Goal: Task Accomplishment & Management: Manage account settings

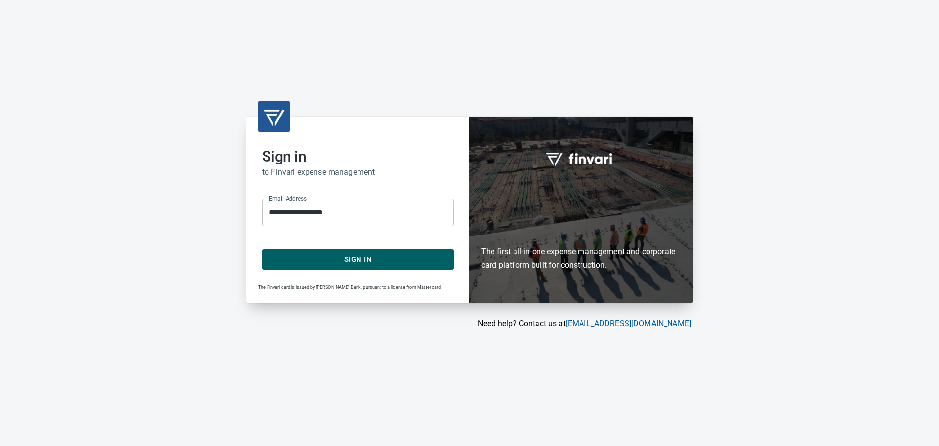
click at [356, 260] on span "Sign In" at bounding box center [358, 259] width 170 height 13
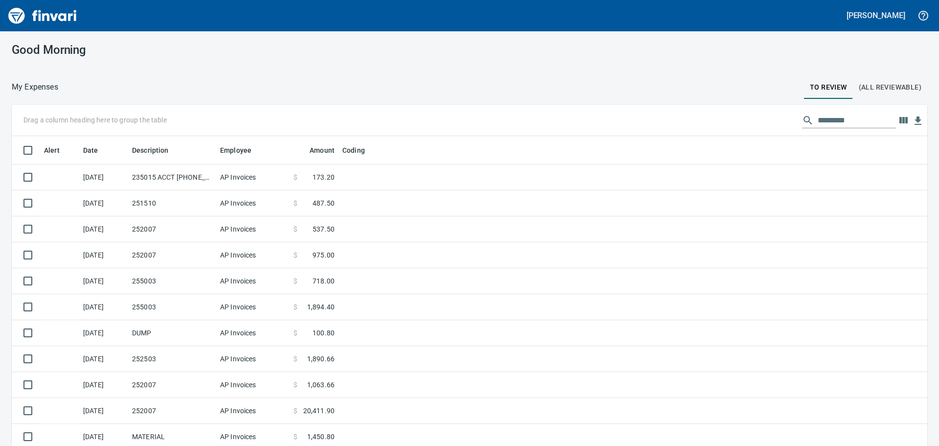
scroll to position [331, 894]
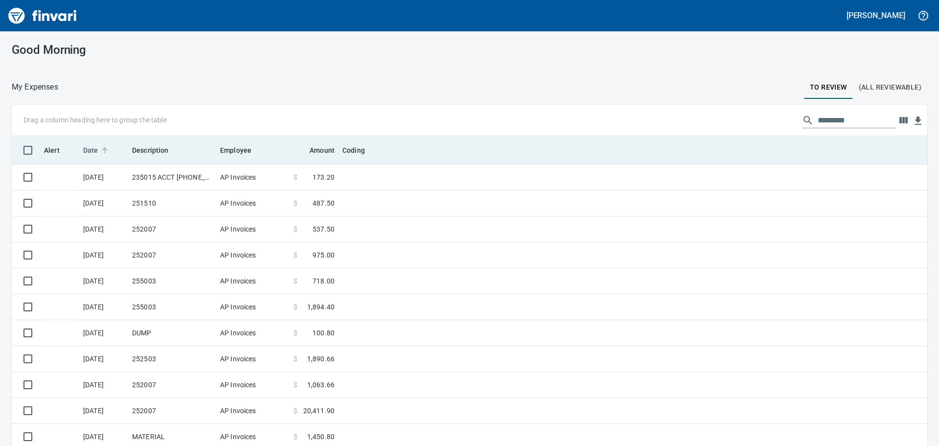
click at [91, 147] on span "Date" at bounding box center [90, 150] width 15 height 12
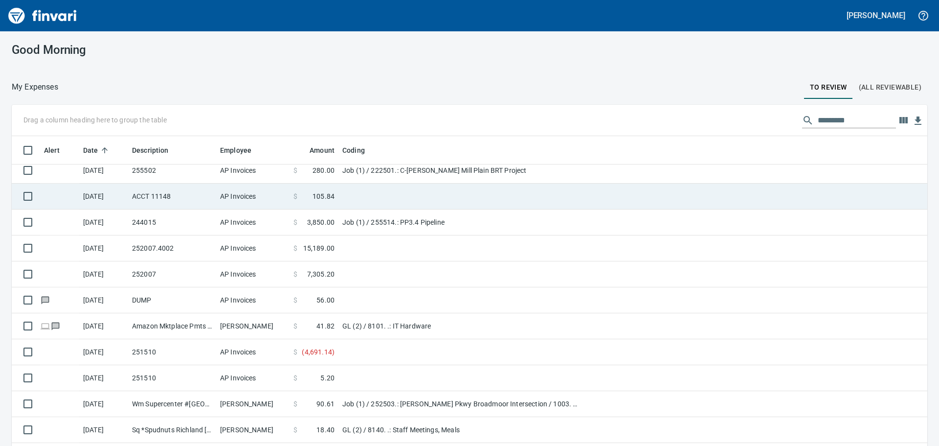
scroll to position [49, 0]
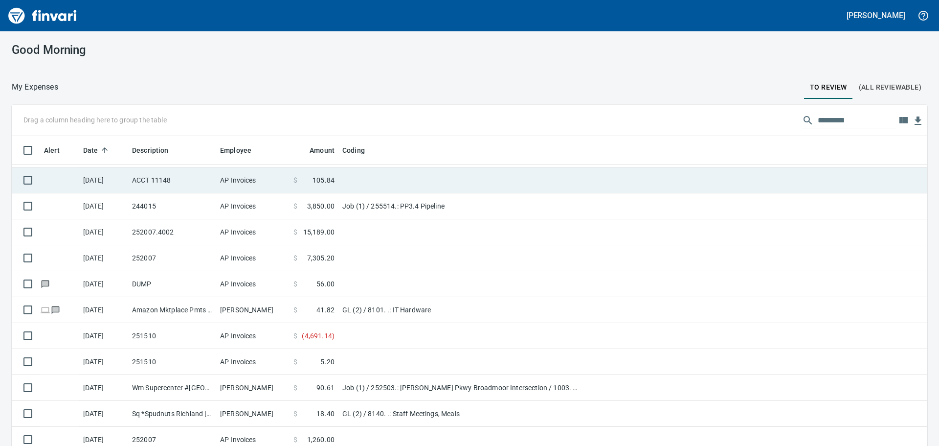
click at [191, 183] on td "ACCT 11148" at bounding box center [172, 180] width 88 height 26
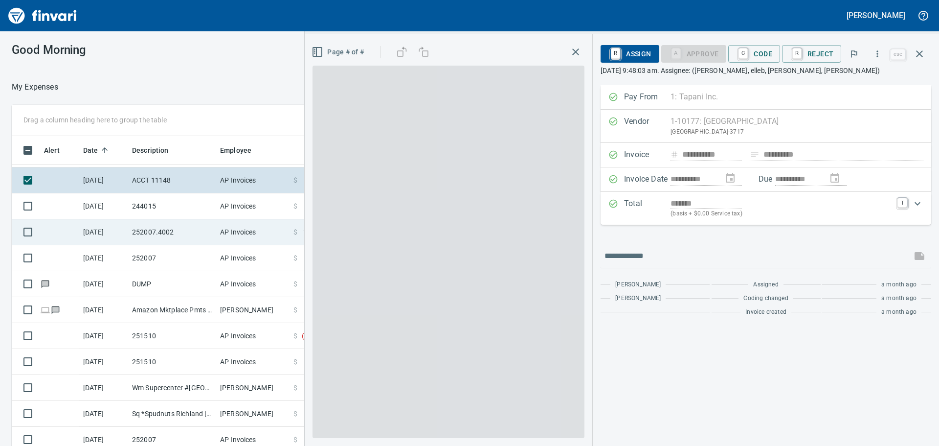
scroll to position [331, 649]
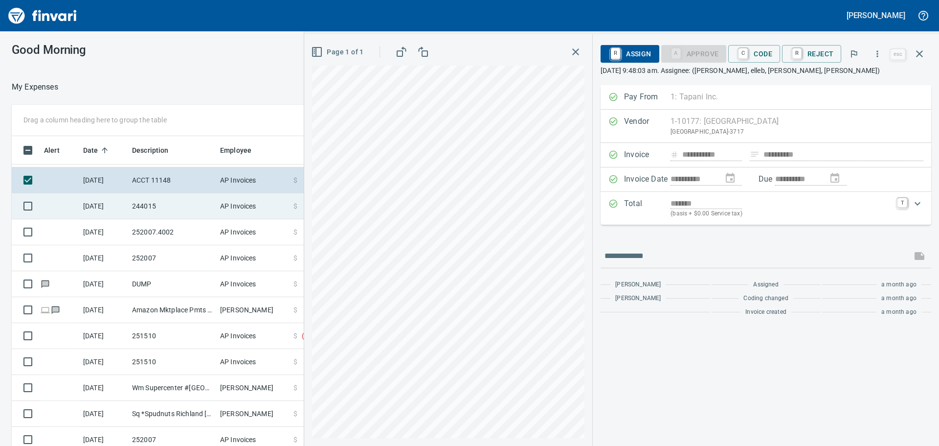
click at [151, 202] on td "244015" at bounding box center [172, 206] width 88 height 26
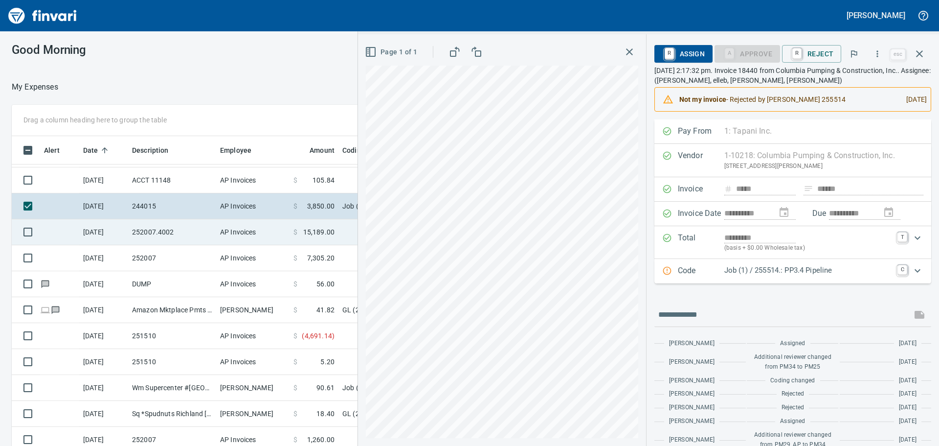
click at [189, 238] on td "252007.4002" at bounding box center [172, 232] width 88 height 26
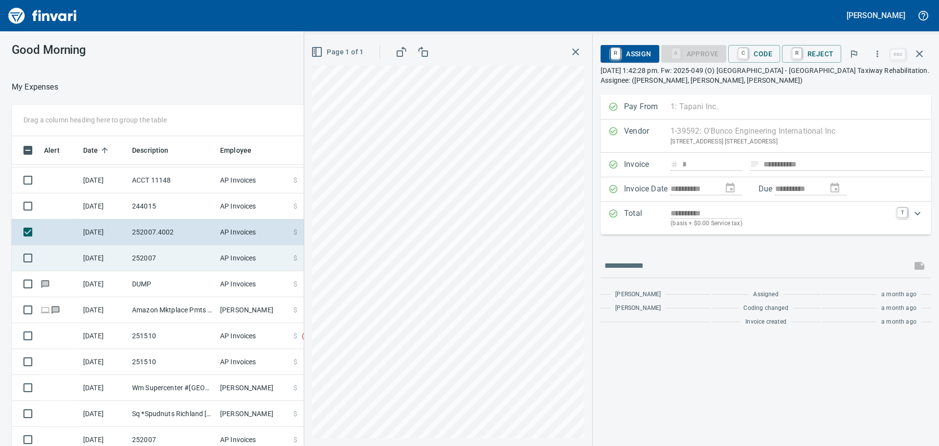
click at [188, 258] on td "252007" at bounding box center [172, 258] width 88 height 26
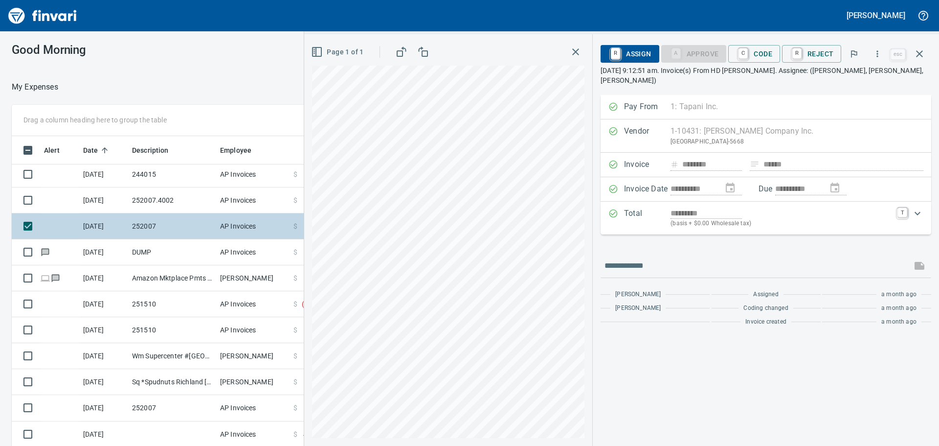
scroll to position [98, 0]
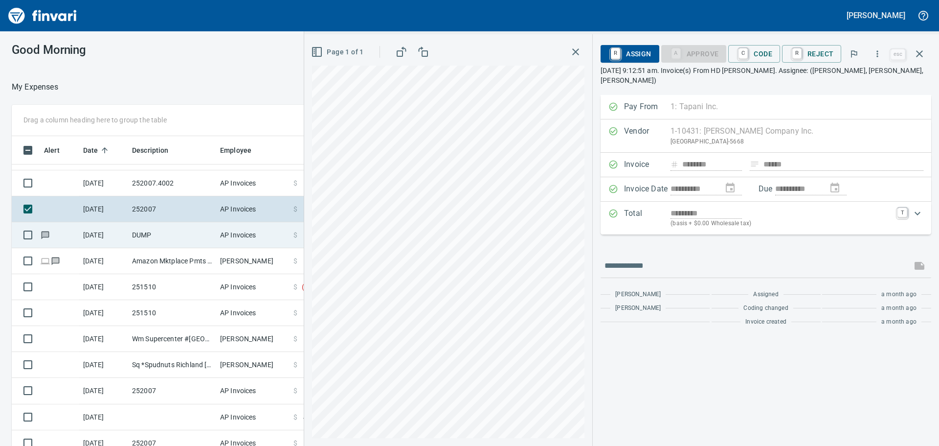
click at [191, 238] on td "DUMP" at bounding box center [172, 235] width 88 height 26
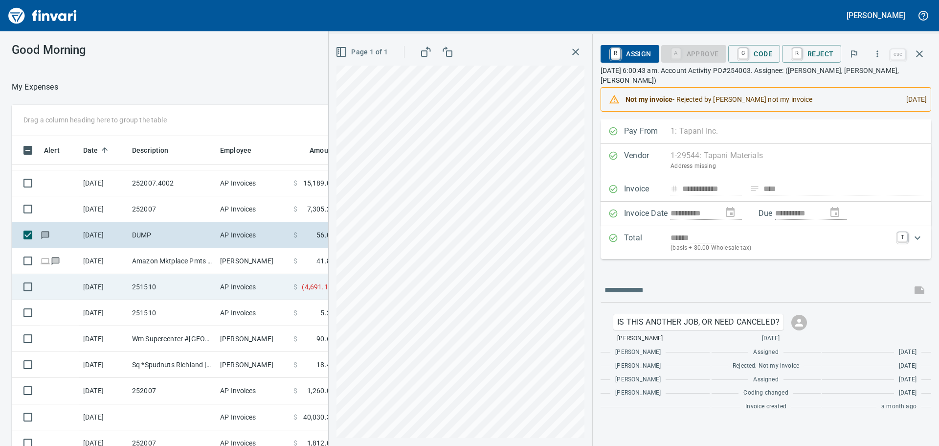
click at [207, 287] on td "251510" at bounding box center [172, 287] width 88 height 26
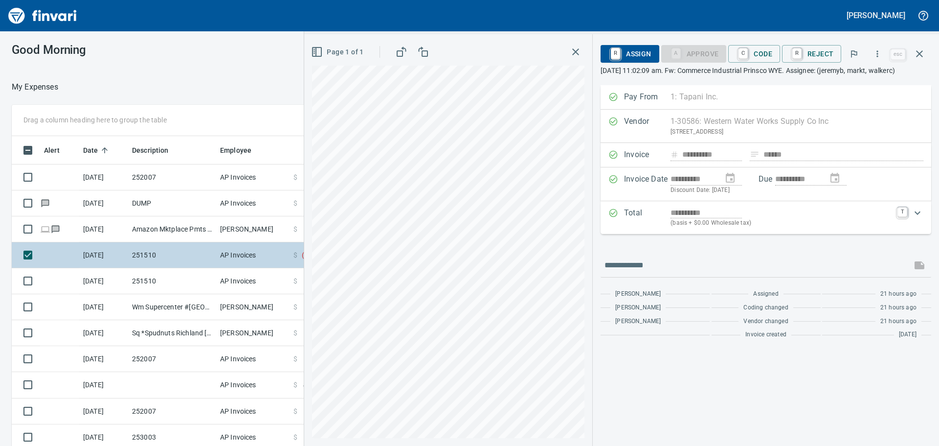
scroll to position [147, 0]
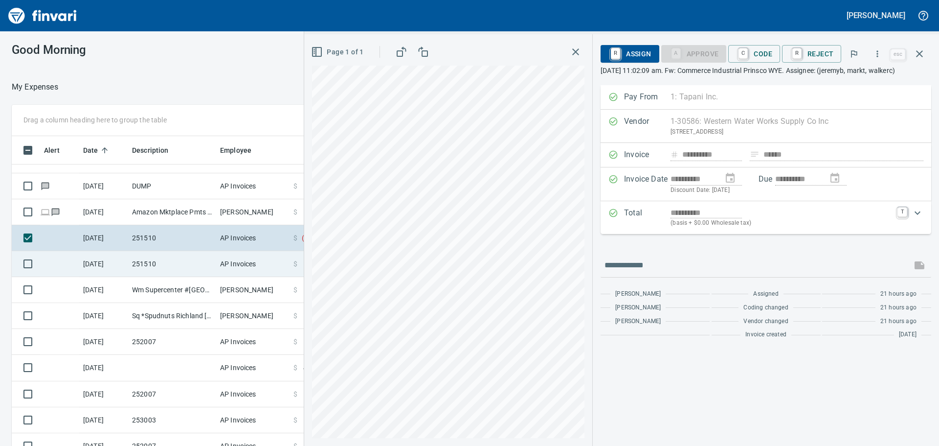
click at [194, 265] on td "251510" at bounding box center [172, 264] width 88 height 26
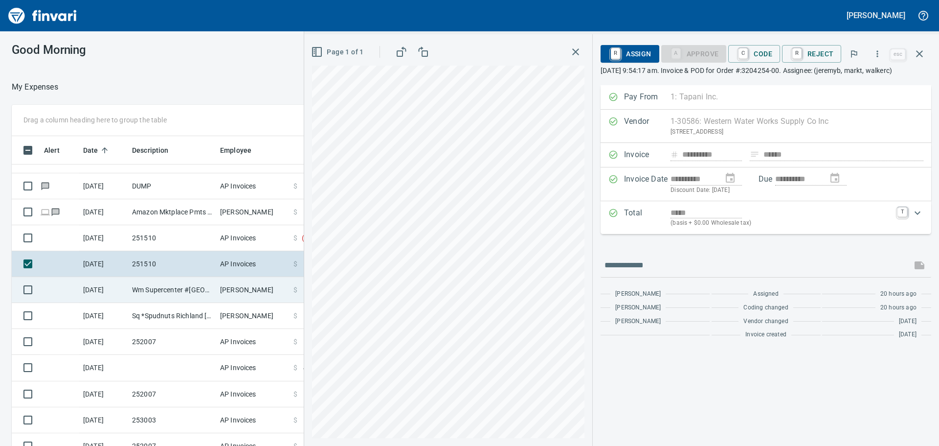
click at [174, 286] on td "Wm Supercenter #[GEOGRAPHIC_DATA]" at bounding box center [172, 290] width 88 height 26
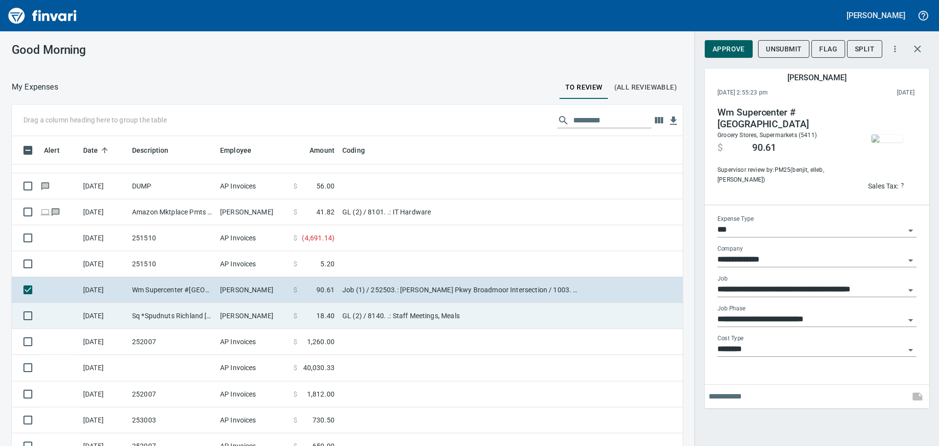
click at [150, 311] on td "Sq *Spudnuts Richland [GEOGRAPHIC_DATA]" at bounding box center [172, 316] width 88 height 26
type input "**"
type input "**********"
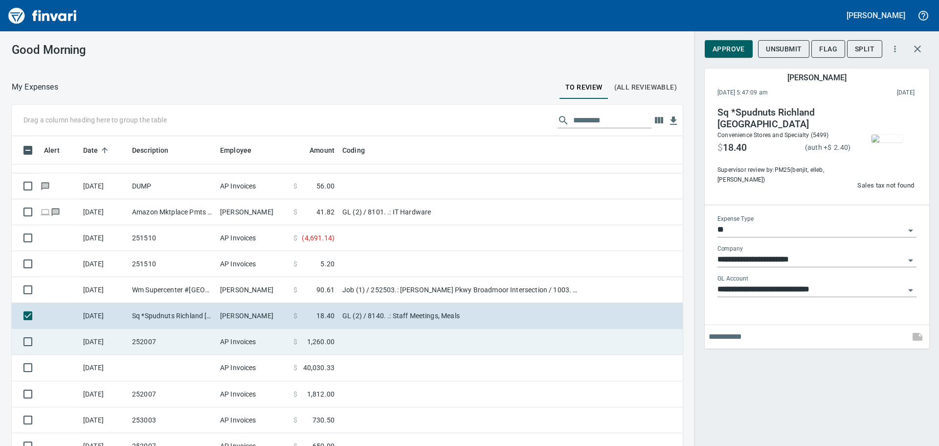
click at [175, 336] on td "252007" at bounding box center [172, 342] width 88 height 26
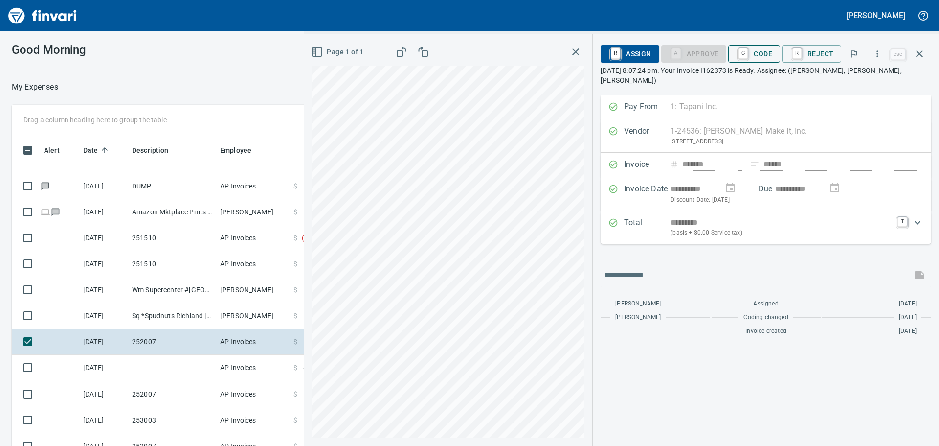
click at [758, 55] on span "C Code" at bounding box center [754, 53] width 36 height 17
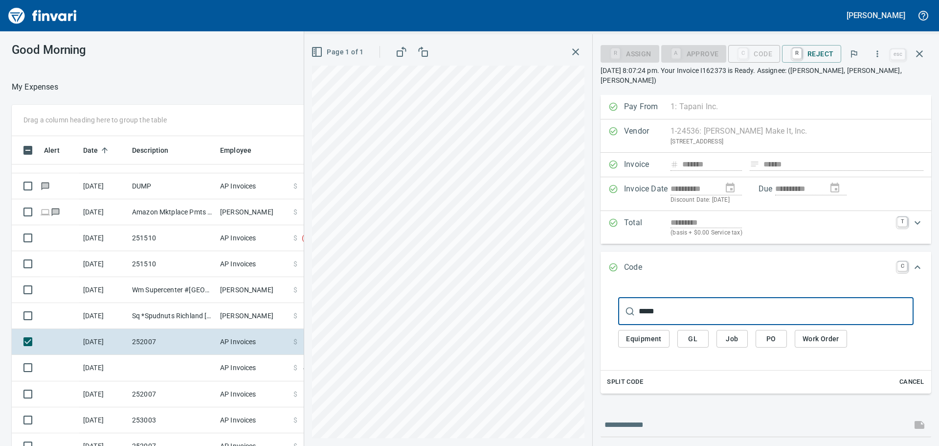
type input "******"
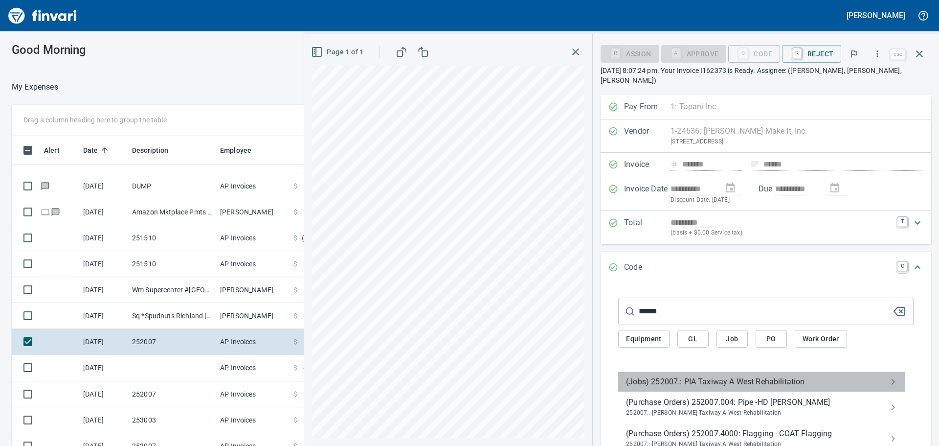
click at [717, 376] on span "(Jobs) 252007.: PIA Taxiway A West Rehabilitation" at bounding box center [758, 382] width 264 height 12
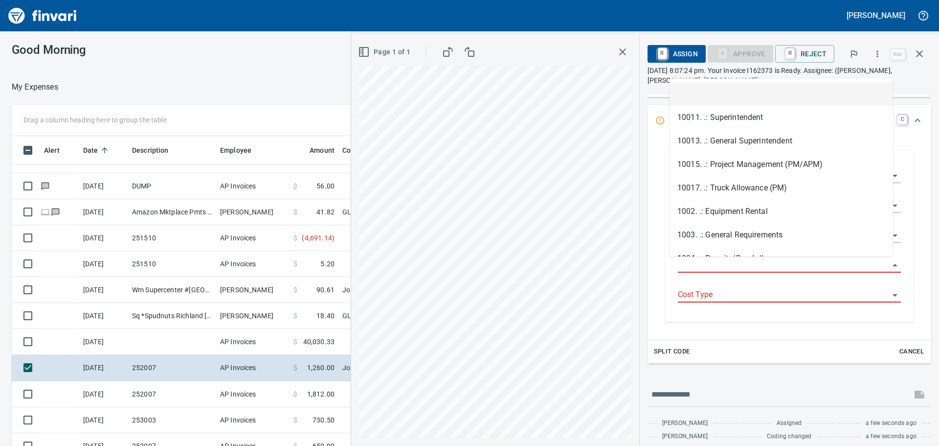
scroll to position [331, 649]
click at [738, 264] on input "Job Phase" at bounding box center [783, 265] width 211 height 14
click at [744, 237] on li "1003. .: General Requirements" at bounding box center [782, 234] width 224 height 23
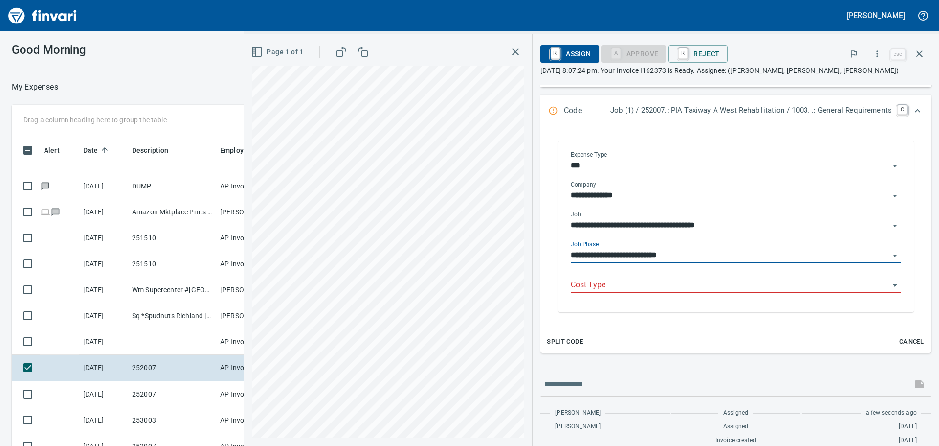
type input "**********"
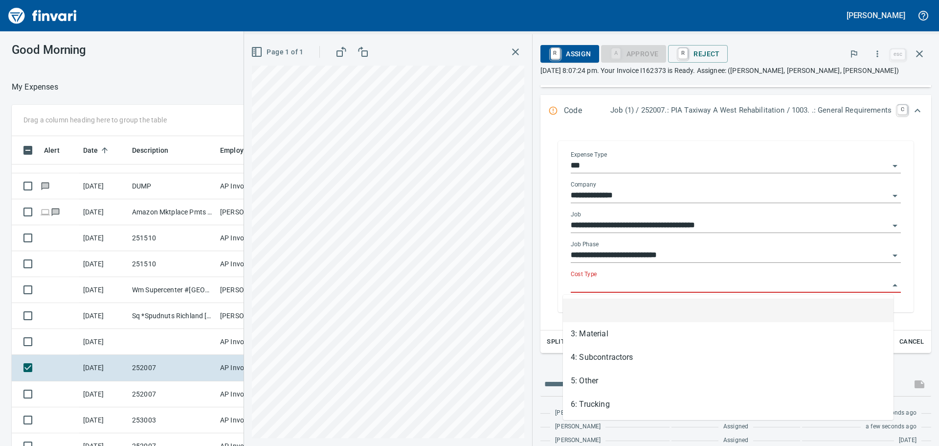
click at [668, 285] on input "Cost Type" at bounding box center [730, 285] width 318 height 14
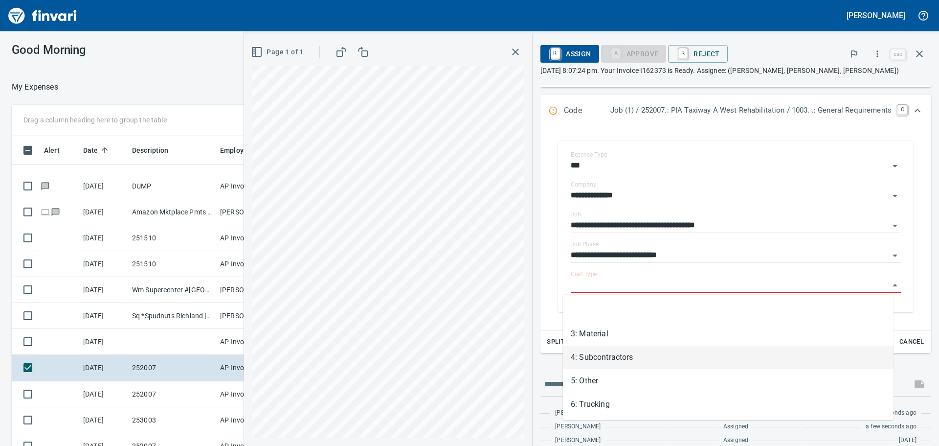
click at [649, 355] on li "4: Subcontractors" at bounding box center [728, 356] width 331 height 23
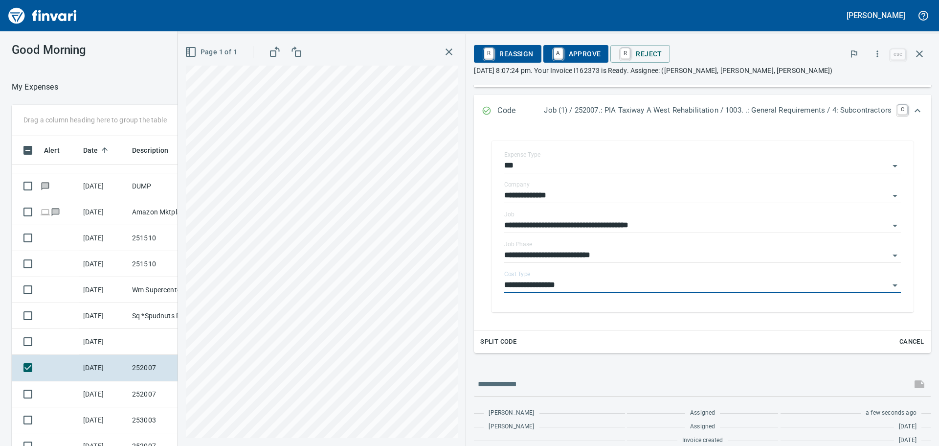
type input "**********"
click at [572, 52] on span "A Approve" at bounding box center [576, 53] width 50 height 17
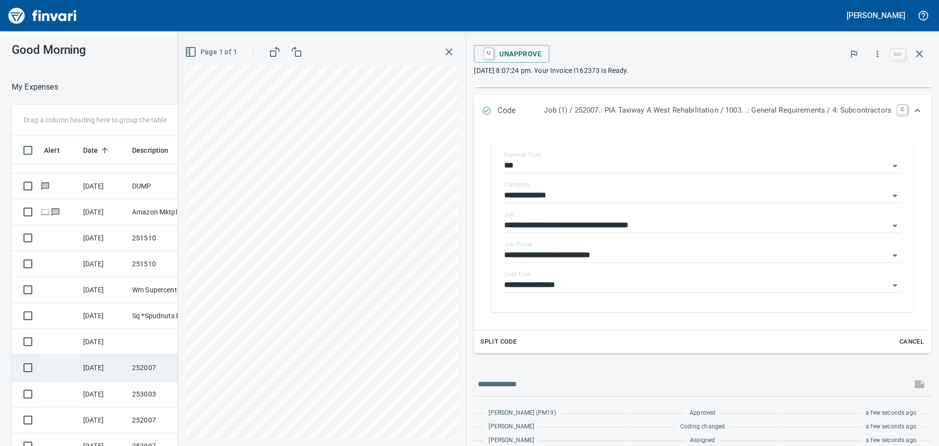
click at [74, 363] on td at bounding box center [59, 368] width 39 height 26
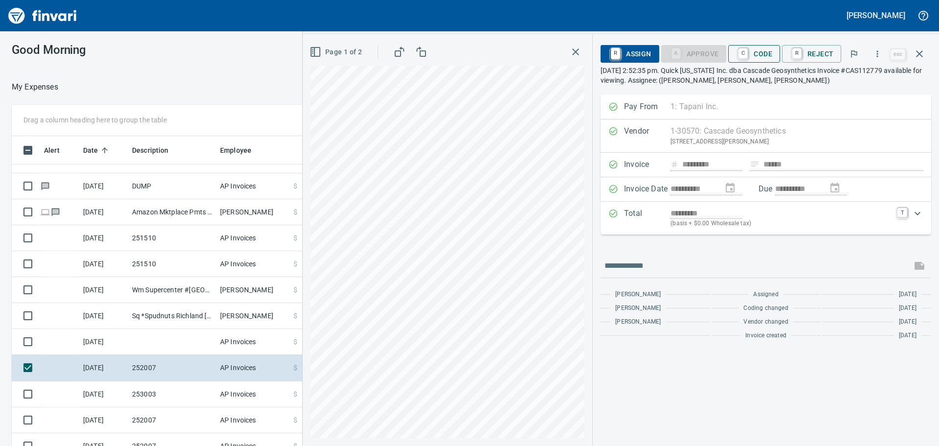
click at [764, 53] on span "C Code" at bounding box center [754, 53] width 36 height 17
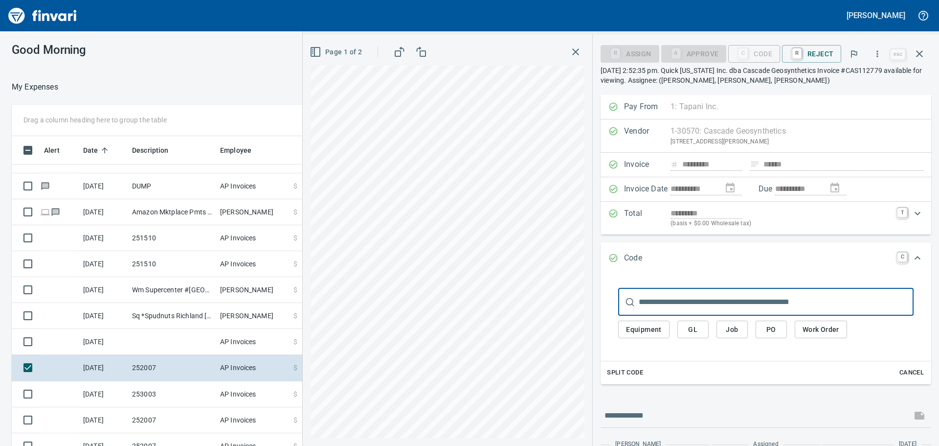
scroll to position [331, 649]
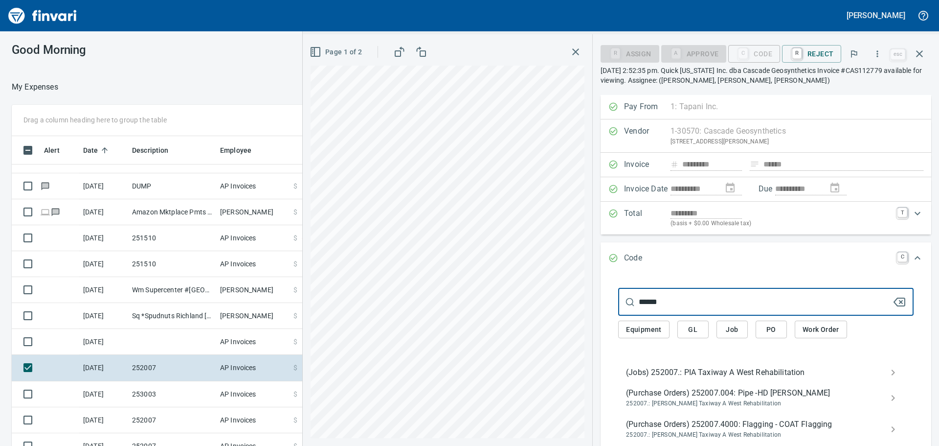
type input "******"
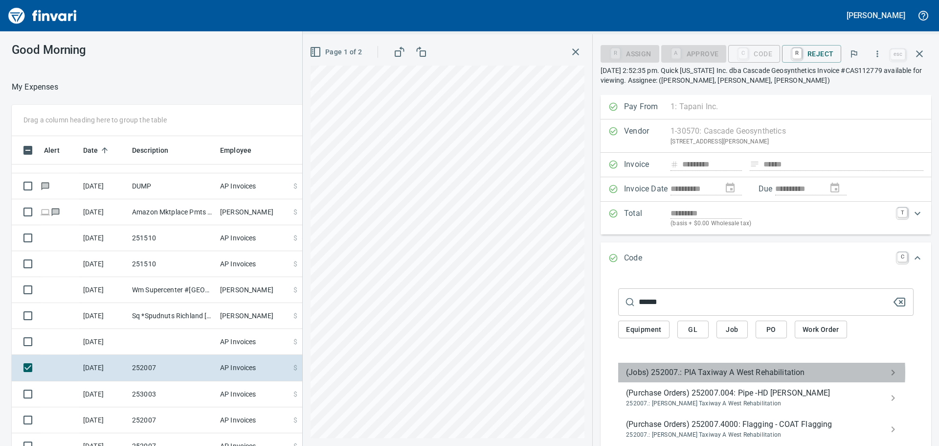
click at [730, 372] on span "(Jobs) 252007.: PIA Taxiway A West Rehabilitation" at bounding box center [758, 372] width 264 height 12
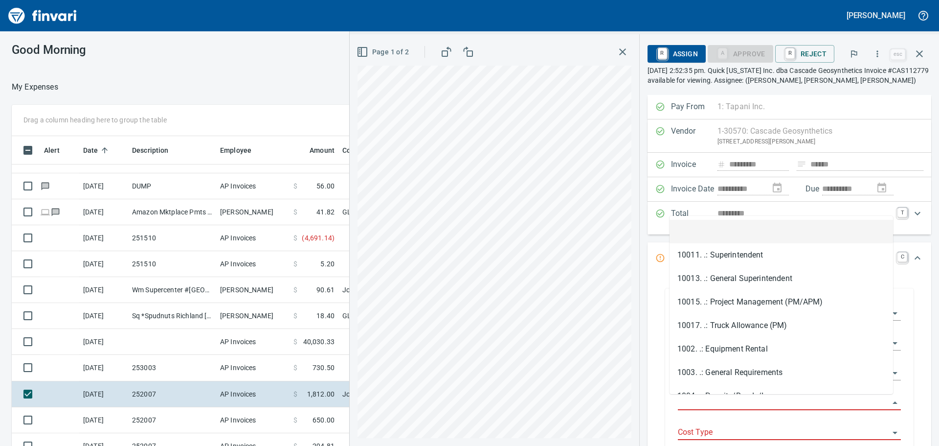
click at [728, 396] on input "Job Phase" at bounding box center [783, 403] width 211 height 14
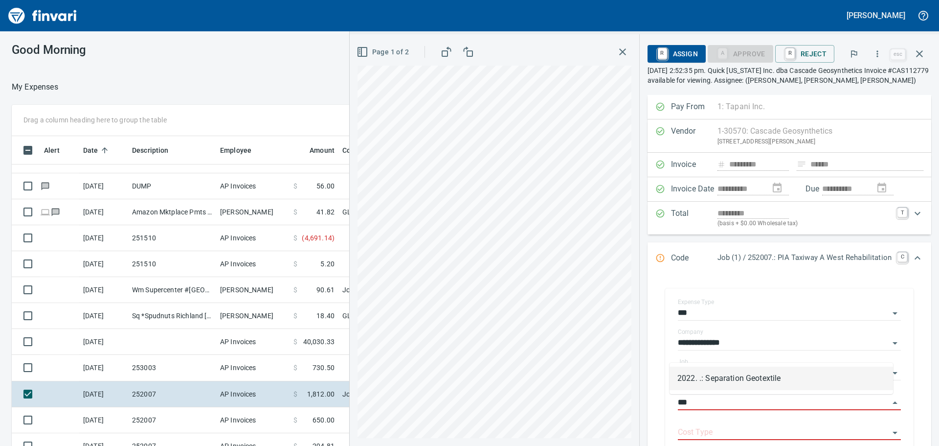
click at [734, 375] on li "2022. .: Separation Geotextile" at bounding box center [782, 377] width 224 height 23
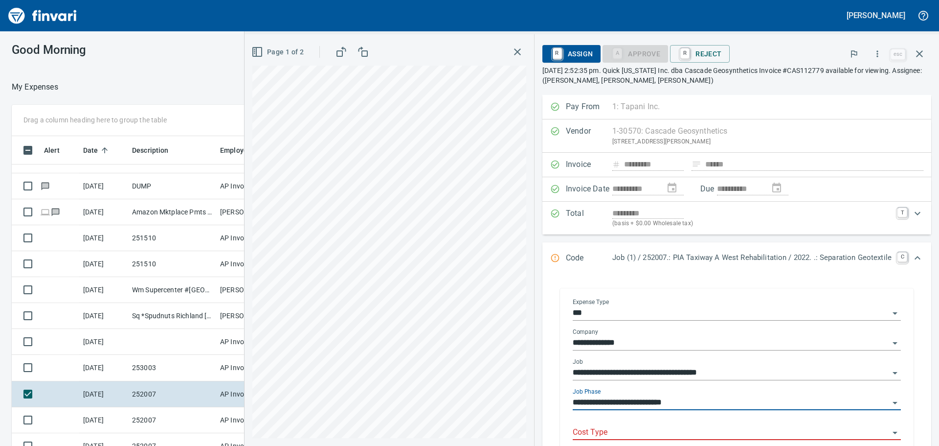
type input "**********"
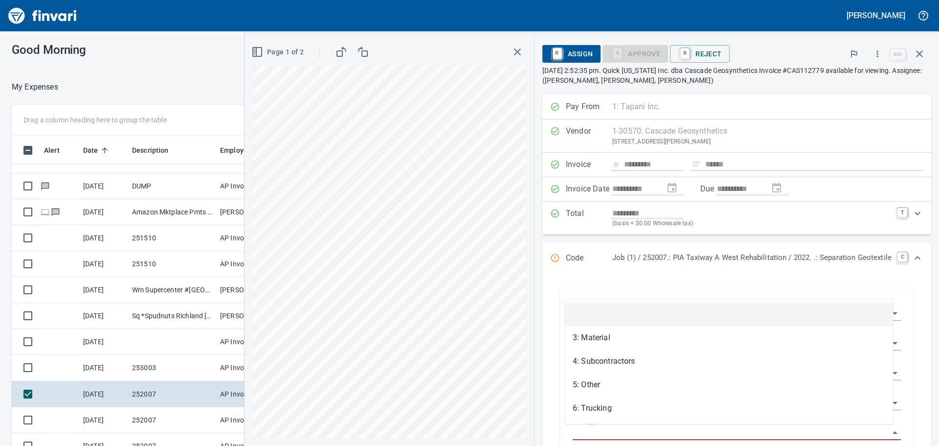
click at [676, 430] on input "Cost Type" at bounding box center [731, 433] width 316 height 14
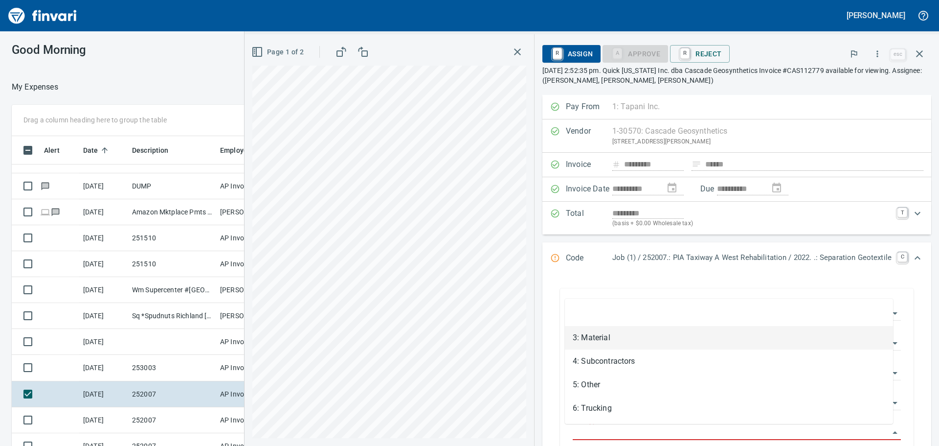
click at [639, 344] on li "3: Material" at bounding box center [729, 337] width 328 height 23
type input "**********"
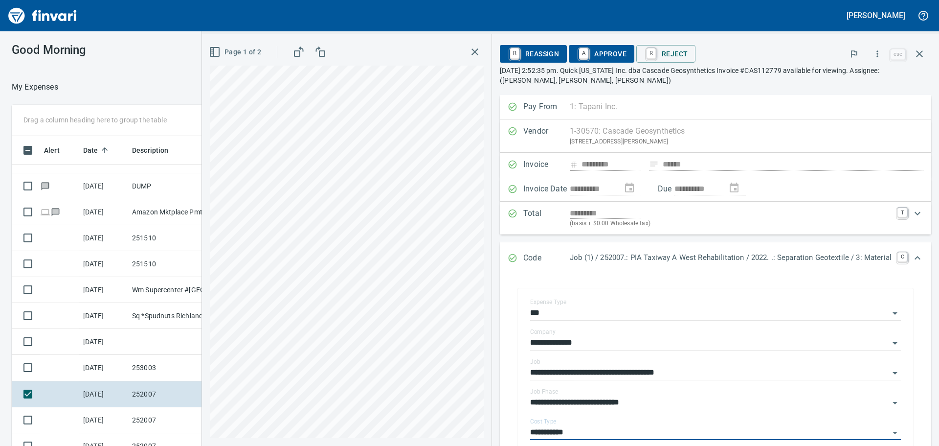
click at [596, 53] on span "A Approve" at bounding box center [602, 53] width 50 height 17
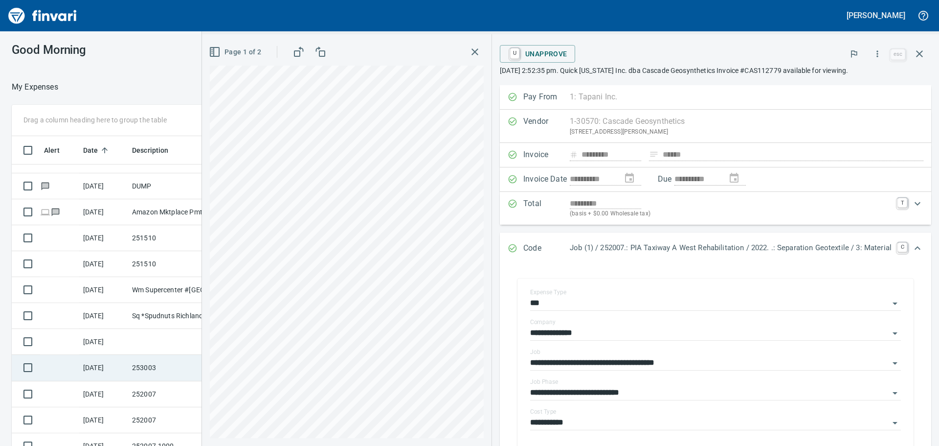
click at [118, 369] on td "[DATE]" at bounding box center [103, 368] width 49 height 26
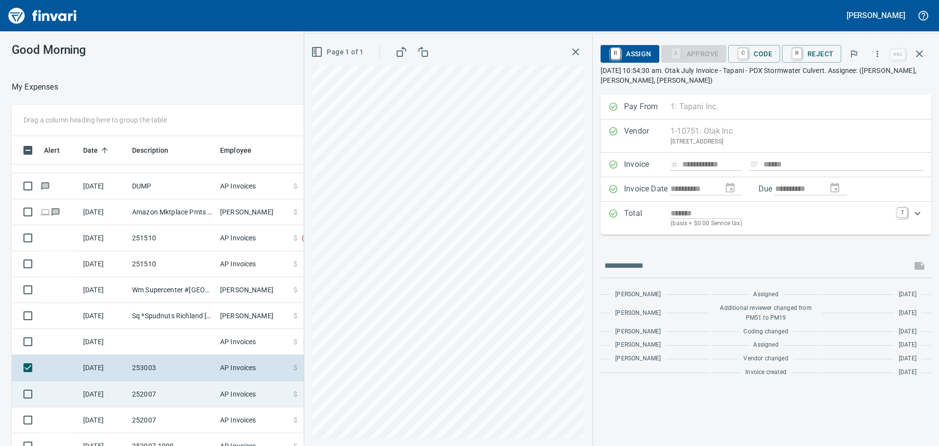
click at [128, 390] on td "252007" at bounding box center [172, 394] width 88 height 26
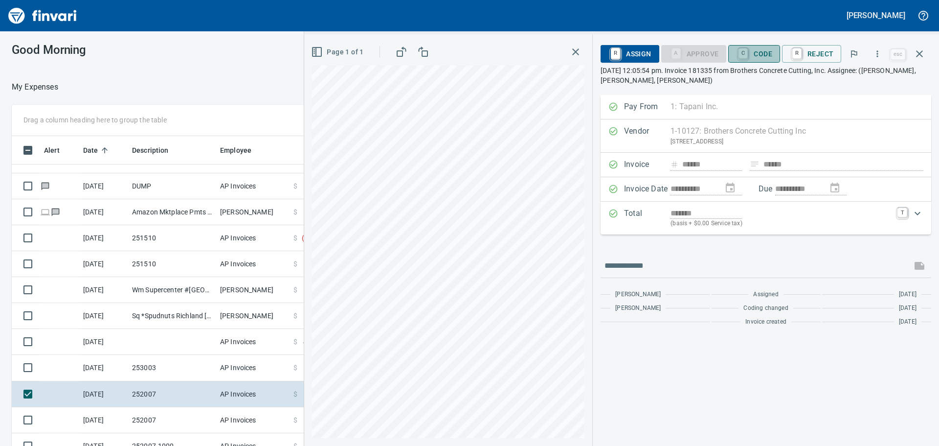
click at [761, 47] on span "C Code" at bounding box center [754, 53] width 36 height 17
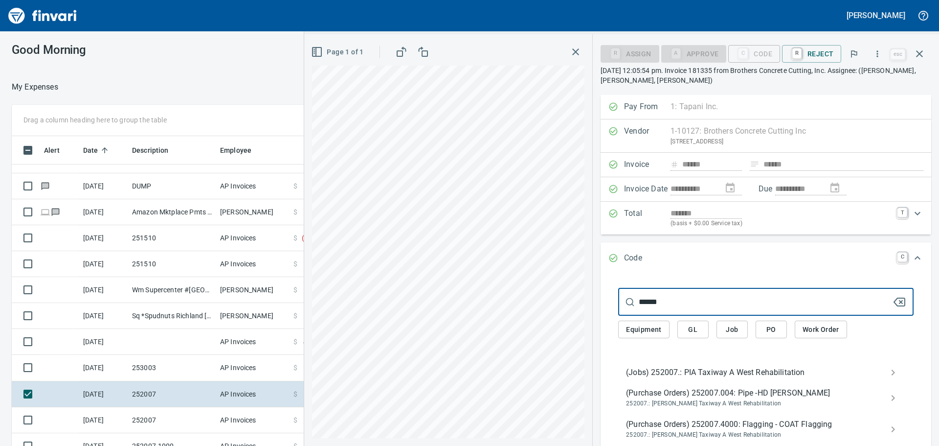
type input "******"
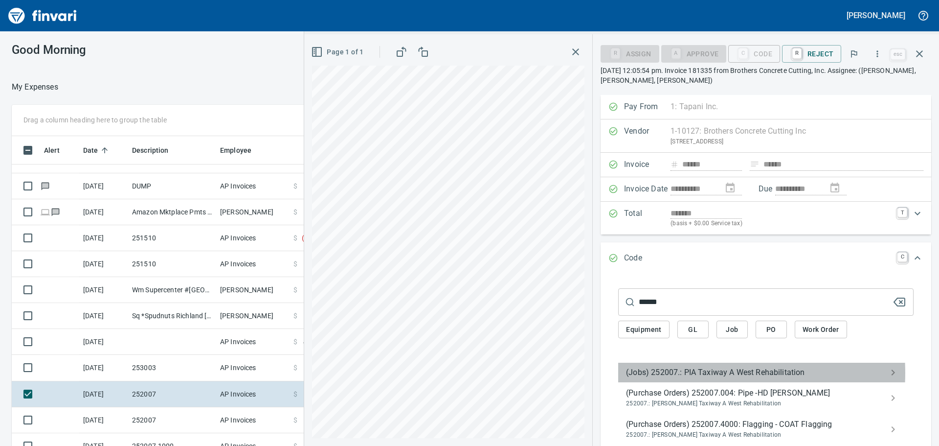
click at [685, 372] on span "(Jobs) 252007.: PIA Taxiway A West Rehabilitation" at bounding box center [758, 372] width 264 height 12
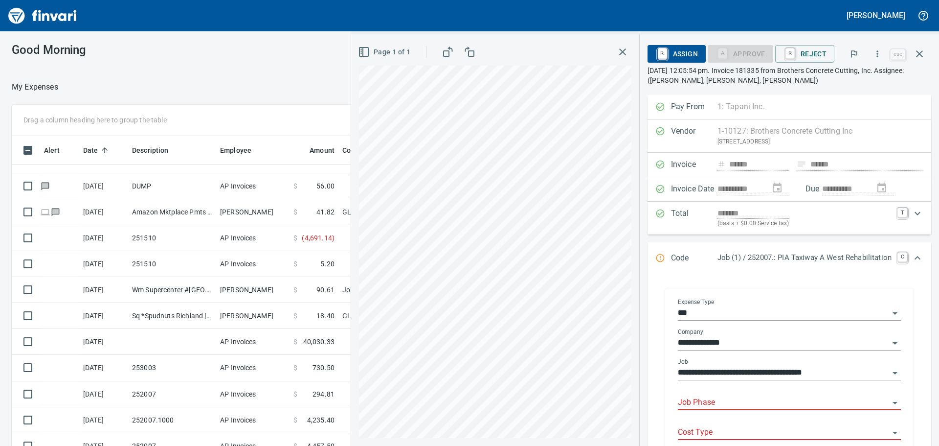
click at [706, 398] on input "Job Phase" at bounding box center [783, 403] width 211 height 14
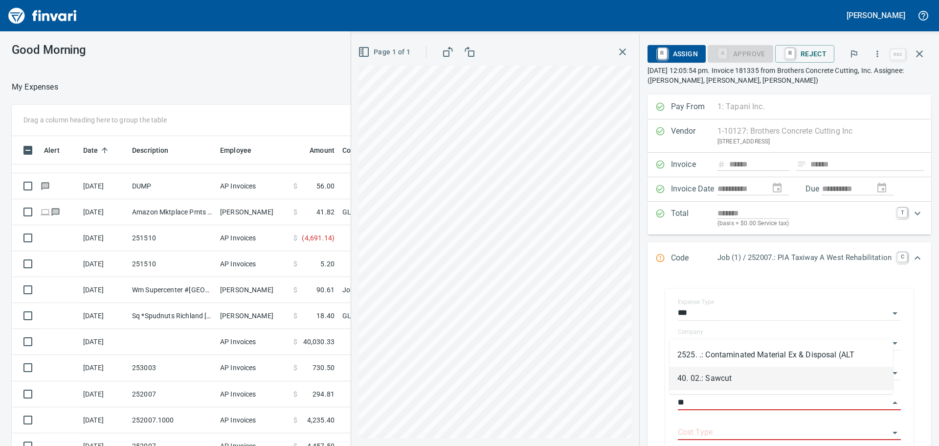
click at [716, 378] on li "40. 02.: Sawcut" at bounding box center [782, 377] width 224 height 23
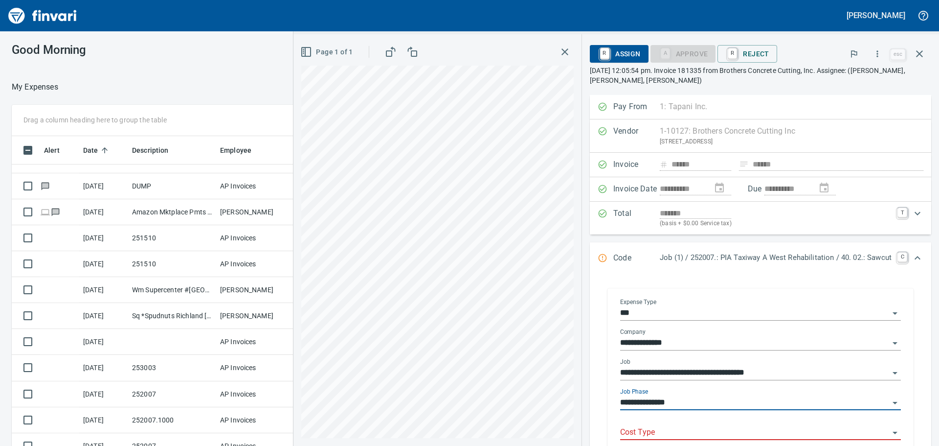
type input "**********"
click at [683, 427] on input "Cost Type" at bounding box center [754, 433] width 269 height 14
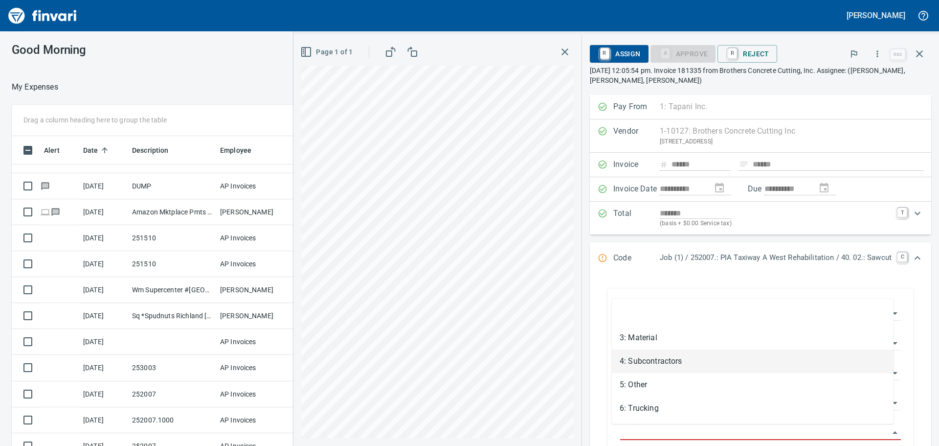
click at [688, 363] on li "4: Subcontractors" at bounding box center [753, 360] width 282 height 23
type input "**********"
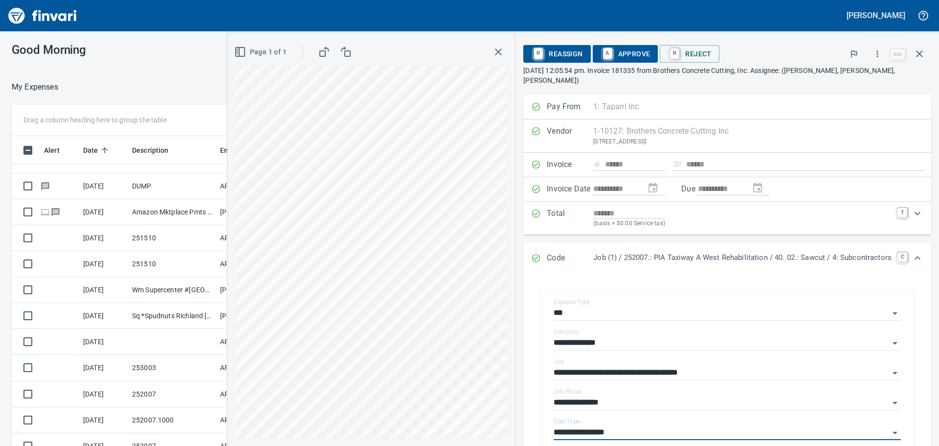
click at [620, 53] on span "A Approve" at bounding box center [626, 53] width 50 height 17
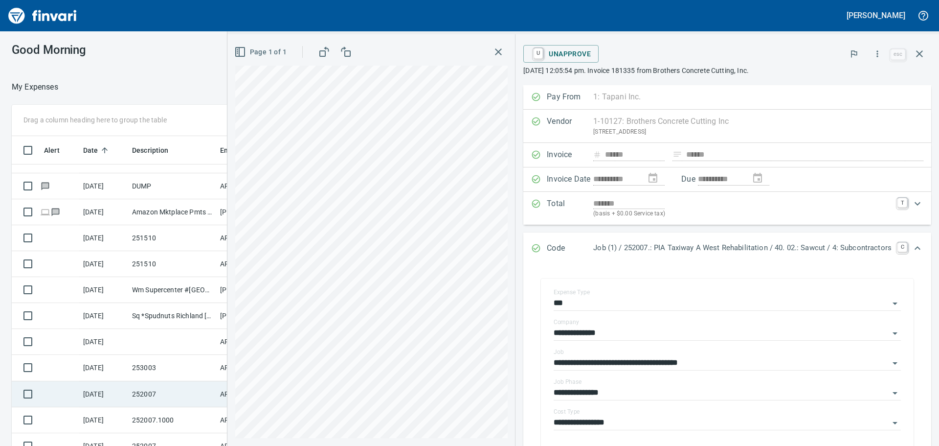
click at [180, 388] on td "252007" at bounding box center [172, 394] width 88 height 26
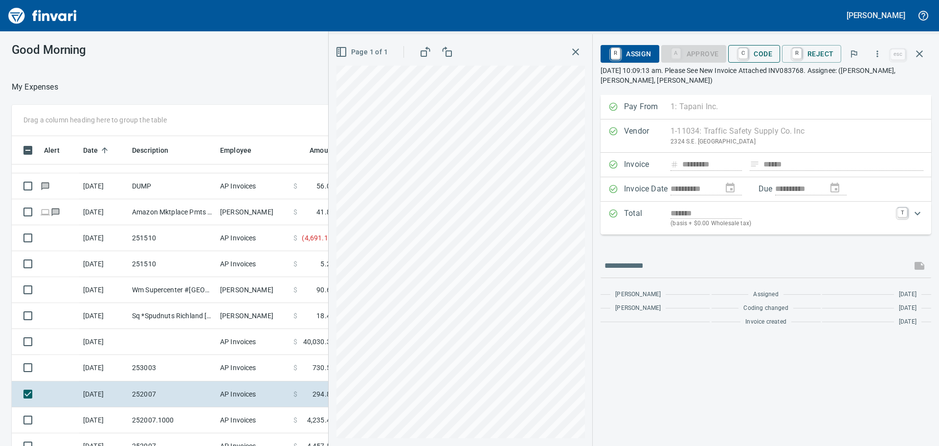
click at [757, 50] on span "C Code" at bounding box center [754, 53] width 36 height 17
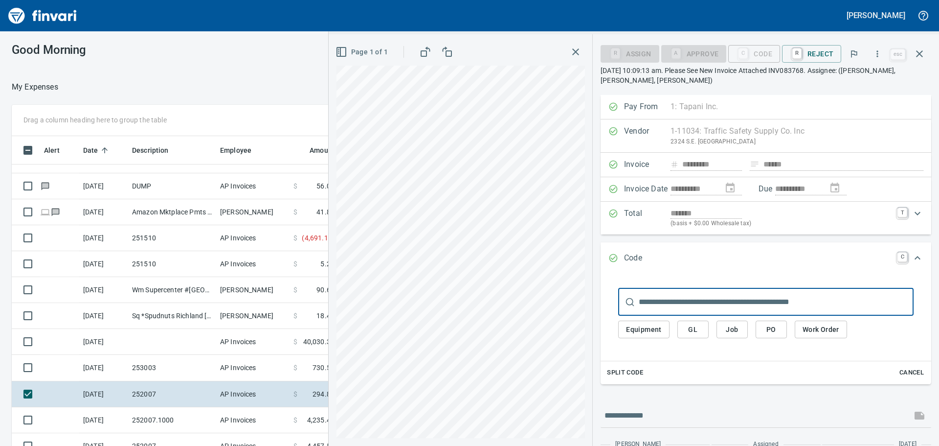
scroll to position [331, 649]
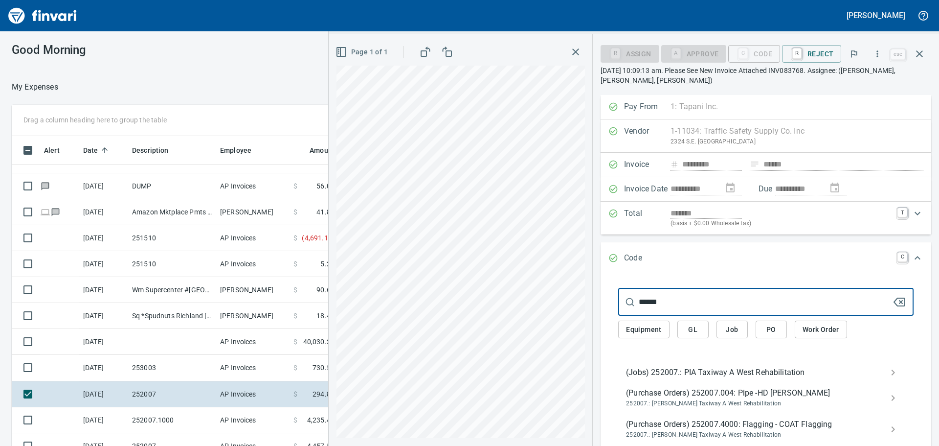
type input "******"
click at [670, 375] on span "(Jobs) 252007.: PIA Taxiway A West Rehabilitation" at bounding box center [758, 372] width 264 height 12
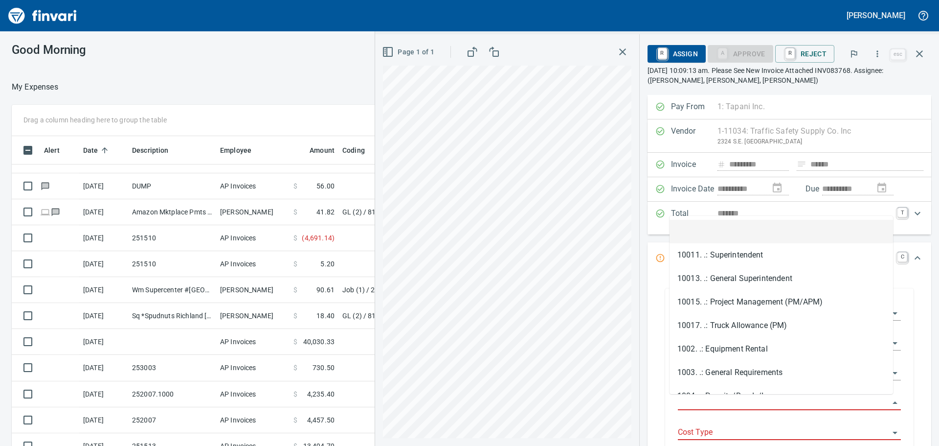
click at [720, 399] on input "Job Phase" at bounding box center [783, 403] width 211 height 14
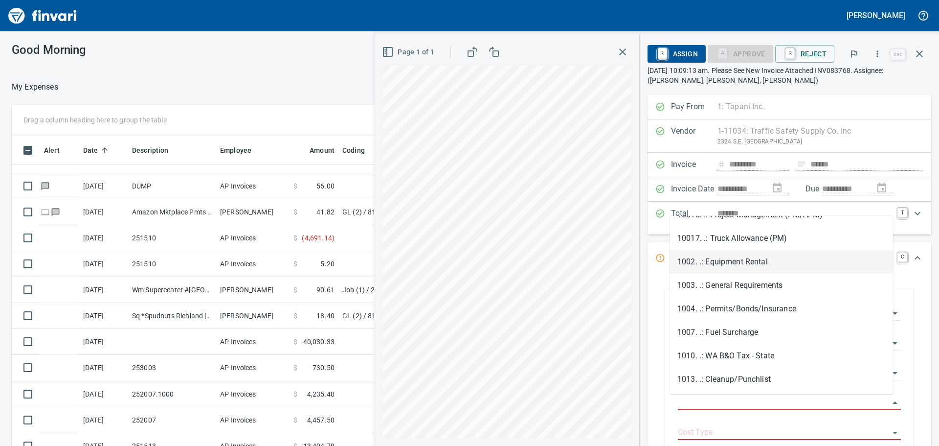
scroll to position [98, 0]
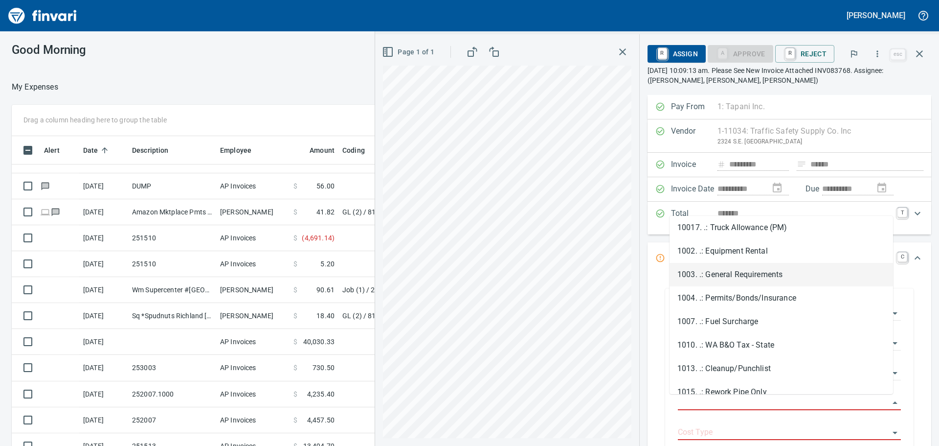
click at [766, 270] on li "1003. .: General Requirements" at bounding box center [782, 274] width 224 height 23
type input "**********"
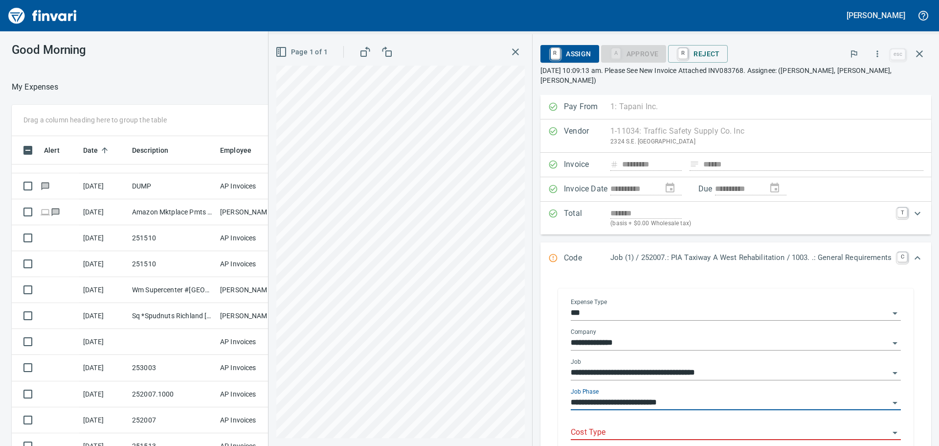
click at [702, 426] on input "Cost Type" at bounding box center [730, 433] width 318 height 14
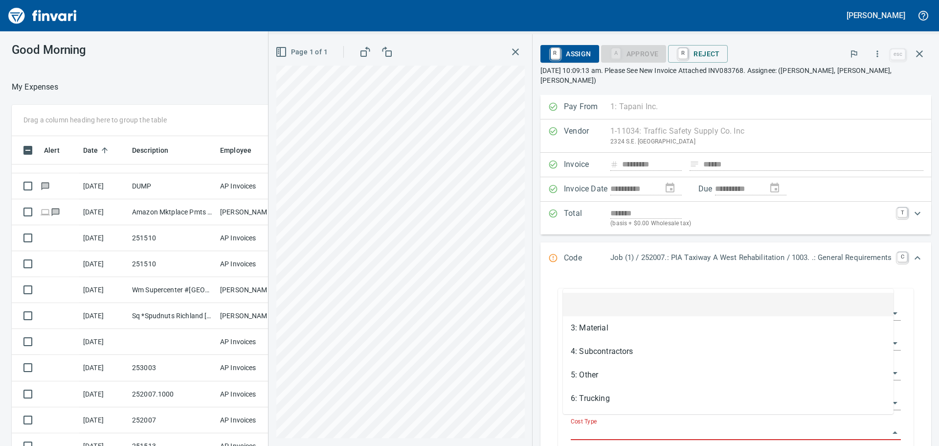
scroll to position [331, 649]
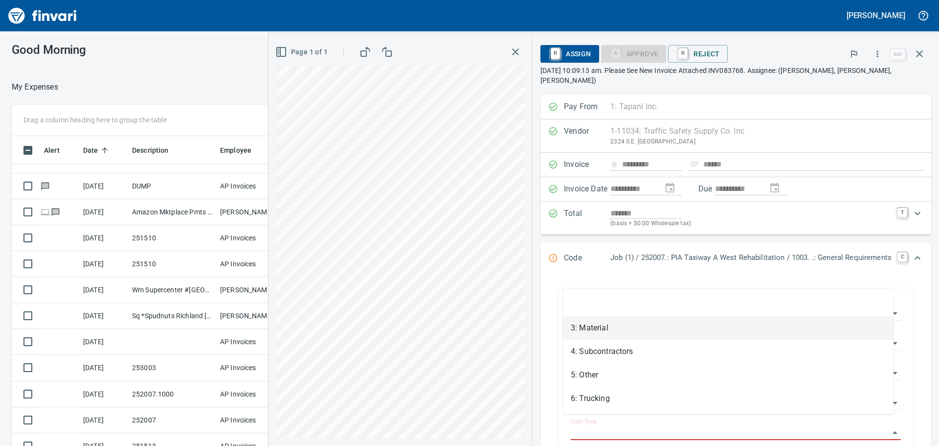
click at [638, 329] on li "3: Material" at bounding box center [728, 327] width 331 height 23
type input "**********"
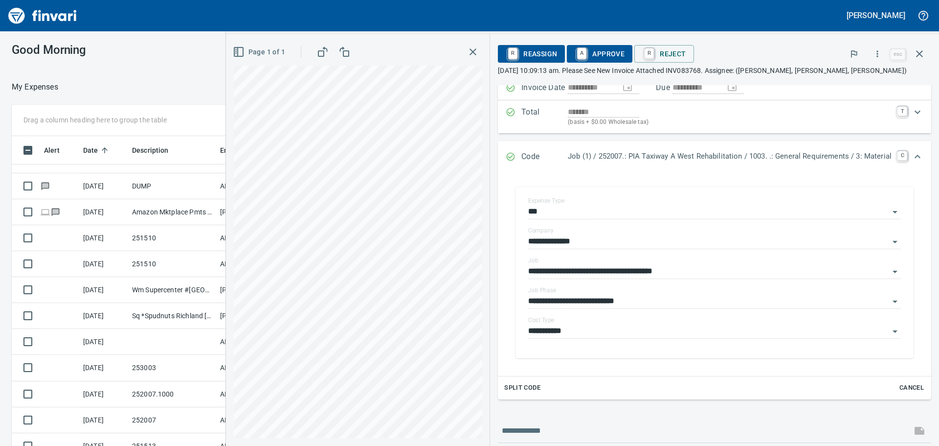
scroll to position [98, 0]
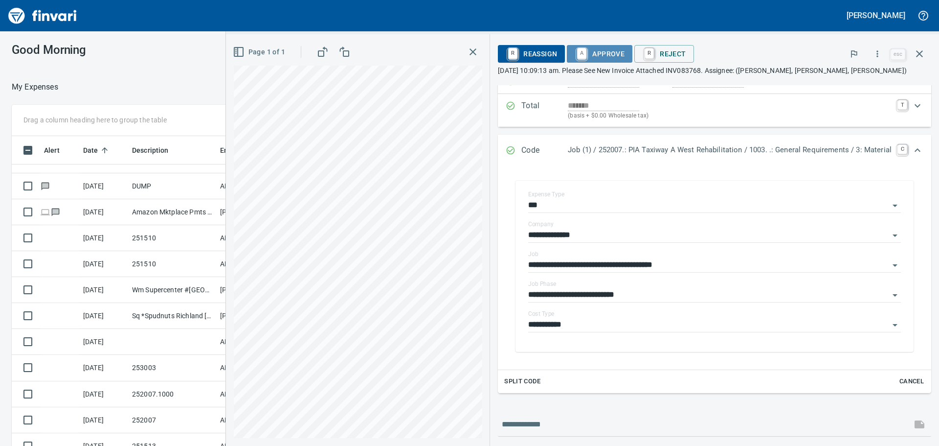
click at [601, 51] on span "A Approve" at bounding box center [600, 53] width 50 height 17
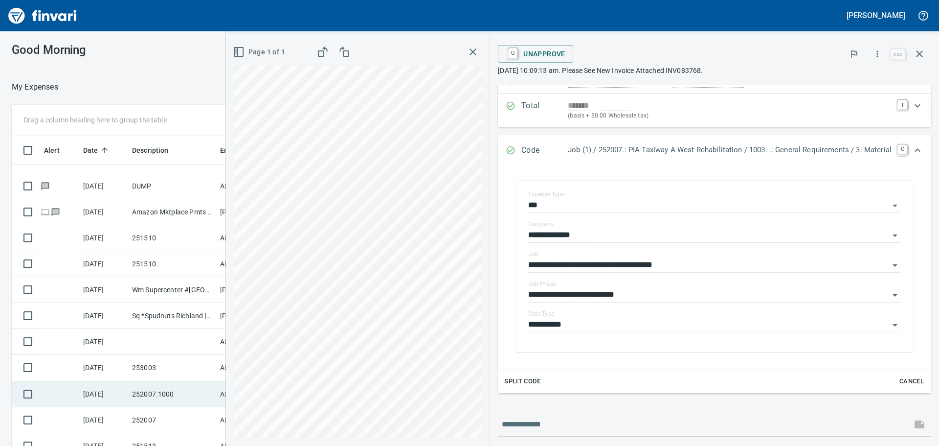
click at [183, 394] on td "252007.1000" at bounding box center [172, 394] width 88 height 26
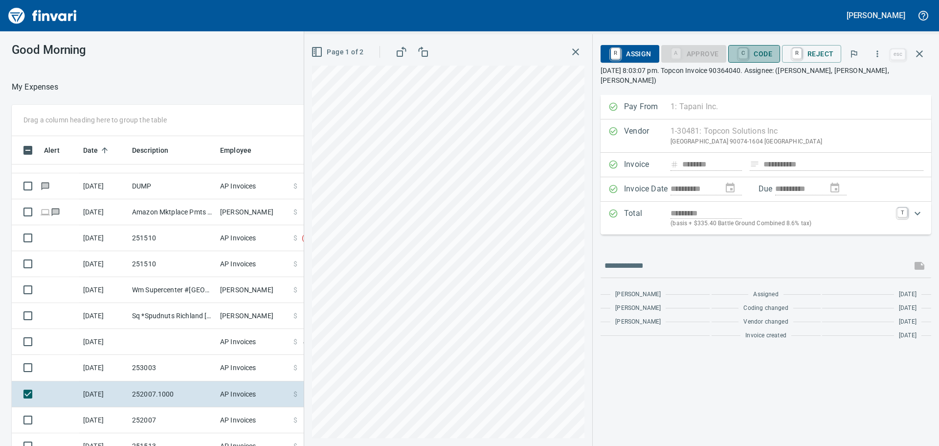
click at [758, 51] on span "C Code" at bounding box center [754, 53] width 36 height 17
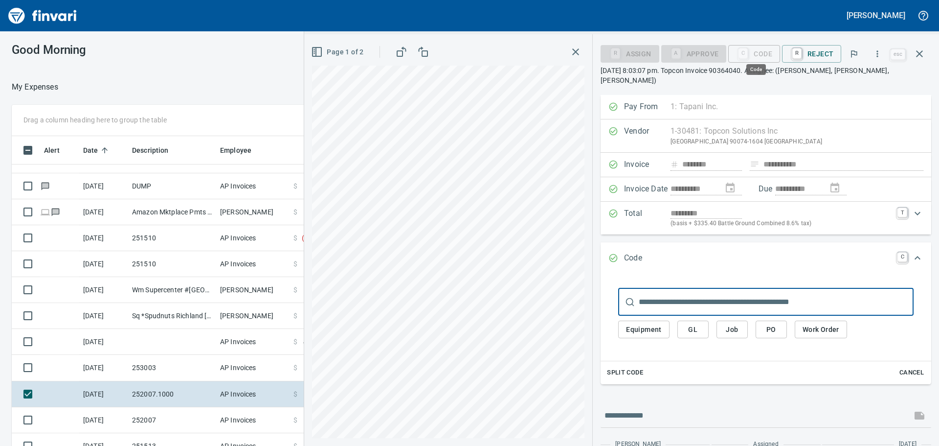
scroll to position [331, 649]
click at [716, 292] on input "text" at bounding box center [776, 301] width 275 height 27
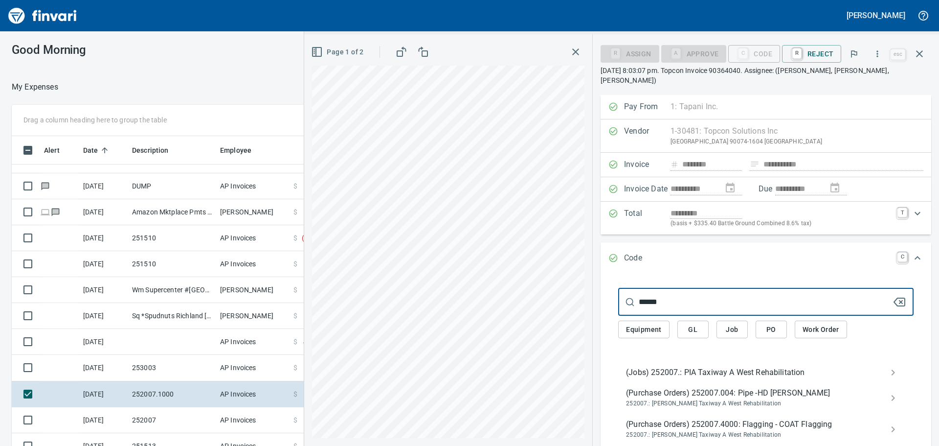
type input "******"
click at [724, 366] on span "(Jobs) 252007.: PIA Taxiway A West Rehabilitation" at bounding box center [758, 372] width 264 height 12
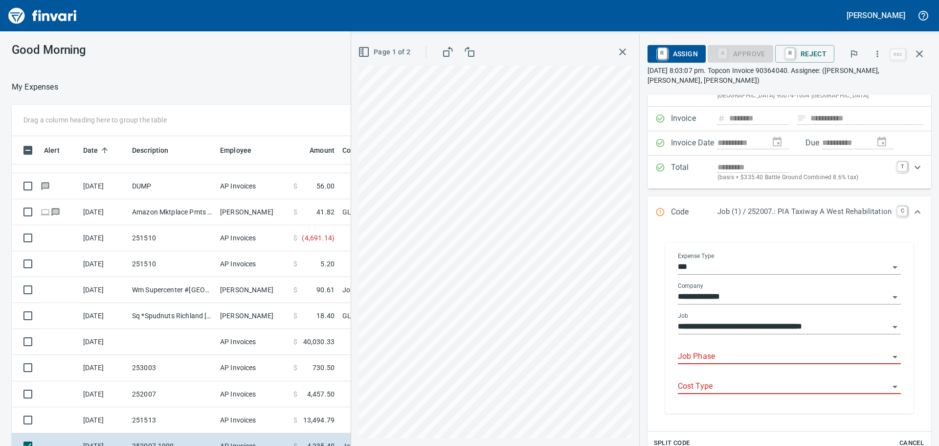
scroll to position [98, 0]
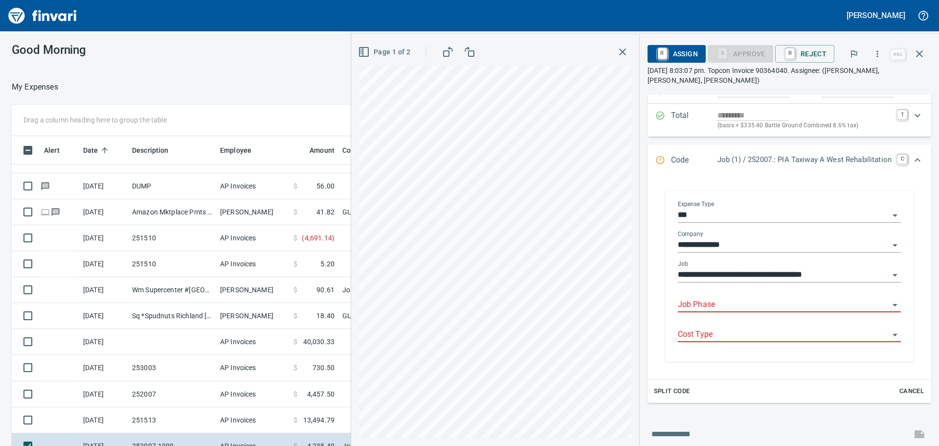
click at [766, 302] on input "Job Phase" at bounding box center [783, 305] width 211 height 14
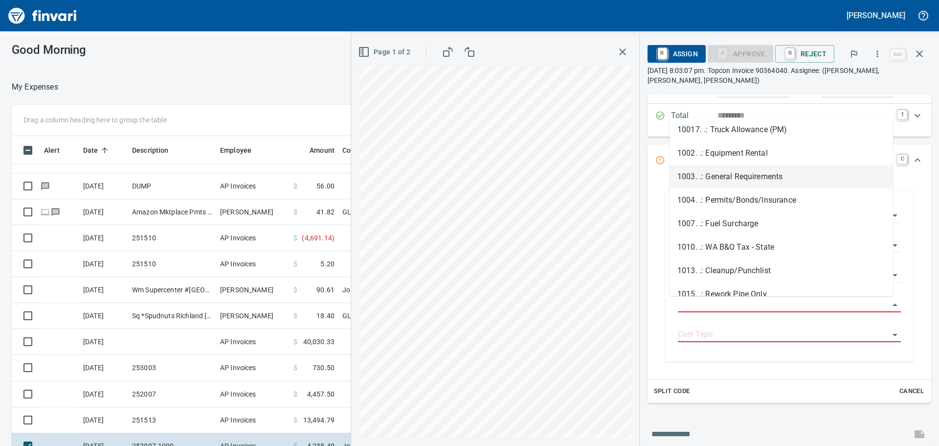
click at [793, 174] on li "1003. .: General Requirements" at bounding box center [782, 176] width 224 height 23
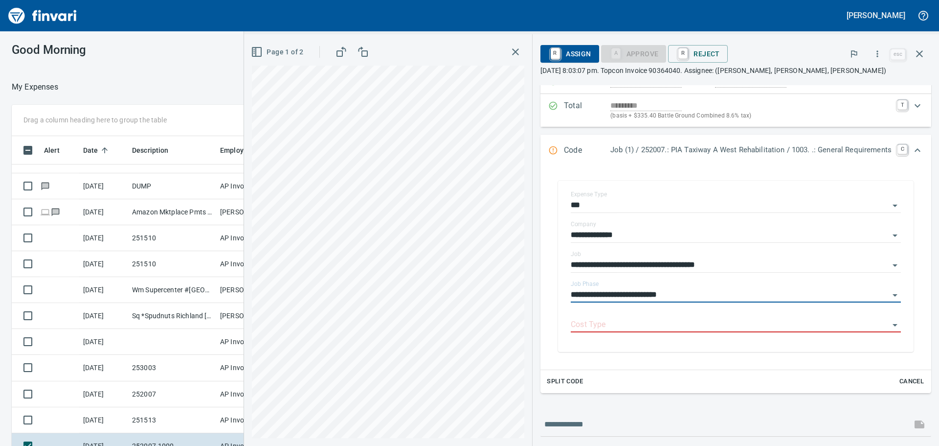
type input "**********"
click at [726, 311] on div "Cost Type" at bounding box center [736, 321] width 330 height 22
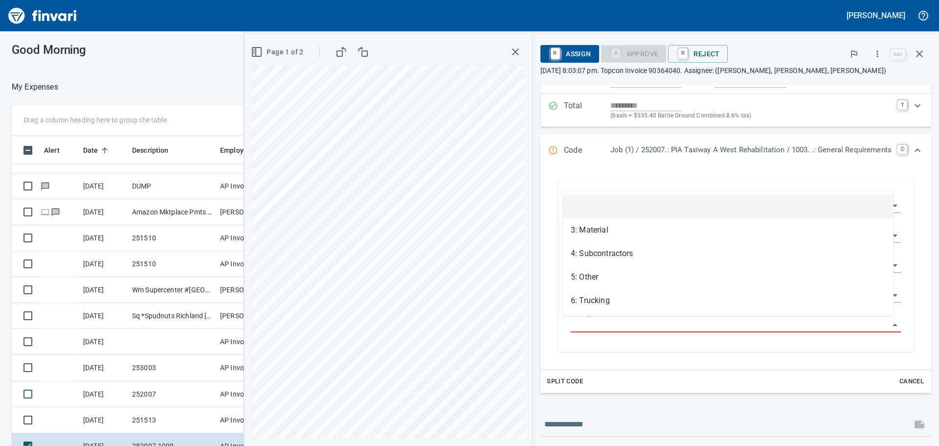
scroll to position [331, 649]
click at [725, 322] on input "Cost Type" at bounding box center [730, 325] width 318 height 14
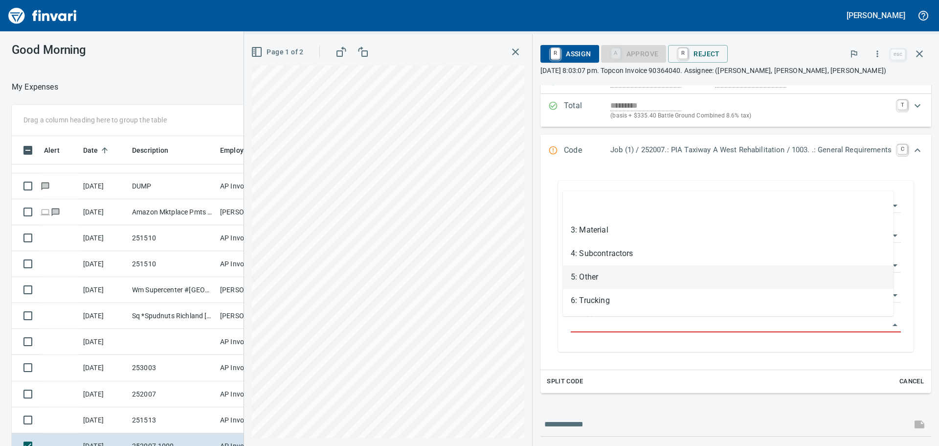
click at [719, 267] on li "5: Other" at bounding box center [728, 276] width 331 height 23
type input "********"
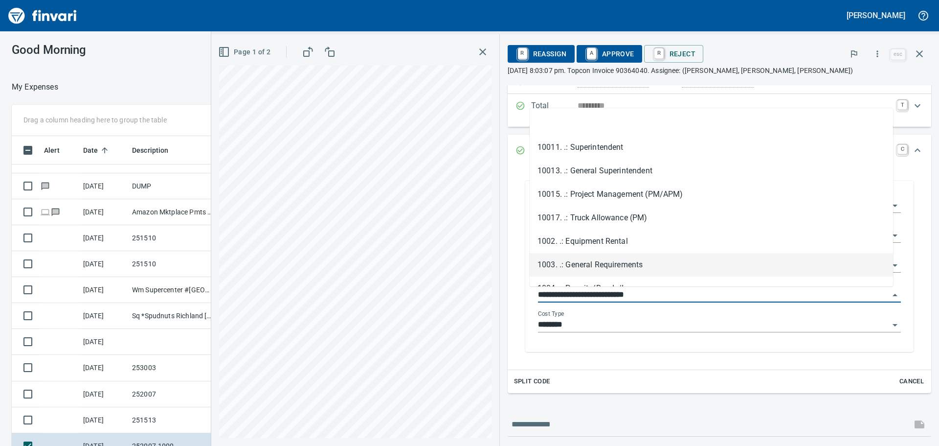
click at [695, 288] on body "[PERSON_NAME] Good Morning My Expenses To Review (All Reviewable) Drag a column…" at bounding box center [469, 223] width 939 height 446
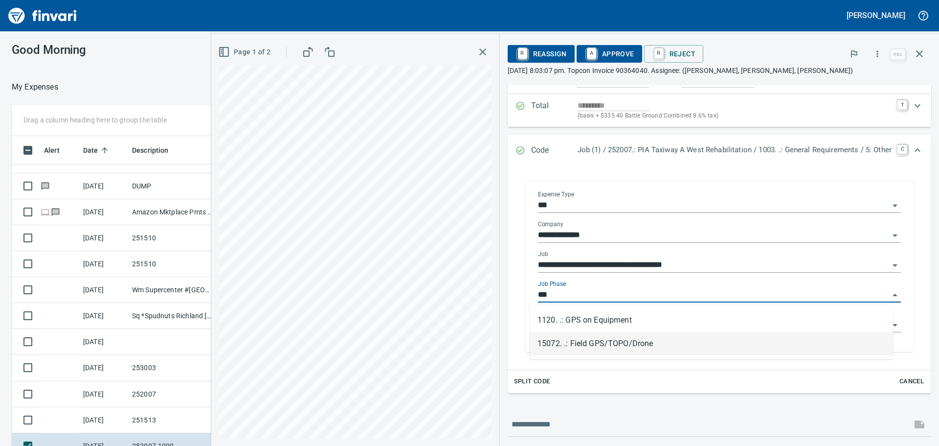
click at [655, 344] on li "15072. .: Field GPS/TOPO/Drone" at bounding box center [711, 343] width 363 height 23
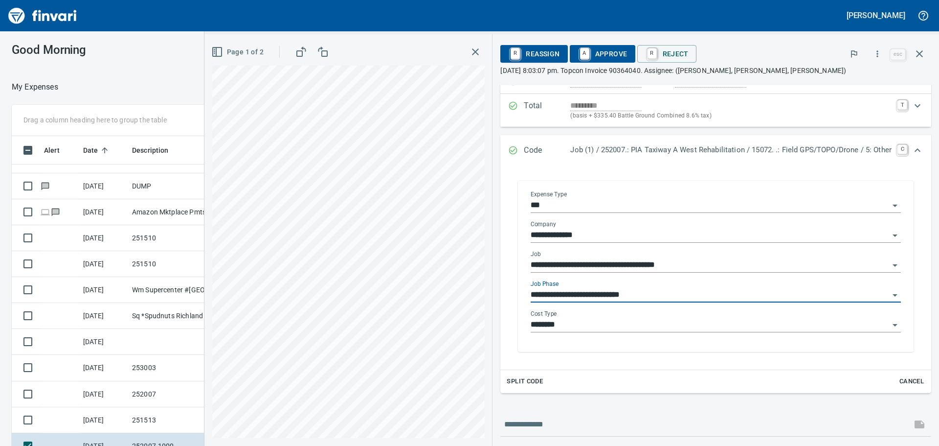
type input "**********"
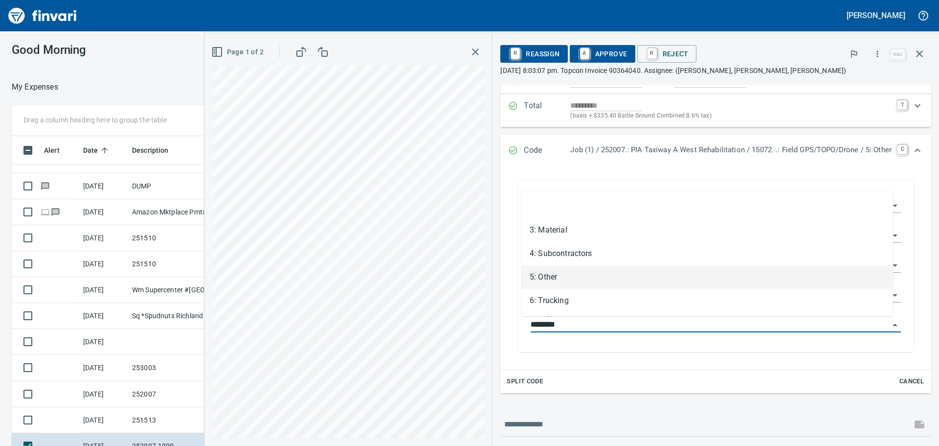
click at [649, 328] on input "********" at bounding box center [710, 325] width 359 height 14
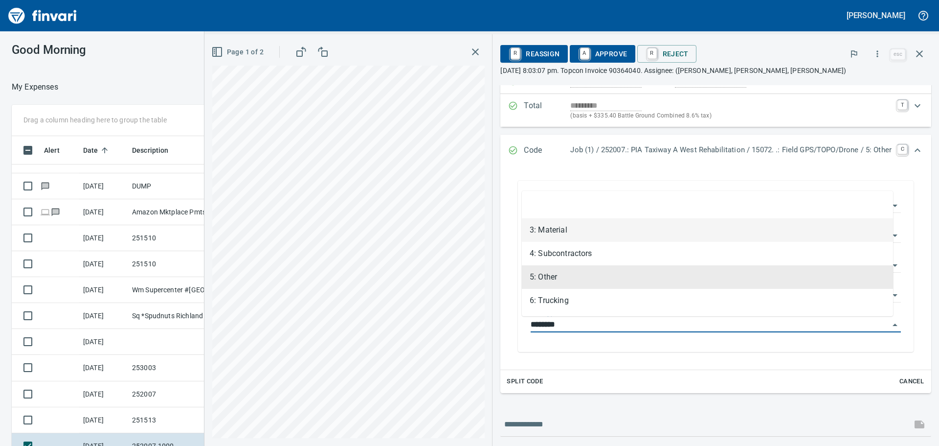
click at [574, 231] on li "3: Material" at bounding box center [707, 229] width 371 height 23
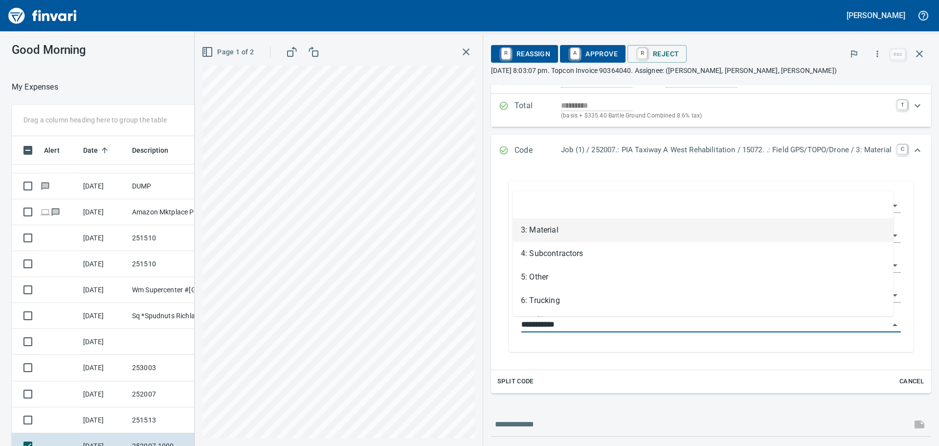
click at [598, 323] on input "**********" at bounding box center [705, 325] width 368 height 14
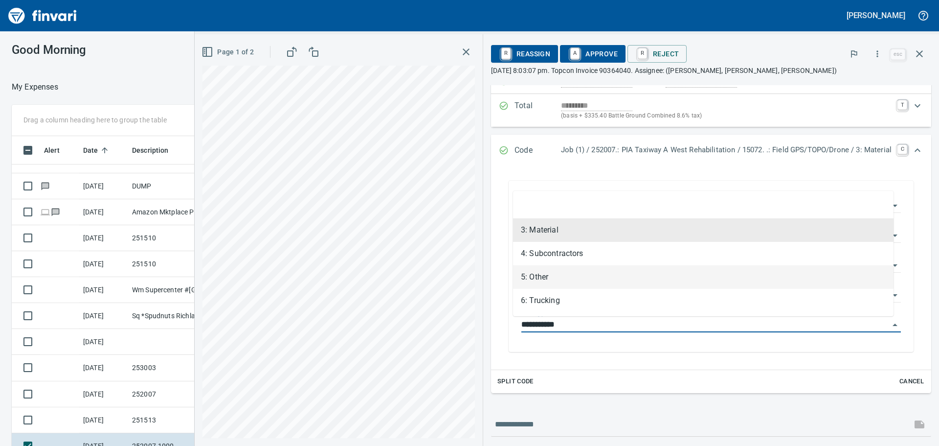
click at [598, 280] on li "5: Other" at bounding box center [703, 276] width 381 height 23
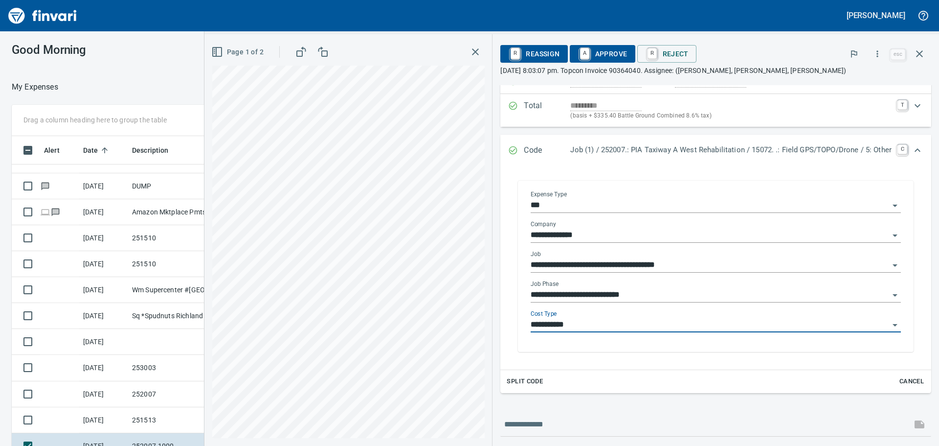
type input "********"
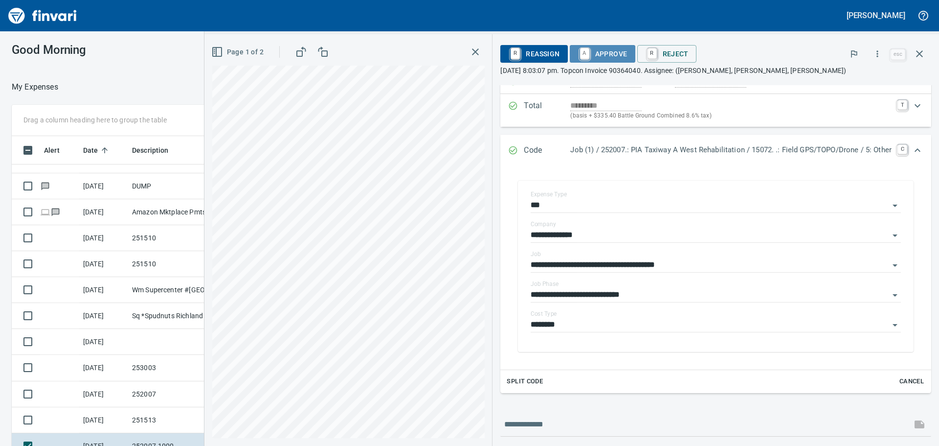
click at [600, 51] on span "A Approve" at bounding box center [603, 53] width 50 height 17
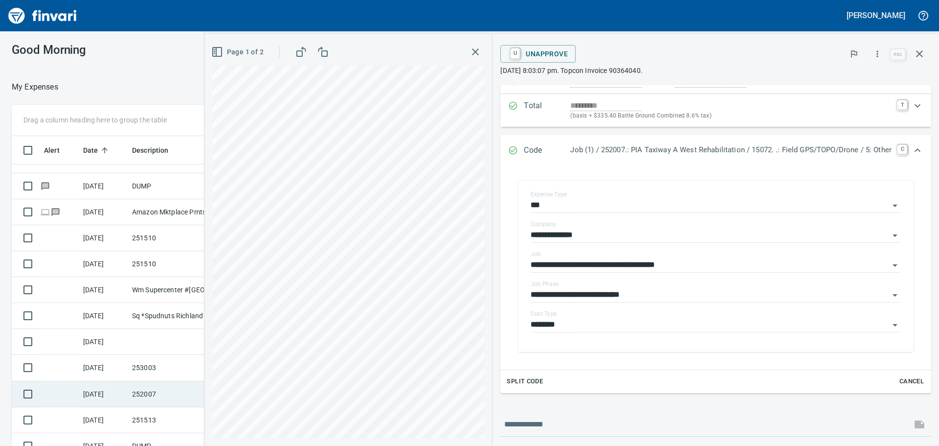
click at [174, 389] on td "252007" at bounding box center [172, 394] width 88 height 26
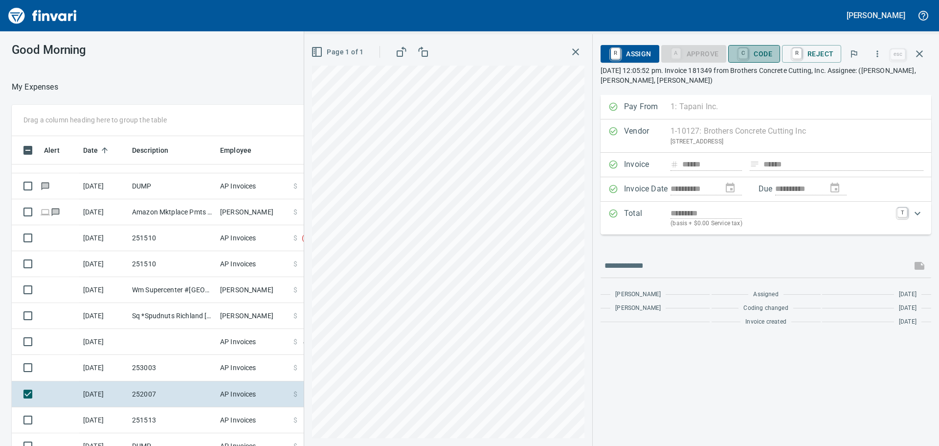
click at [758, 56] on span "C Code" at bounding box center [754, 53] width 36 height 17
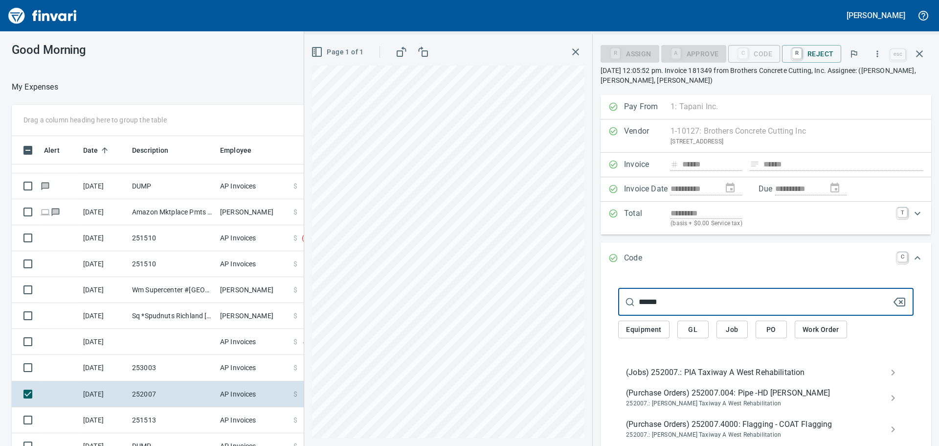
type input "******"
click at [684, 372] on span "(Jobs) 252007.: PIA Taxiway A West Rehabilitation" at bounding box center [758, 372] width 264 height 12
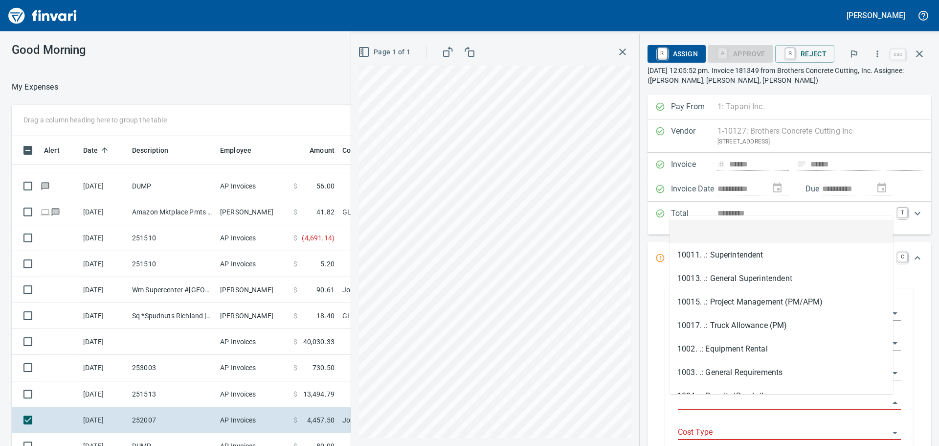
click at [718, 398] on input "Job Phase" at bounding box center [783, 403] width 211 height 14
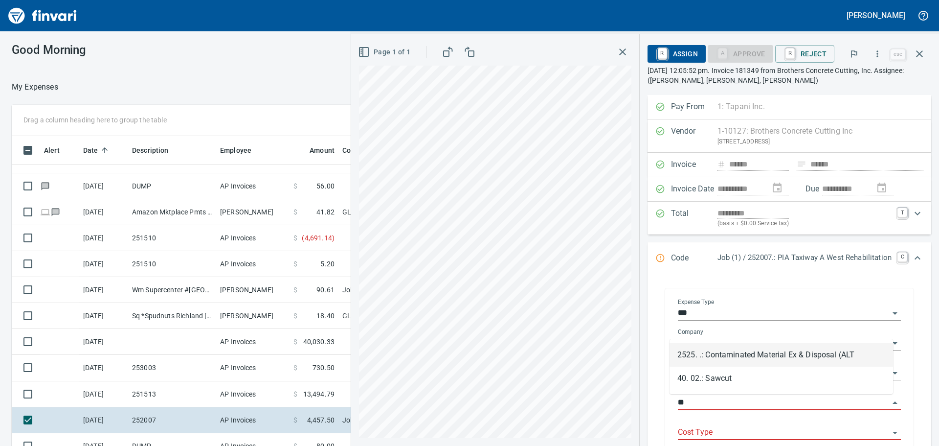
scroll to position [331, 649]
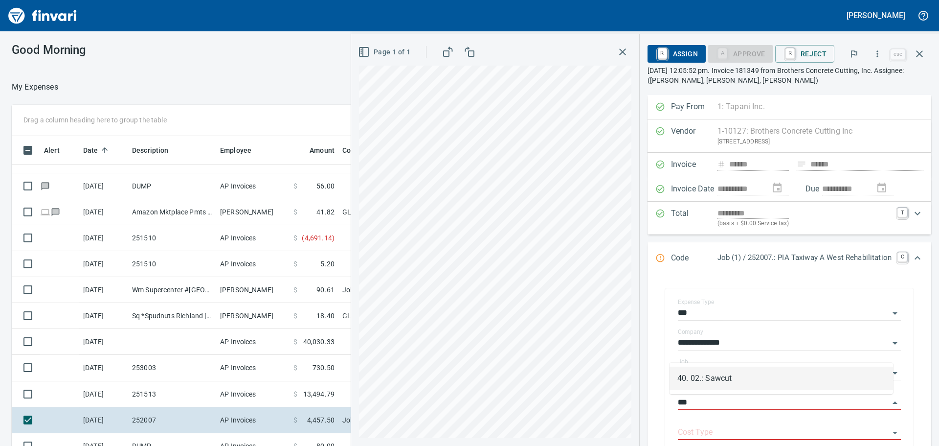
click at [741, 374] on li "40. 02.: Sawcut" at bounding box center [782, 377] width 224 height 23
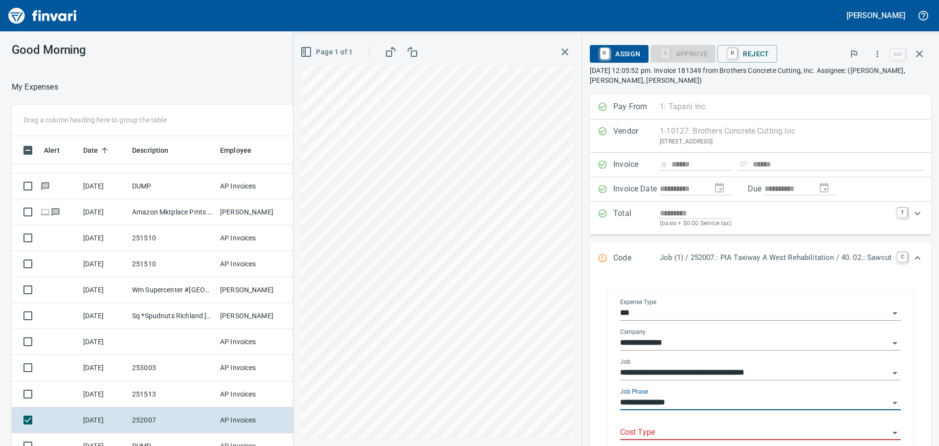
type input "**********"
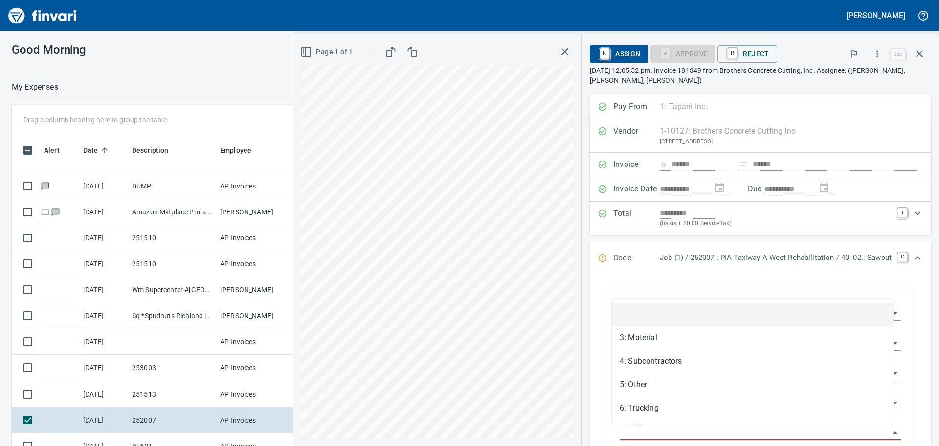
click at [693, 428] on input "Cost Type" at bounding box center [754, 433] width 269 height 14
click at [701, 365] on li "4: Subcontractors" at bounding box center [753, 360] width 282 height 23
type input "**********"
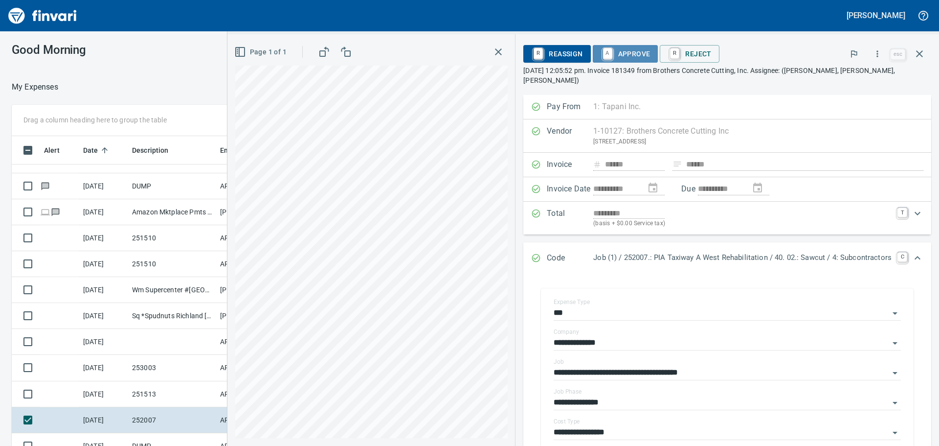
click at [628, 52] on span "A Approve" at bounding box center [626, 53] width 50 height 17
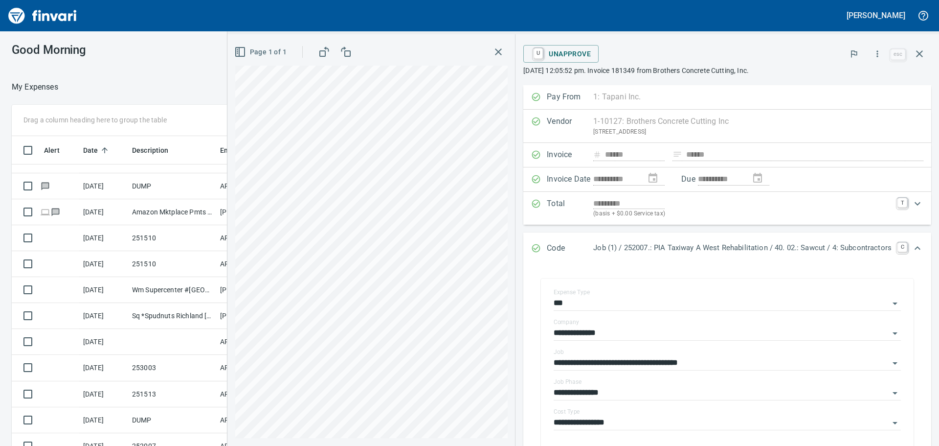
click at [182, 393] on td "251513" at bounding box center [172, 394] width 88 height 26
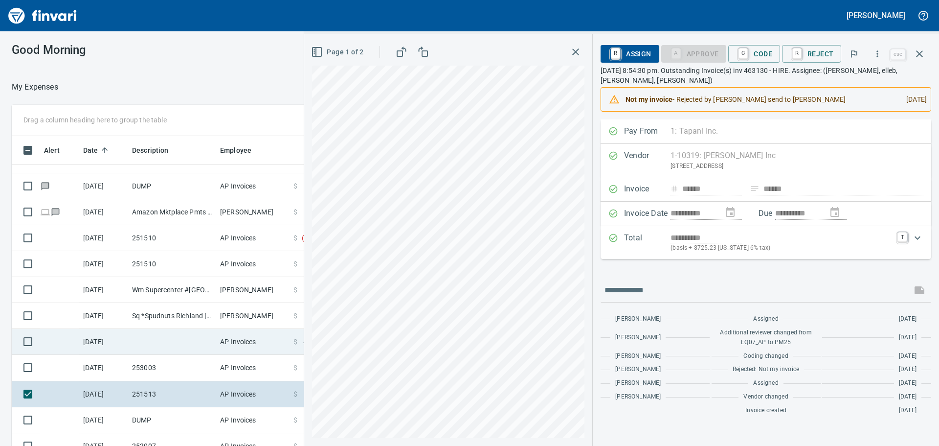
scroll to position [196, 0]
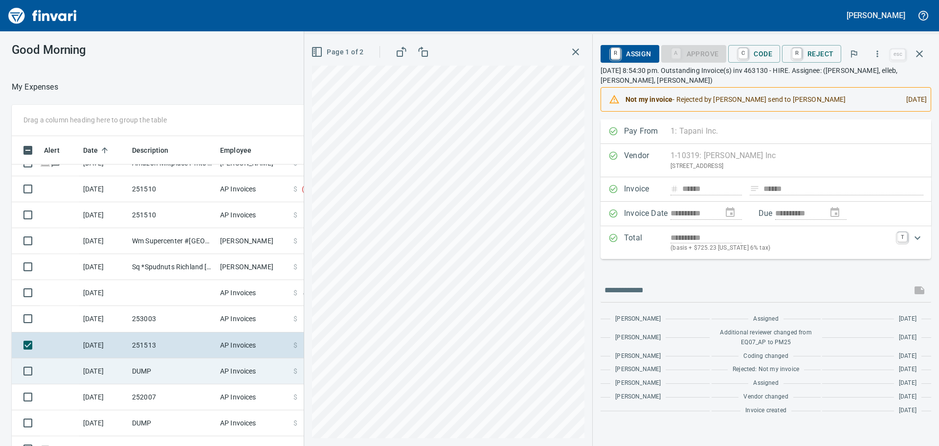
click at [190, 368] on td "DUMP" at bounding box center [172, 371] width 88 height 26
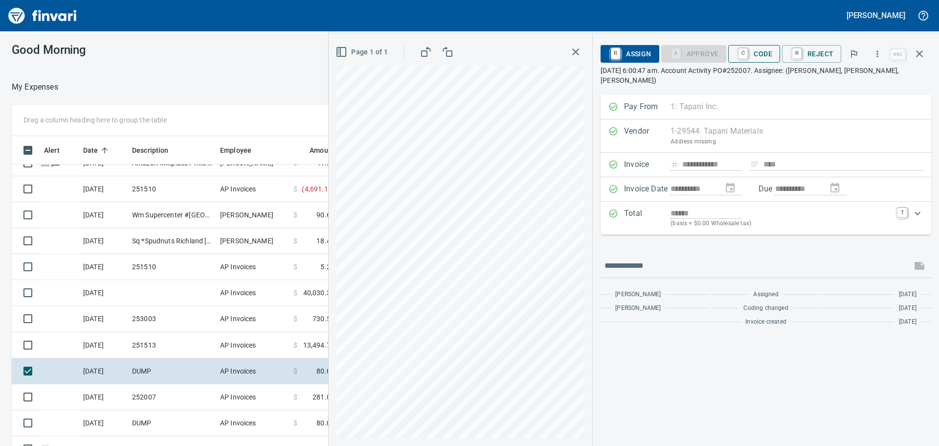
click at [767, 51] on span "C Code" at bounding box center [754, 53] width 36 height 17
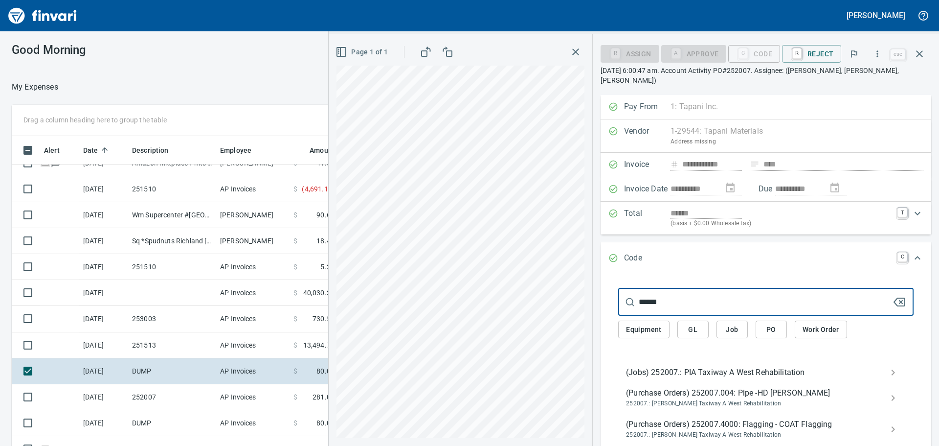
type input "******"
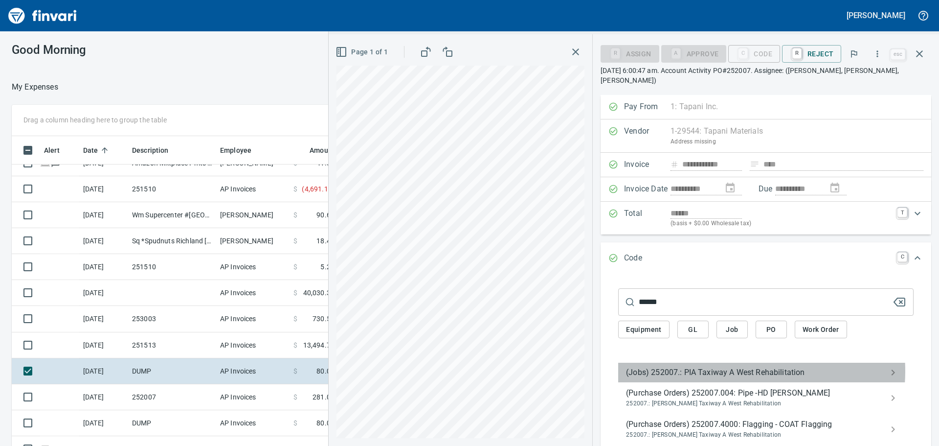
click at [721, 366] on span "(Jobs) 252007.: PIA Taxiway A West Rehabilitation" at bounding box center [758, 372] width 264 height 12
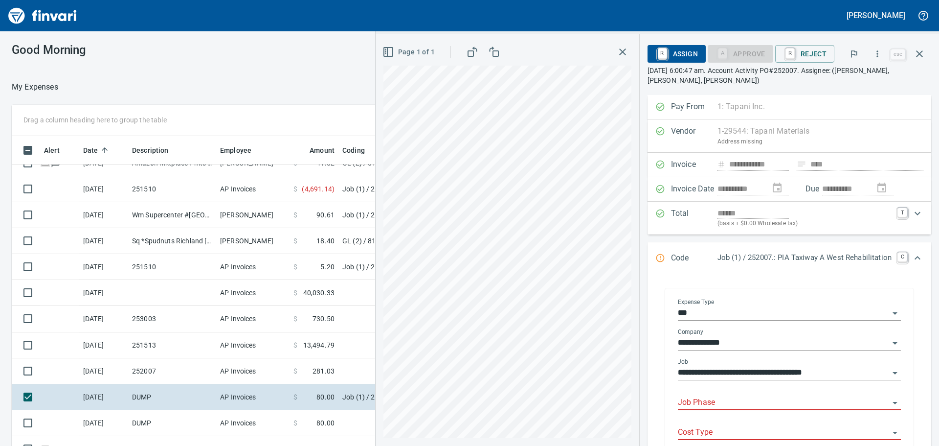
click at [730, 401] on input "Job Phase" at bounding box center [783, 403] width 211 height 14
type input "******"
click at [771, 373] on li "150210. .: Manhole Removal" at bounding box center [782, 377] width 224 height 23
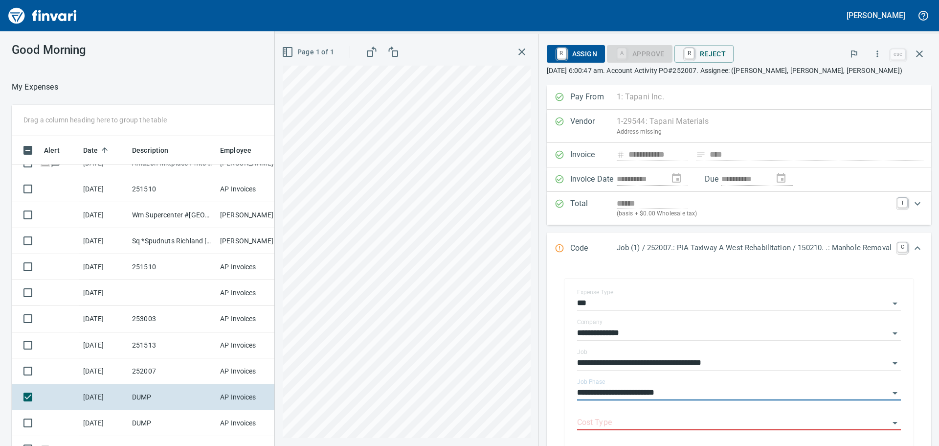
type input "**********"
click at [644, 424] on input "Cost Type" at bounding box center [733, 423] width 312 height 14
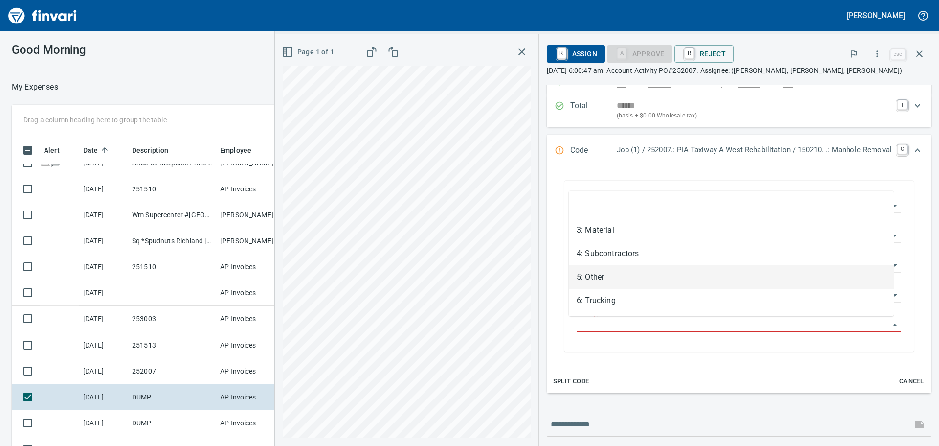
click at [625, 272] on li "5: Other" at bounding box center [731, 276] width 325 height 23
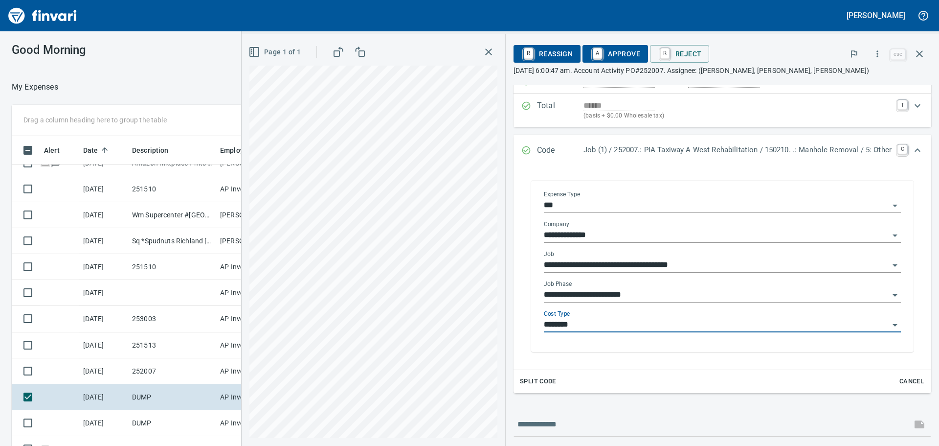
type input "********"
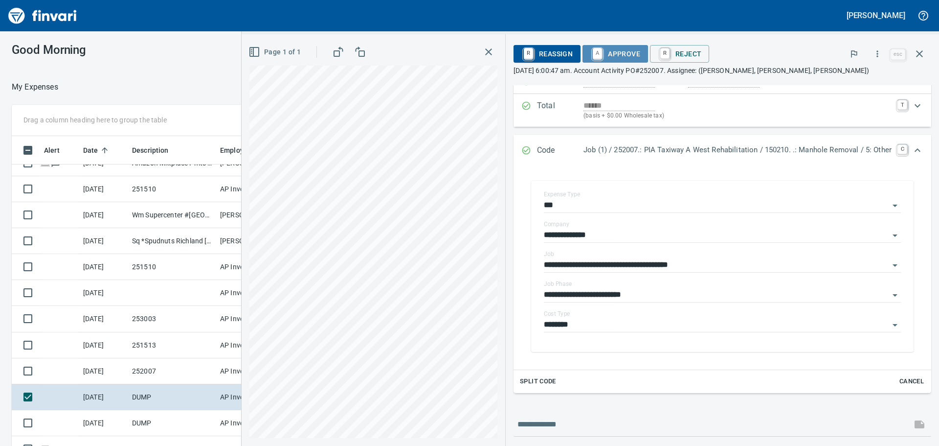
click at [611, 54] on span "A Approve" at bounding box center [615, 53] width 50 height 17
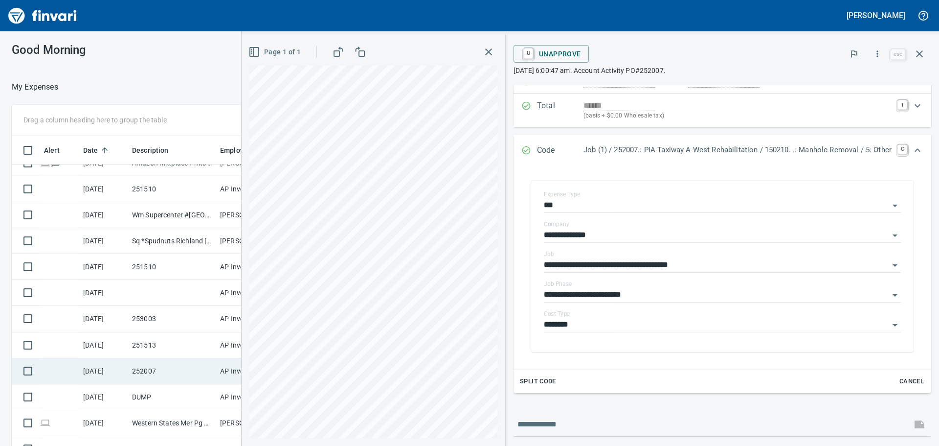
click at [189, 366] on td "252007" at bounding box center [172, 371] width 88 height 26
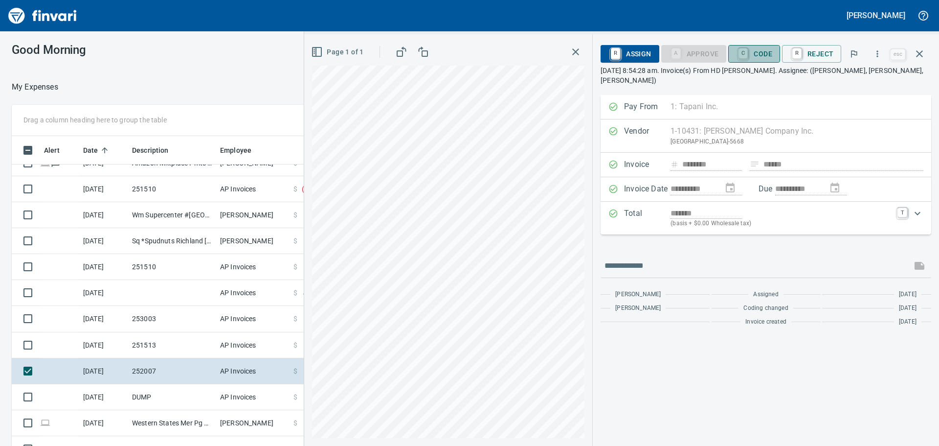
click at [758, 55] on span "C Code" at bounding box center [754, 53] width 36 height 17
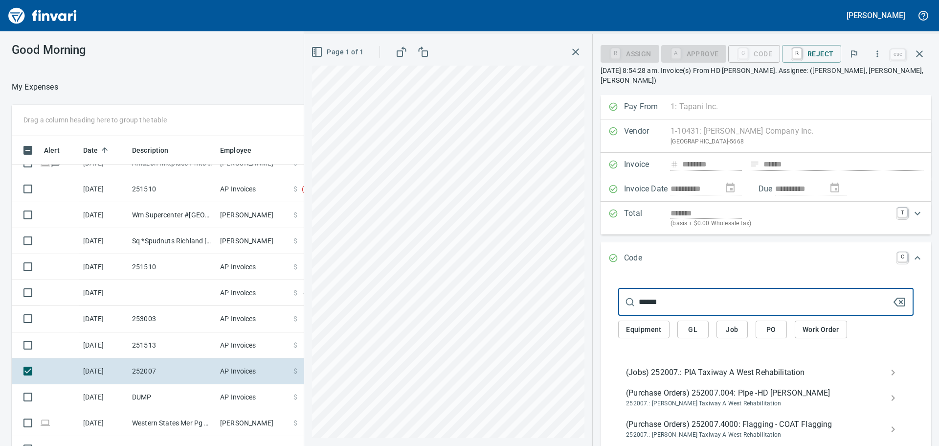
type input "******"
click at [680, 366] on span "(Jobs) 252007.: PIA Taxiway A West Rehabilitation" at bounding box center [758, 372] width 264 height 12
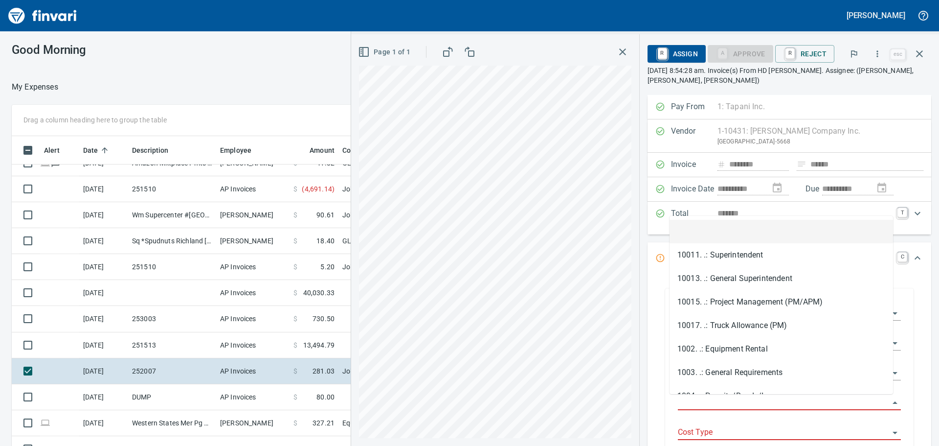
scroll to position [331, 649]
click at [722, 400] on input "Job Phase" at bounding box center [783, 403] width 211 height 14
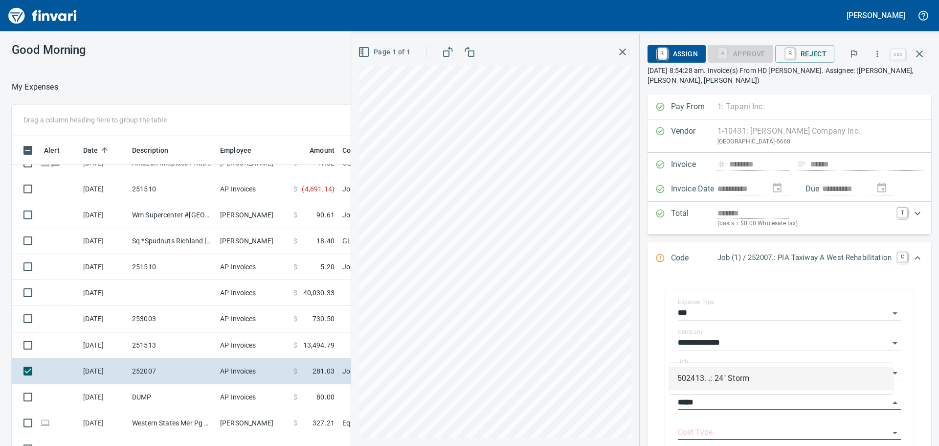
click at [729, 377] on li "502413. .: 24" Storm" at bounding box center [782, 377] width 224 height 23
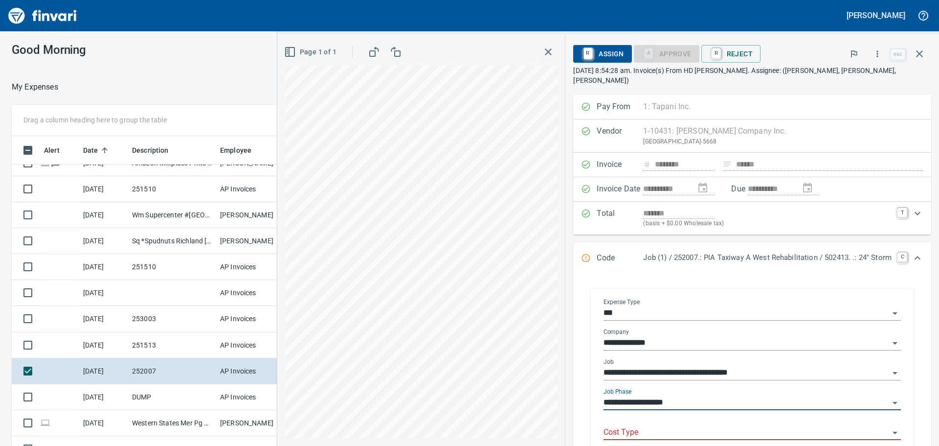
type input "**********"
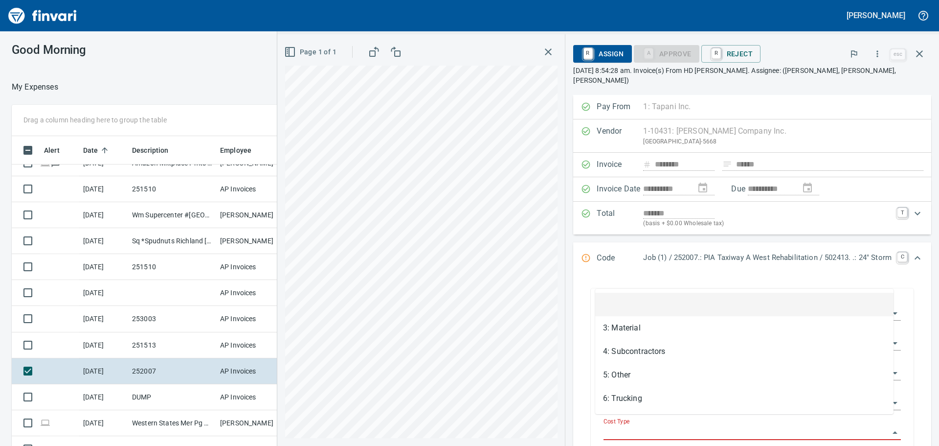
click at [705, 426] on input "Cost Type" at bounding box center [747, 433] width 286 height 14
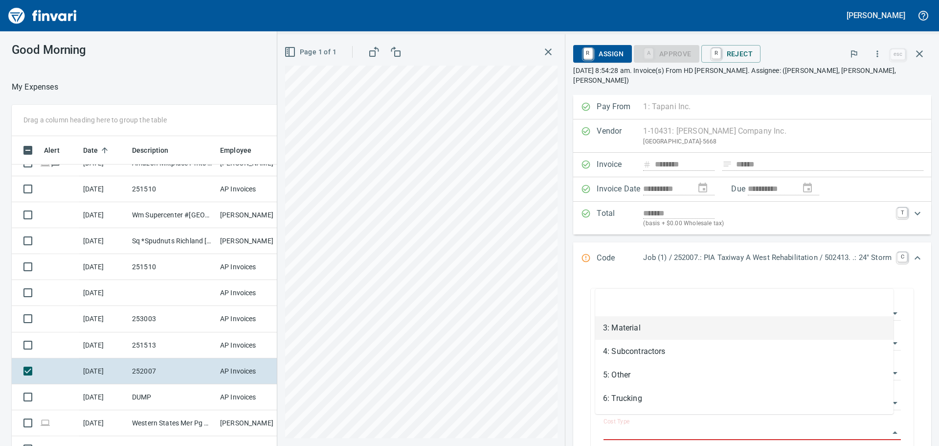
click at [675, 331] on li "3: Material" at bounding box center [744, 327] width 298 height 23
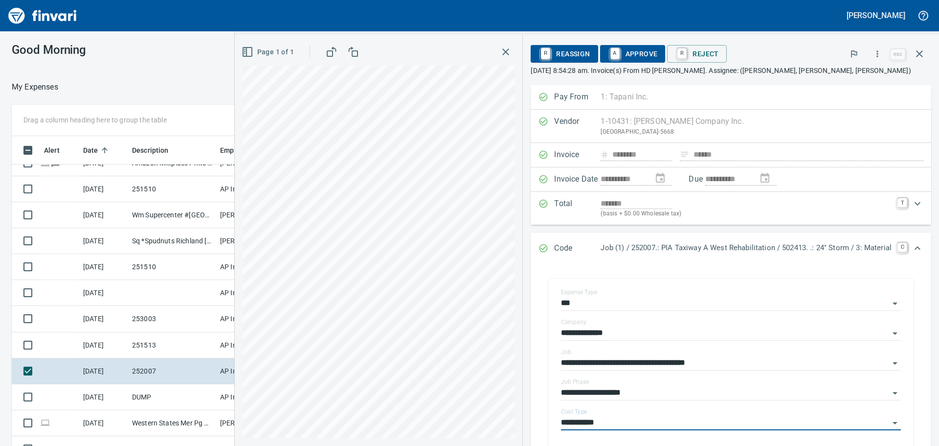
type input "**********"
drag, startPoint x: 641, startPoint y: 52, endPoint x: 532, endPoint y: 114, distance: 125.3
click at [641, 52] on span "A Approve" at bounding box center [633, 53] width 50 height 17
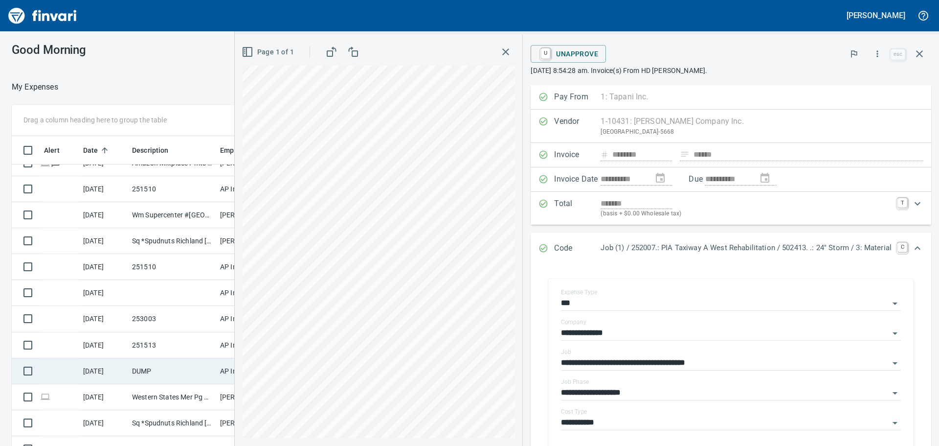
click at [177, 369] on td "DUMP" at bounding box center [172, 371] width 88 height 26
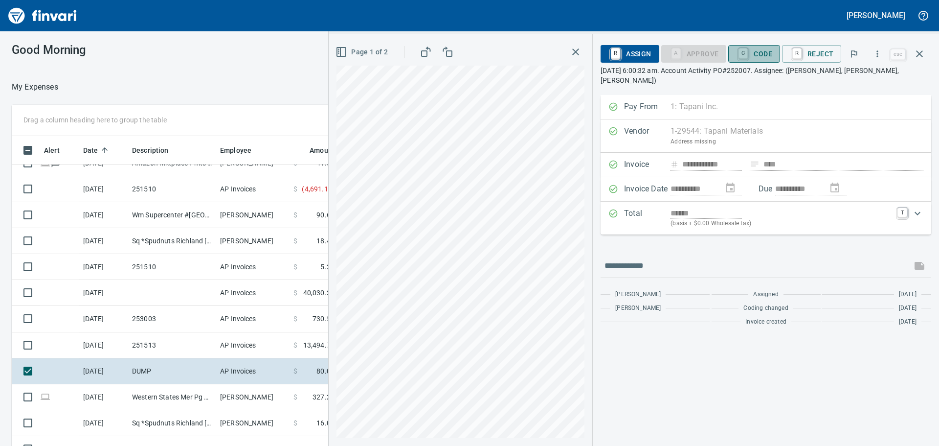
click at [761, 51] on span "C Code" at bounding box center [754, 53] width 36 height 17
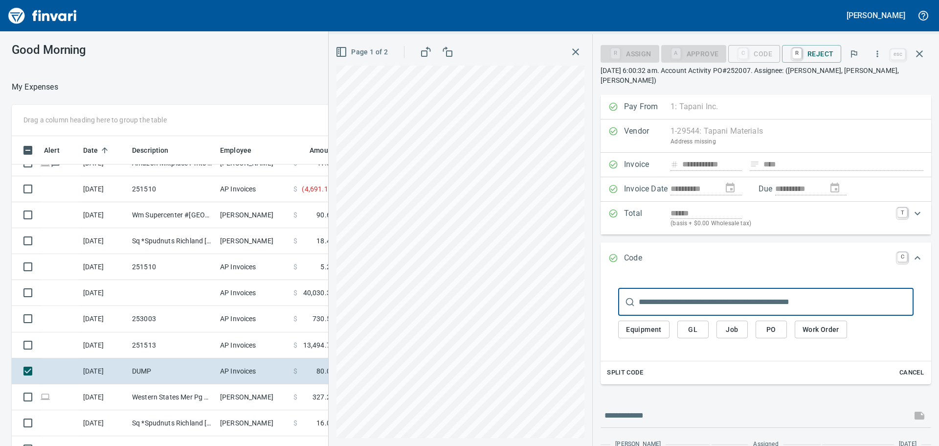
scroll to position [331, 649]
click at [734, 298] on input "text" at bounding box center [776, 301] width 275 height 27
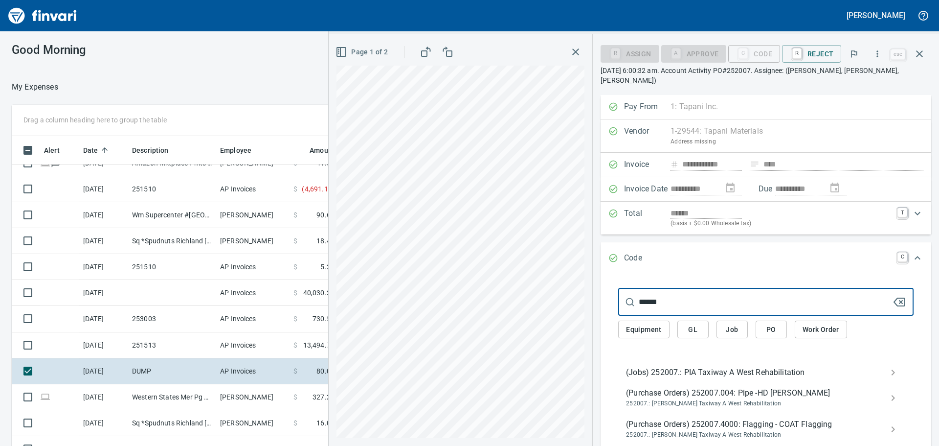
type input "******"
click at [683, 366] on span "(Jobs) 252007.: PIA Taxiway A West Rehabilitation" at bounding box center [758, 372] width 264 height 12
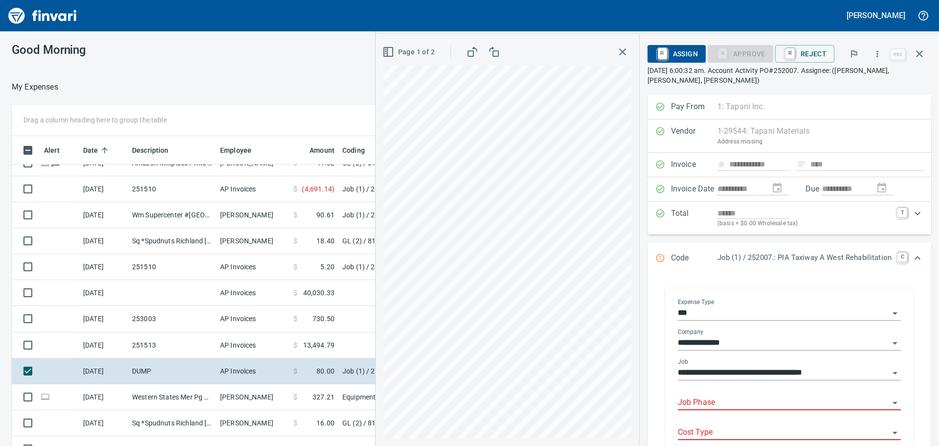
click at [699, 398] on input "Job Phase" at bounding box center [783, 403] width 211 height 14
click at [733, 374] on li "150210. .: Manhole Removal" at bounding box center [782, 377] width 224 height 23
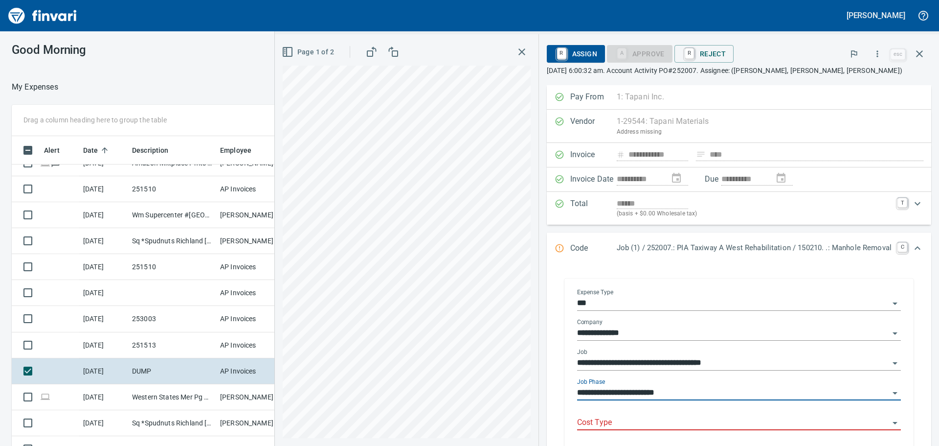
click at [685, 414] on div "Cost Type" at bounding box center [739, 419] width 324 height 22
type input "**********"
click at [607, 426] on input "Cost Type" at bounding box center [733, 423] width 312 height 14
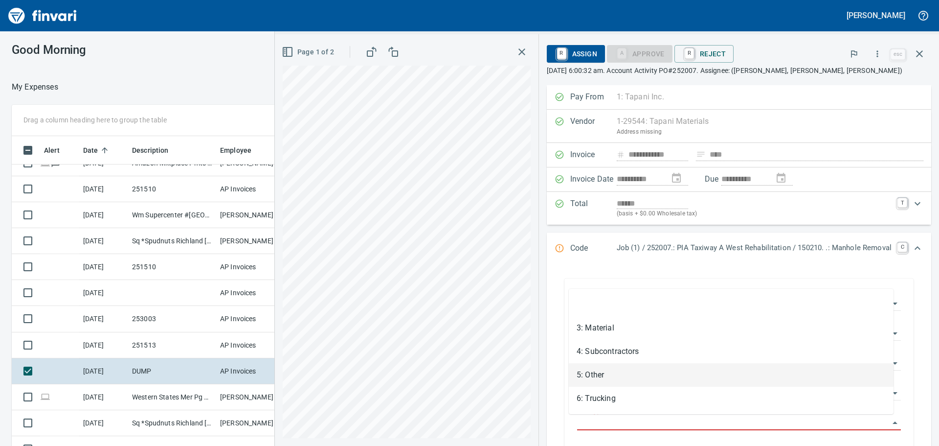
click at [621, 371] on li "5: Other" at bounding box center [731, 374] width 325 height 23
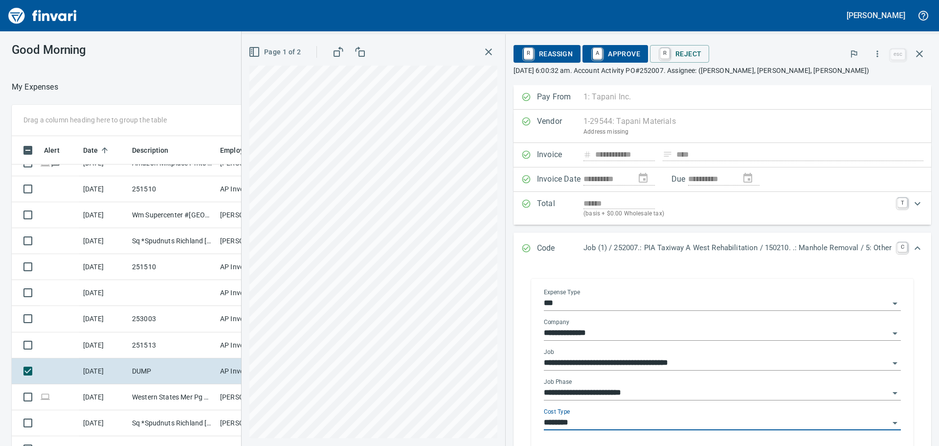
type input "********"
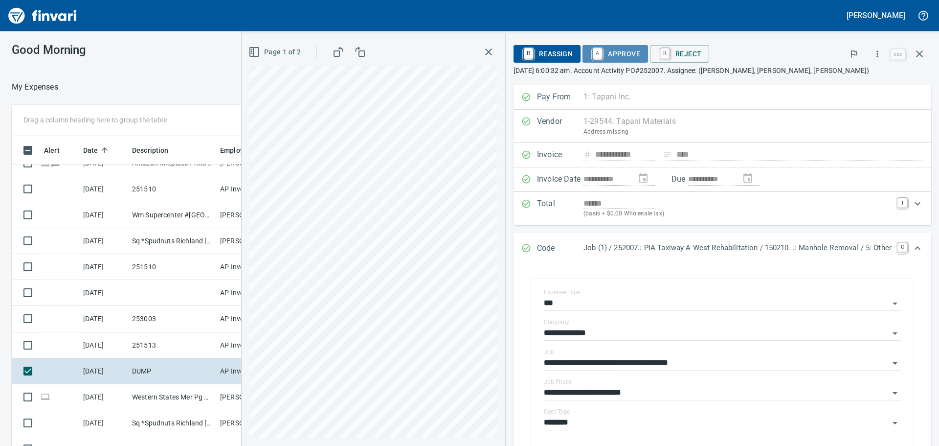
click at [619, 54] on span "A Approve" at bounding box center [615, 53] width 50 height 17
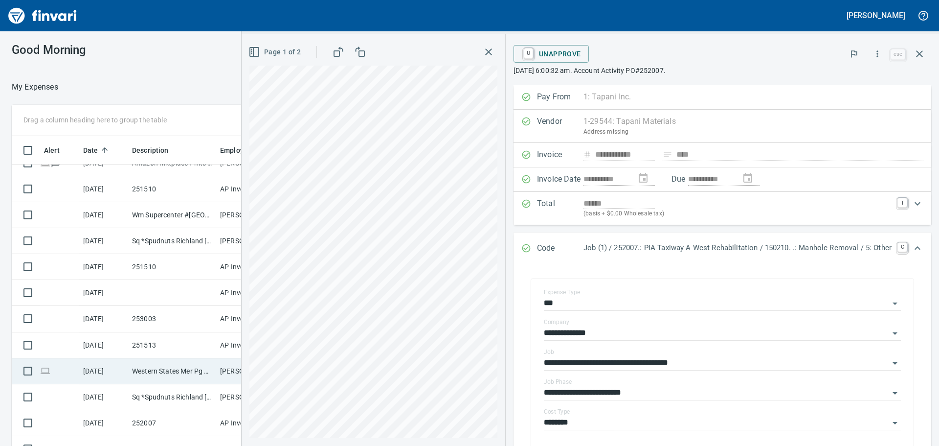
click at [151, 366] on td "Western States Mer Pg Meridian ID" at bounding box center [172, 371] width 88 height 26
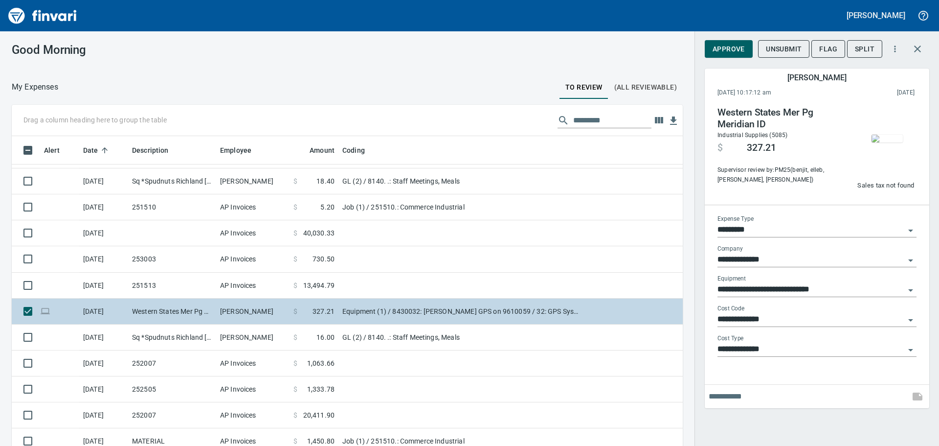
scroll to position [293, 0]
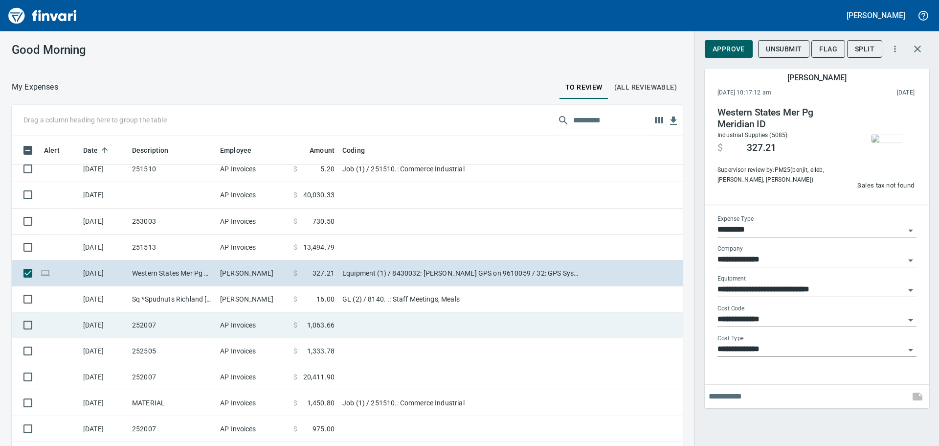
click at [171, 326] on td "252007" at bounding box center [172, 325] width 88 height 26
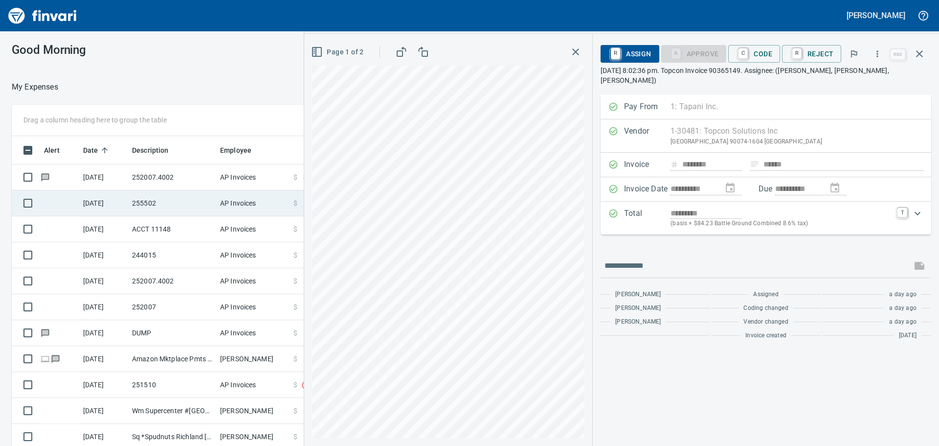
click at [186, 205] on td "255502" at bounding box center [172, 203] width 88 height 26
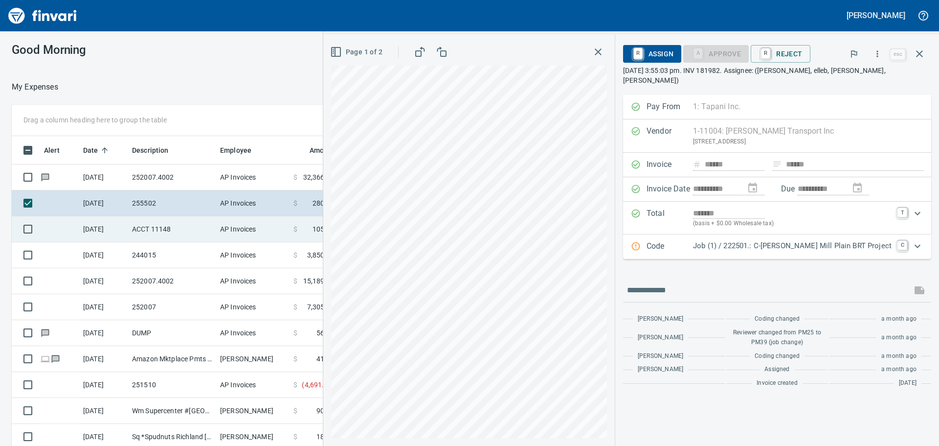
click at [194, 225] on td "ACCT 11148" at bounding box center [172, 229] width 88 height 26
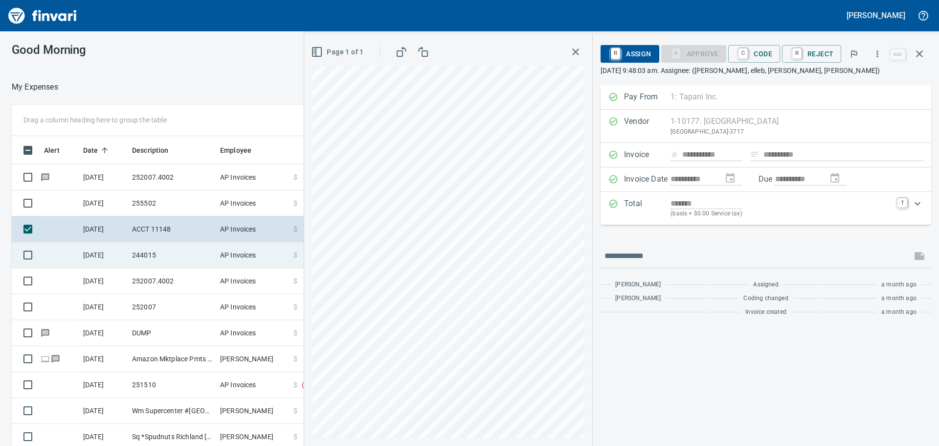
click at [195, 254] on td "244015" at bounding box center [172, 255] width 88 height 26
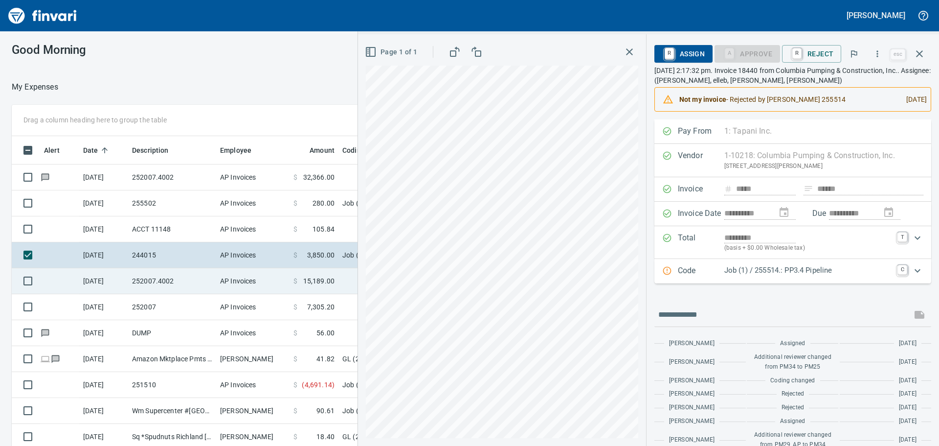
click at [193, 272] on td "252007.4002" at bounding box center [172, 281] width 88 height 26
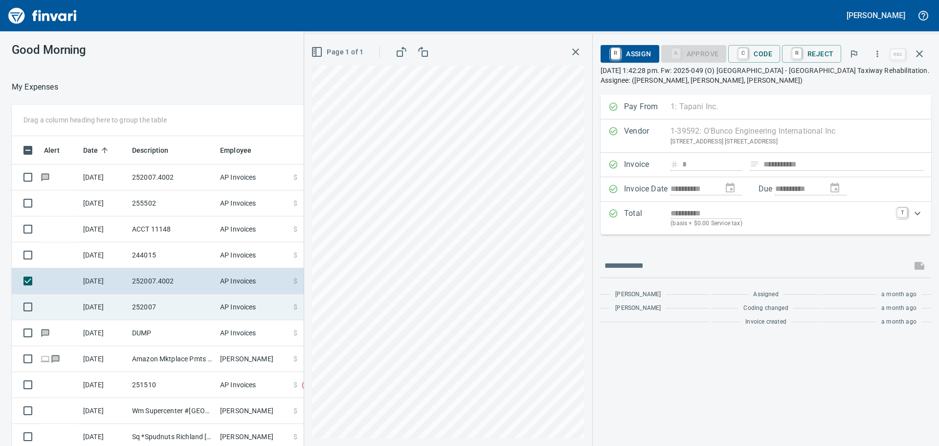
click at [196, 304] on td "252007" at bounding box center [172, 307] width 88 height 26
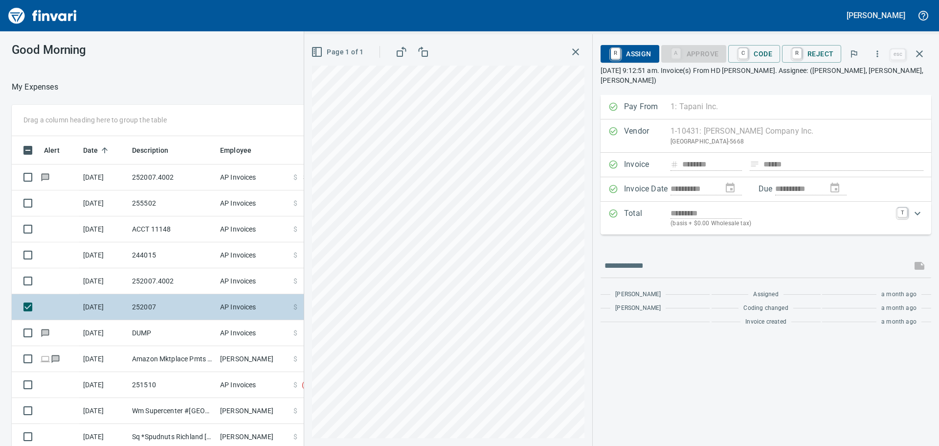
scroll to position [49, 0]
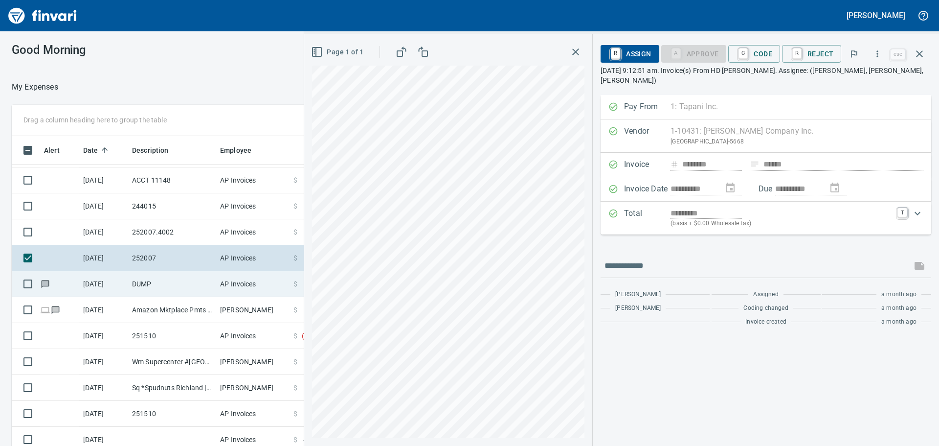
click at [196, 280] on td "DUMP" at bounding box center [172, 284] width 88 height 26
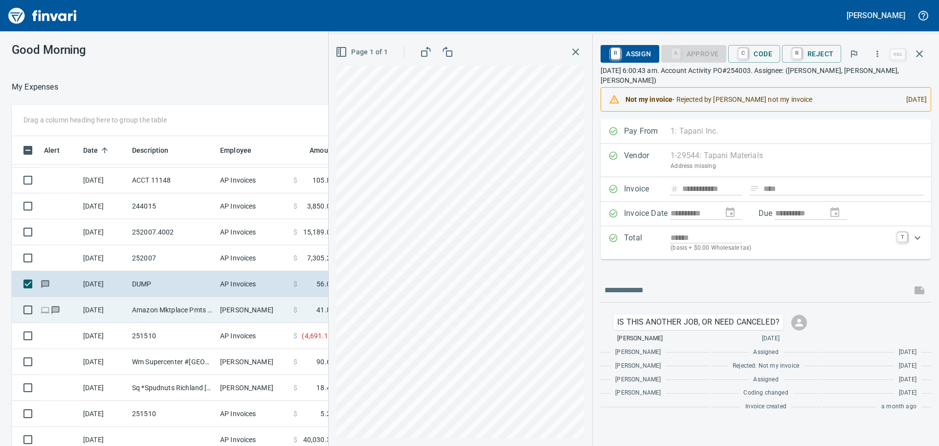
click at [190, 310] on td "Amazon Mktplace Pmts [DOMAIN_NAME][URL] WA" at bounding box center [172, 310] width 88 height 26
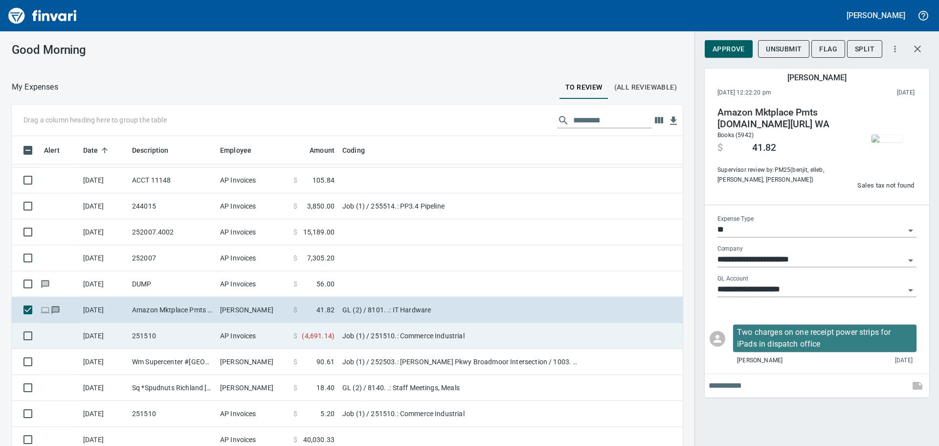
click at [189, 340] on td "251510" at bounding box center [172, 336] width 88 height 26
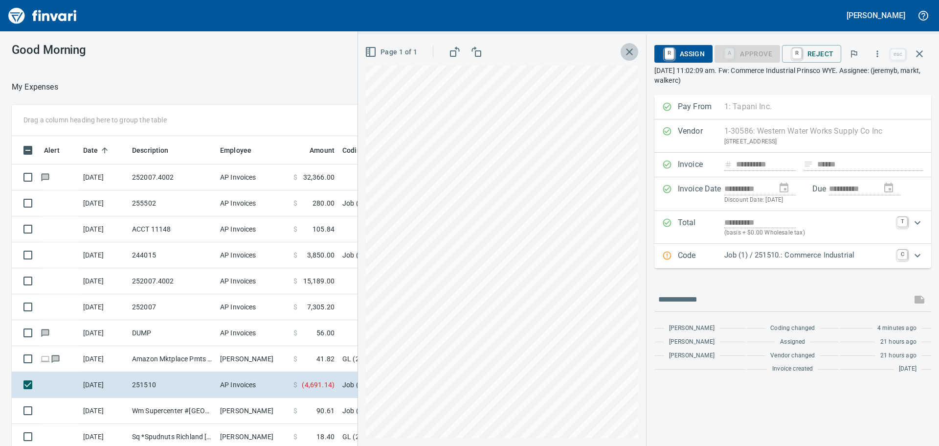
click at [634, 51] on icon "button" at bounding box center [630, 52] width 12 height 12
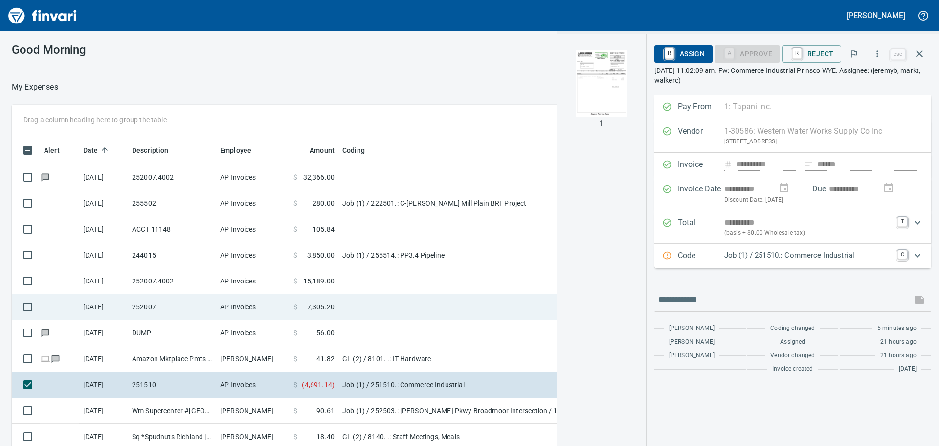
click at [158, 316] on td "252007" at bounding box center [172, 307] width 88 height 26
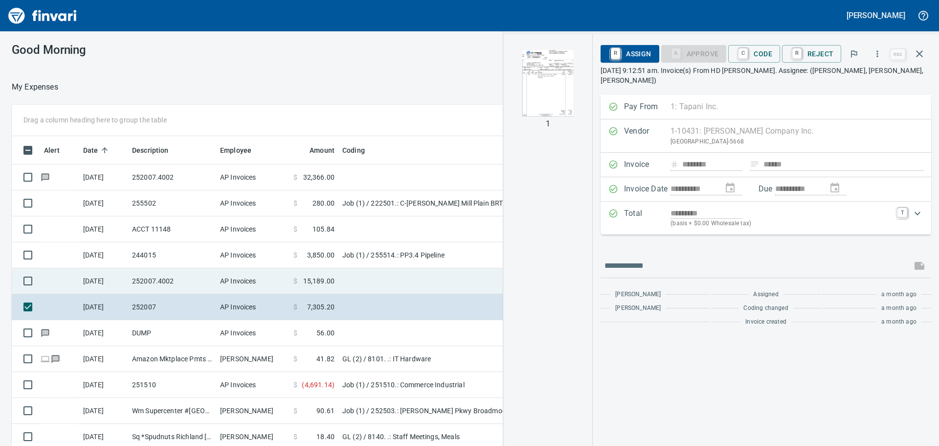
click at [159, 279] on td "252007.4002" at bounding box center [172, 281] width 88 height 26
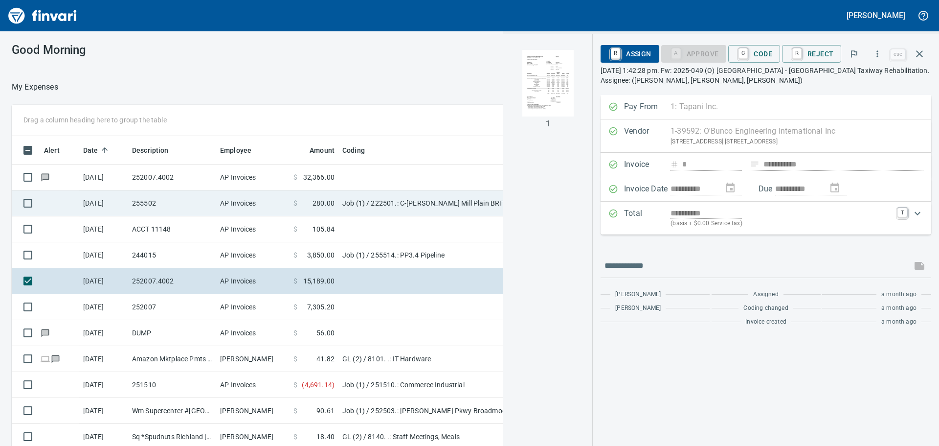
click at [167, 194] on td "255502" at bounding box center [172, 203] width 88 height 26
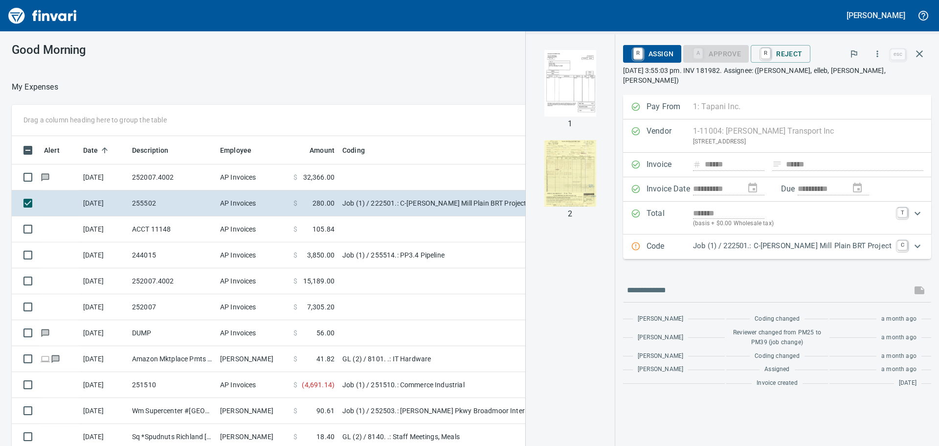
scroll to position [331, 649]
click at [604, 84] on img "button" at bounding box center [570, 83] width 67 height 67
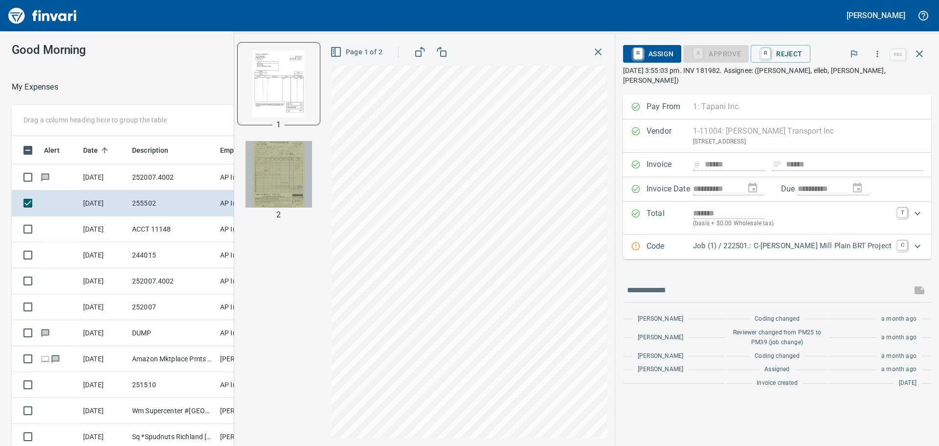
click at [309, 184] on img "button" at bounding box center [279, 174] width 67 height 67
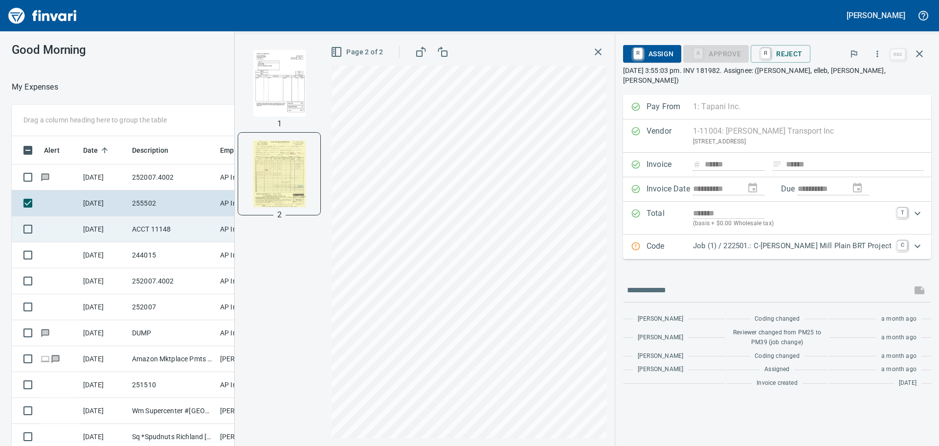
click at [210, 229] on td "ACCT 11148" at bounding box center [172, 229] width 88 height 26
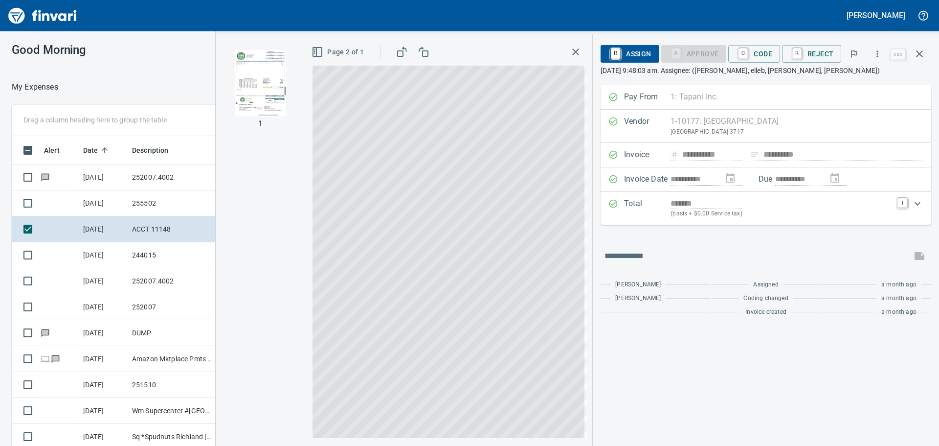
click at [575, 49] on icon "button" at bounding box center [575, 51] width 7 height 7
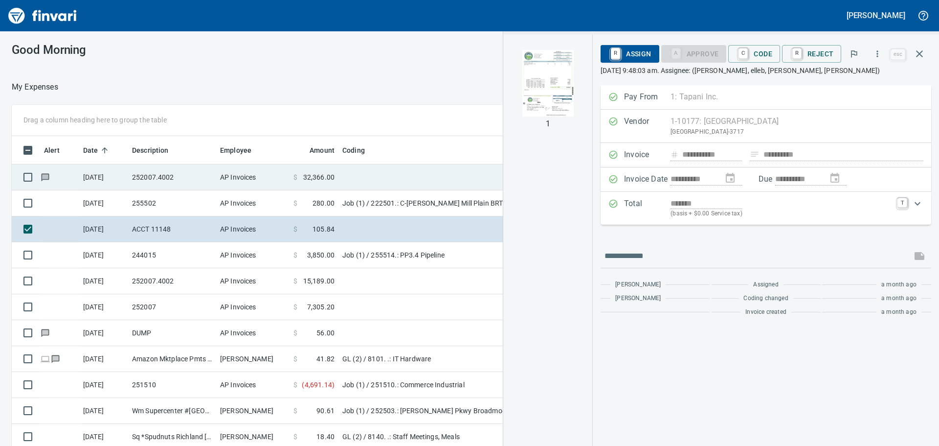
click at [182, 178] on td "252007.4002" at bounding box center [172, 177] width 88 height 26
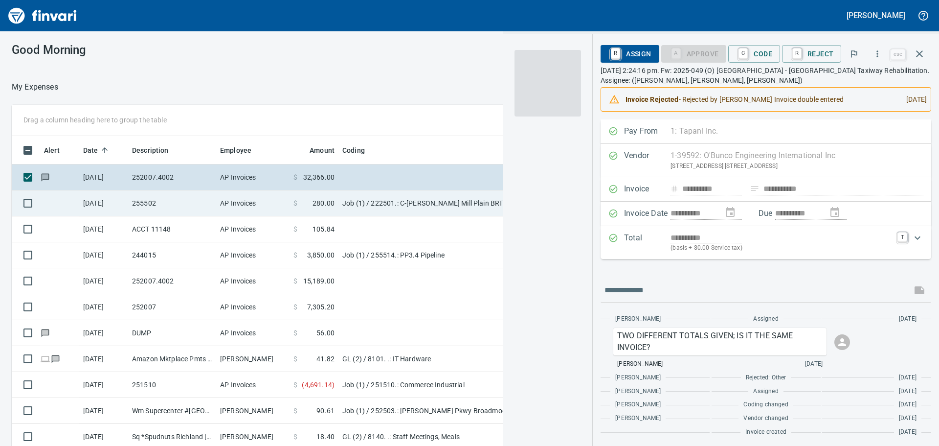
click at [161, 195] on td "255502" at bounding box center [172, 203] width 88 height 26
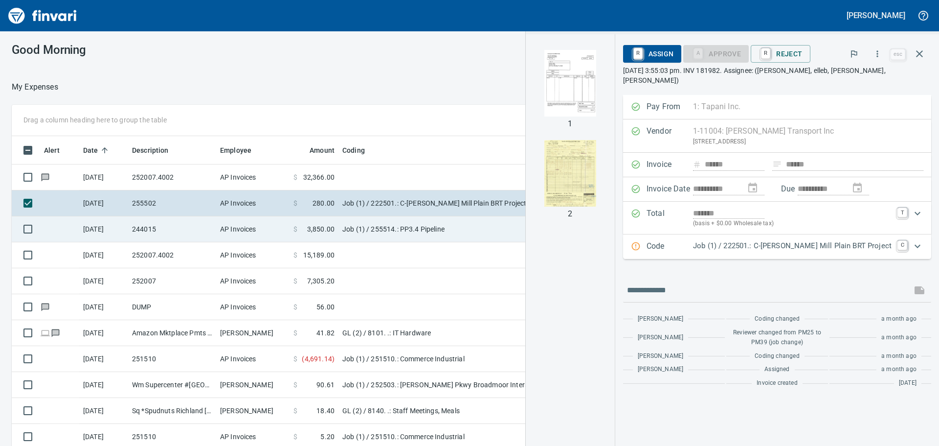
click at [217, 223] on td "AP Invoices" at bounding box center [252, 229] width 73 height 26
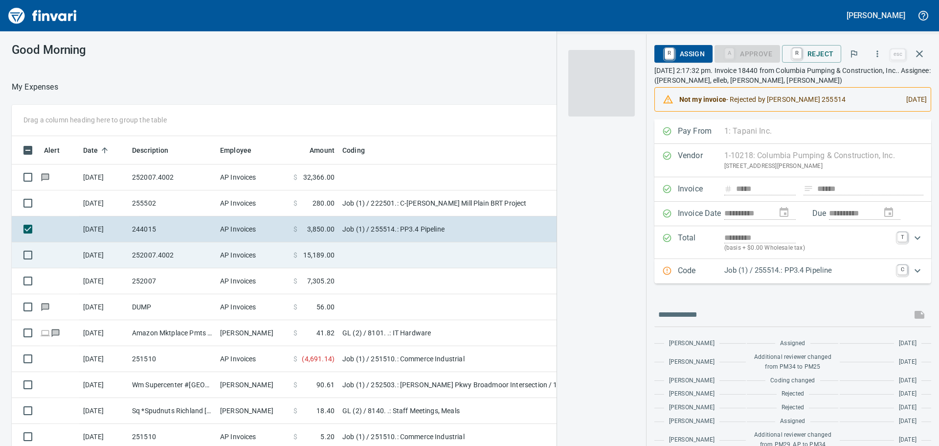
click at [277, 252] on td "AP Invoices" at bounding box center [252, 255] width 73 height 26
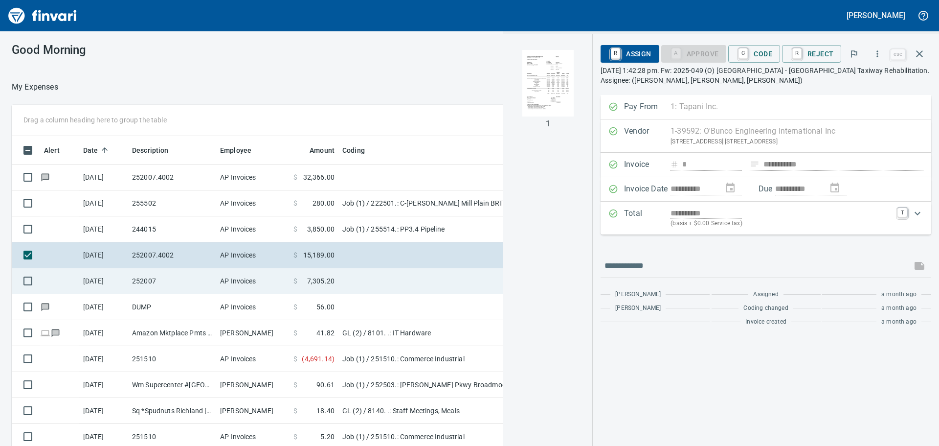
click at [261, 280] on td "AP Invoices" at bounding box center [252, 281] width 73 height 26
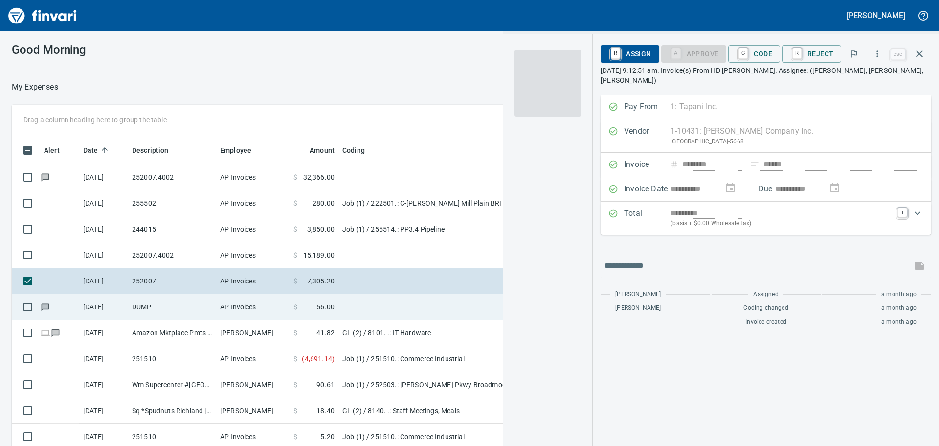
click at [170, 303] on td "DUMP" at bounding box center [172, 307] width 88 height 26
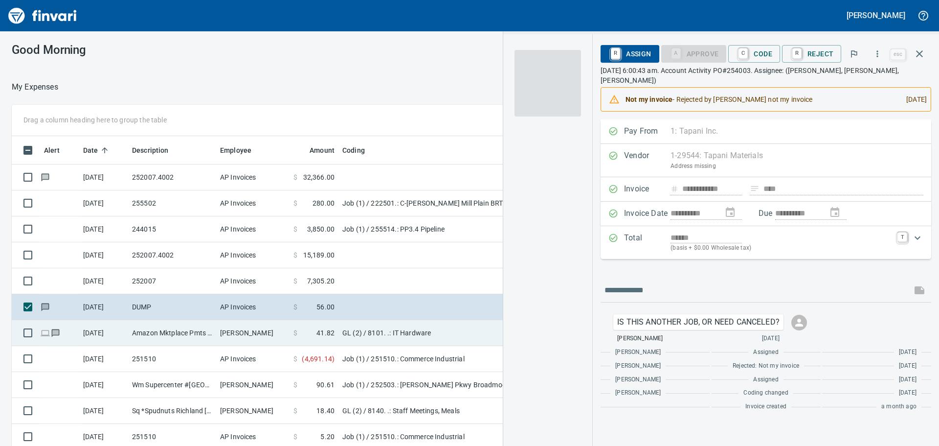
click at [188, 330] on td "Amazon Mktplace Pmts [DOMAIN_NAME][URL] WA" at bounding box center [172, 333] width 88 height 26
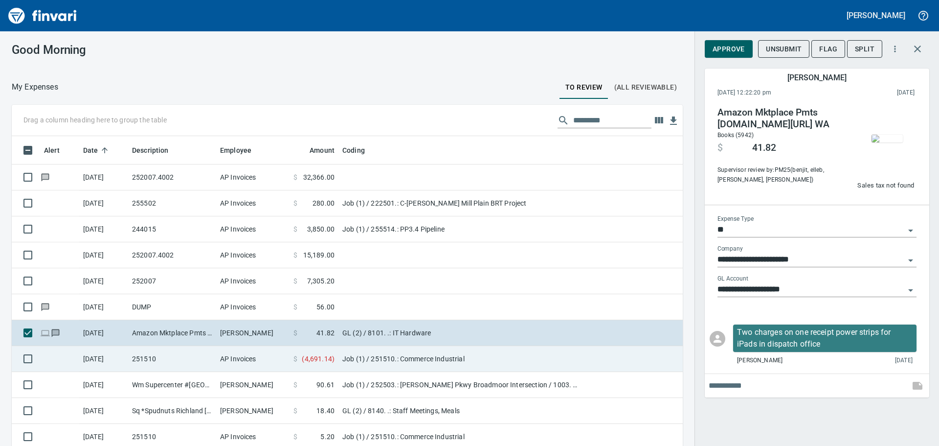
click at [184, 356] on td "251510" at bounding box center [172, 359] width 88 height 26
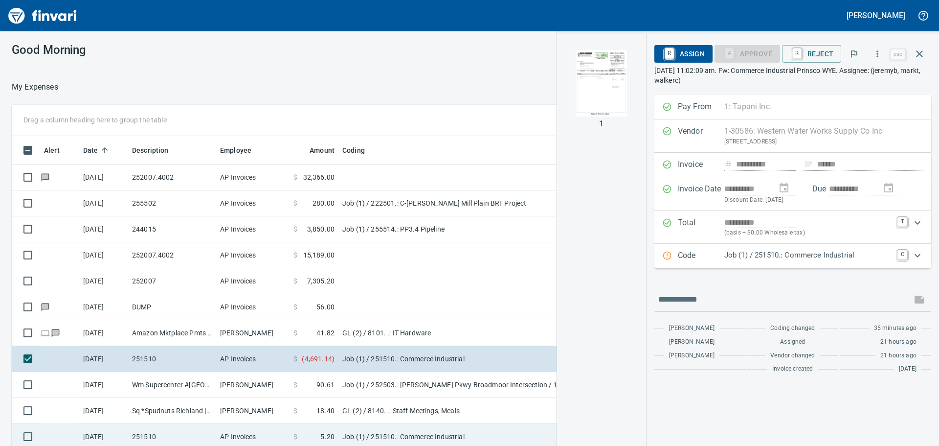
click at [190, 431] on td "251510" at bounding box center [172, 437] width 88 height 26
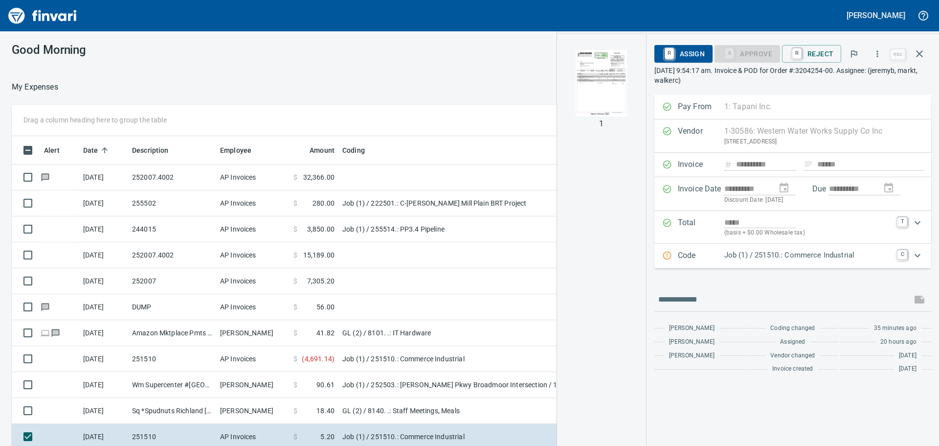
click at [608, 82] on img "button" at bounding box center [601, 83] width 67 height 67
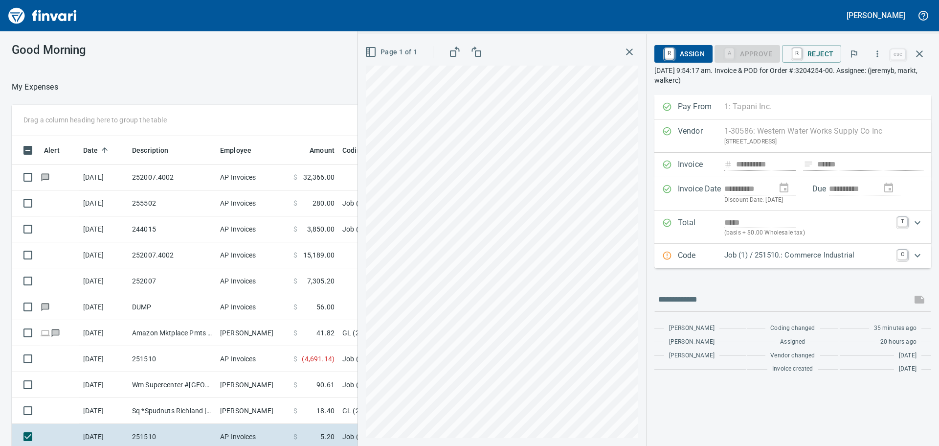
click at [789, 252] on p "Job (1) / 251510.: Commerce Industrial" at bounding box center [807, 254] width 167 height 11
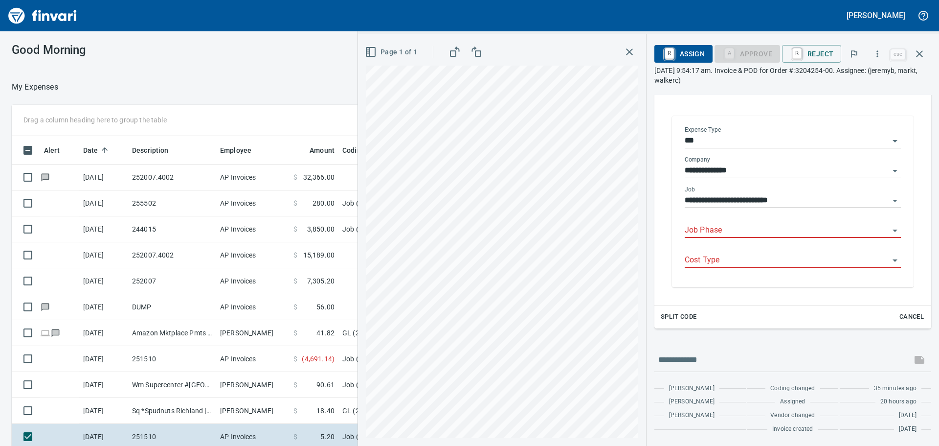
scroll to position [331, 649]
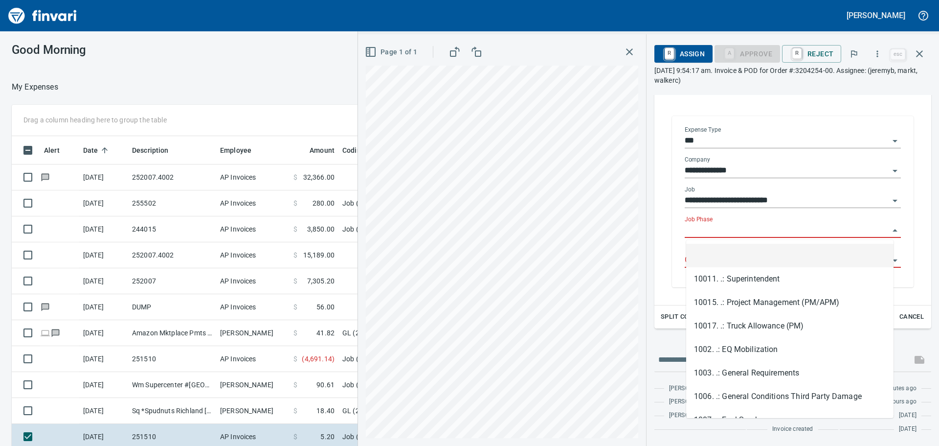
click at [742, 229] on input "Job Phase" at bounding box center [787, 231] width 204 height 14
click at [711, 224] on input "Job Phase" at bounding box center [787, 231] width 204 height 14
click at [726, 252] on li "50. .: Storm Pipe Materials" at bounding box center [789, 255] width 207 height 23
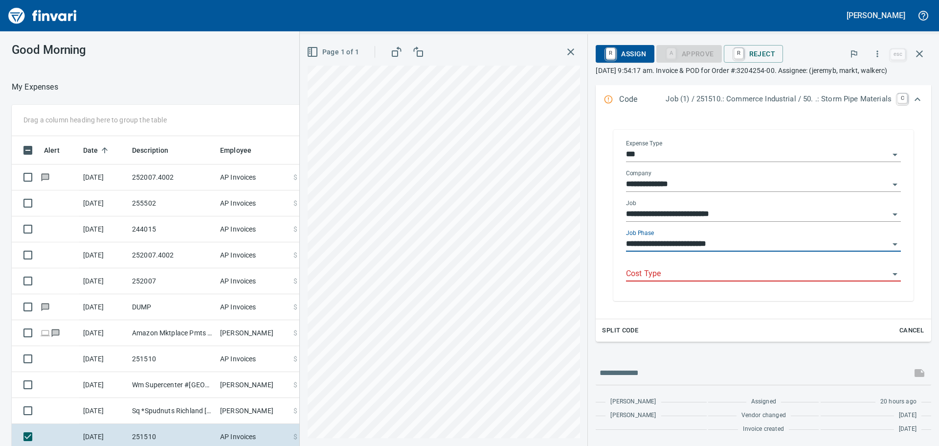
scroll to position [158, 0]
type input "**********"
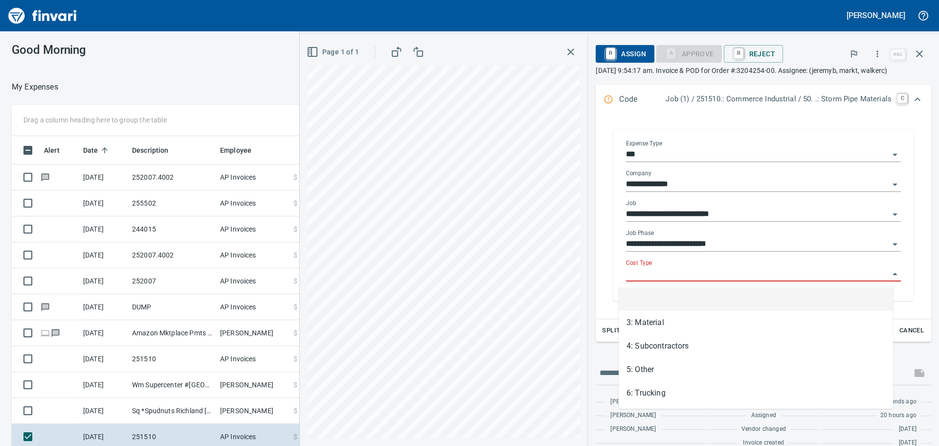
scroll to position [331, 649]
click at [705, 269] on input "Cost Type" at bounding box center [757, 274] width 263 height 14
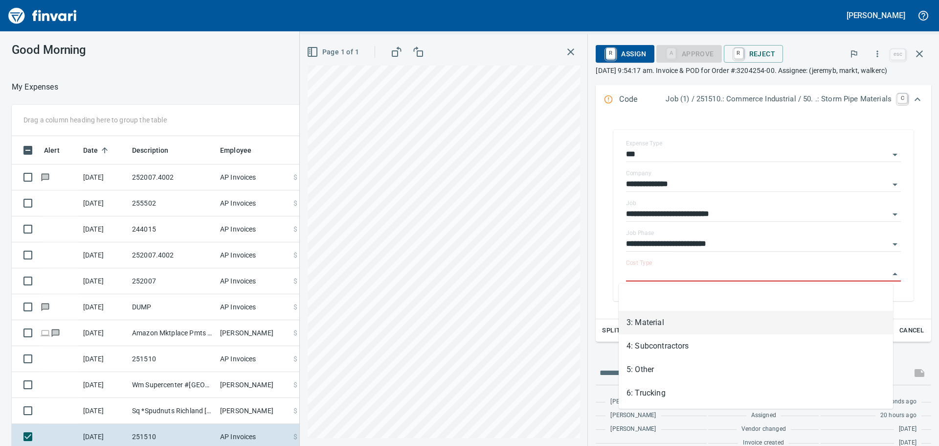
click at [660, 322] on li "3: Material" at bounding box center [756, 322] width 274 height 23
type input "**********"
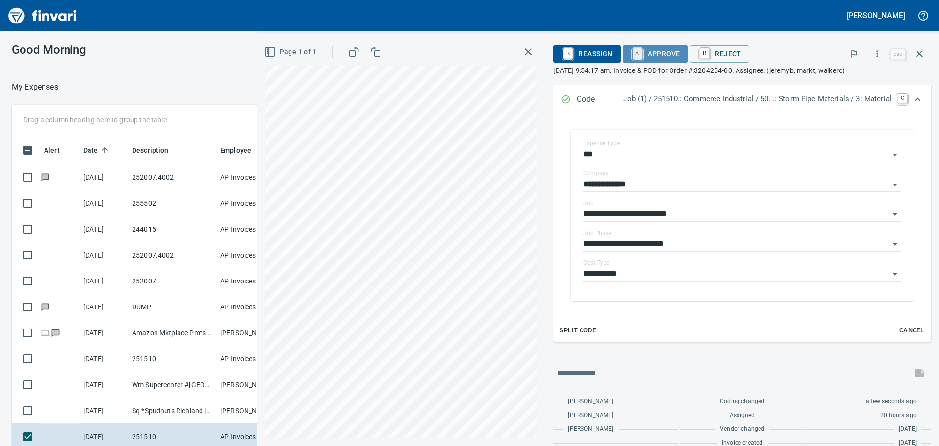
click at [636, 49] on link "A" at bounding box center [637, 53] width 9 height 11
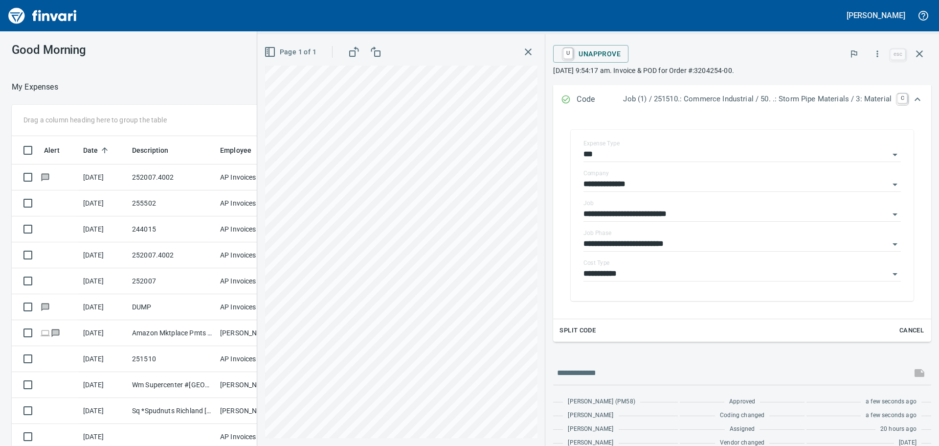
click at [522, 54] on icon "button" at bounding box center [528, 52] width 12 height 12
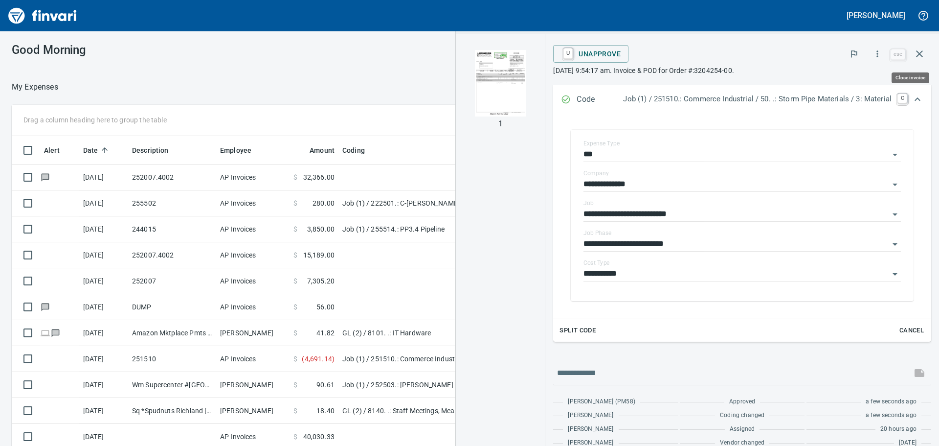
click at [916, 53] on icon "button" at bounding box center [920, 54] width 12 height 12
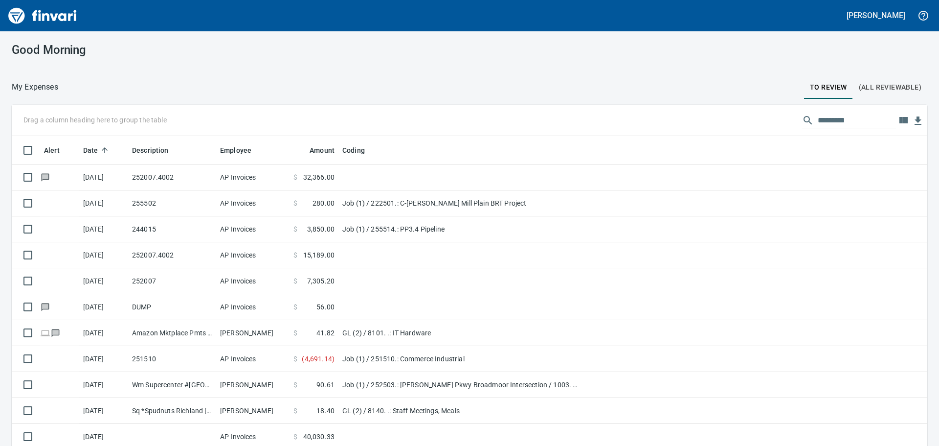
scroll to position [331, 894]
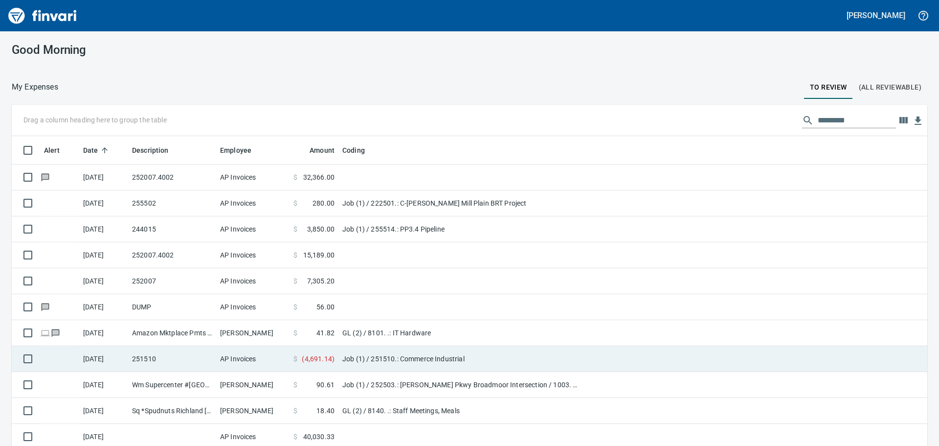
click at [437, 362] on td "Job (1) / 251510.: Commerce Industrial" at bounding box center [460, 359] width 245 height 26
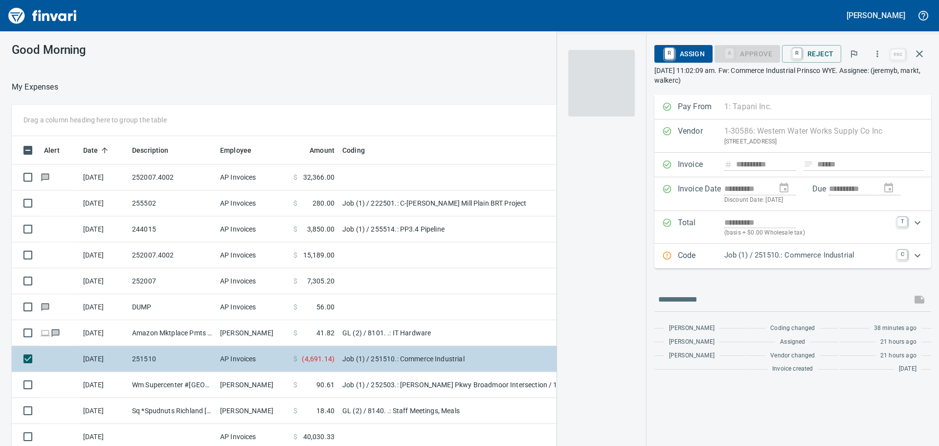
scroll to position [331, 649]
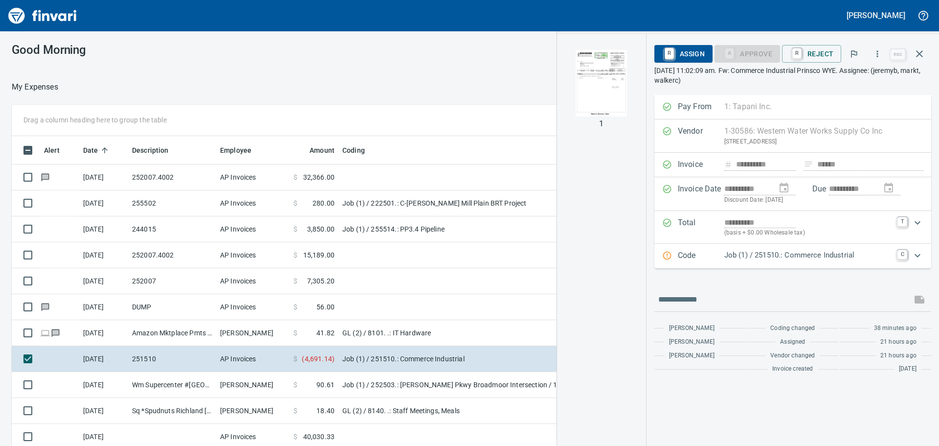
click at [609, 93] on img "button" at bounding box center [601, 83] width 67 height 67
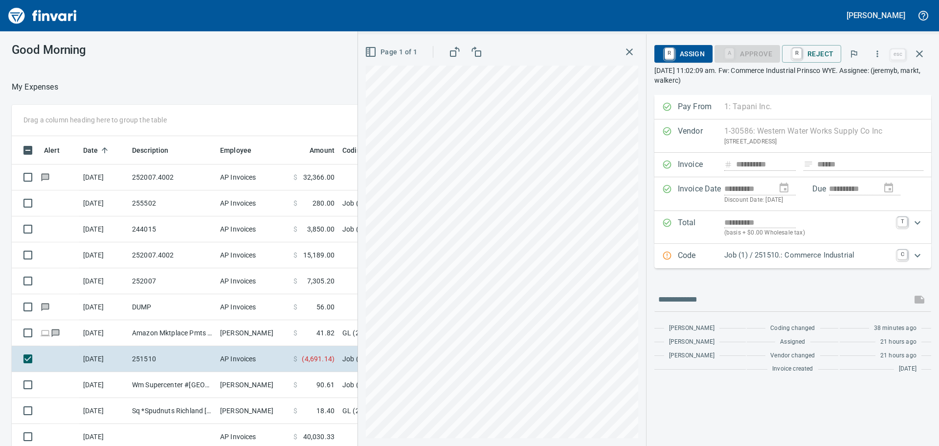
click at [847, 261] on div "Job (1) / 251510.: Commerce Industrial" at bounding box center [807, 255] width 167 height 13
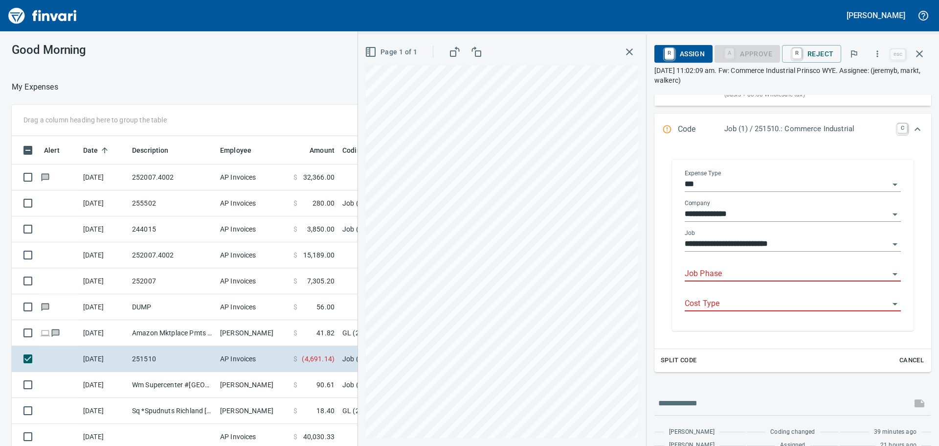
scroll to position [147, 0]
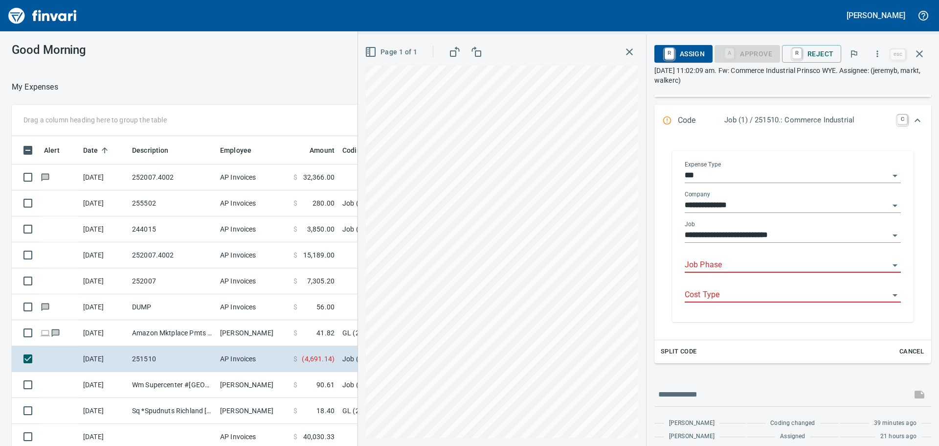
click at [823, 262] on input "Job Phase" at bounding box center [787, 265] width 204 height 14
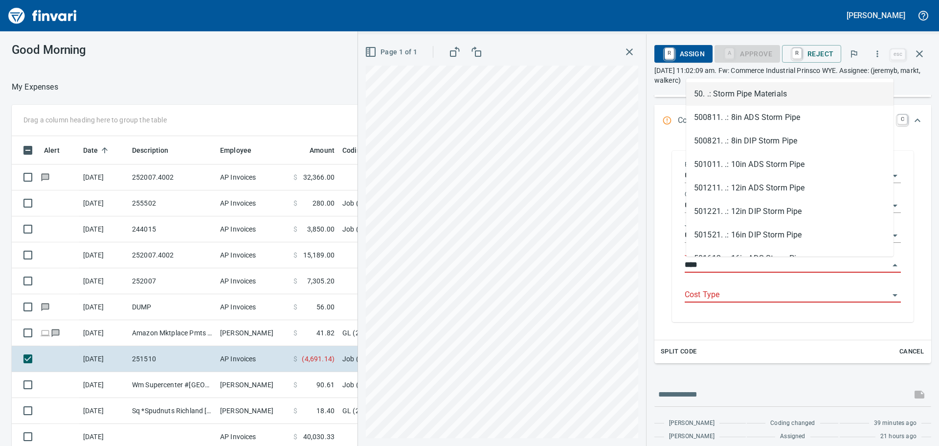
scroll to position [331, 649]
click at [770, 94] on li "50. .: Storm Pipe Materials" at bounding box center [789, 93] width 207 height 23
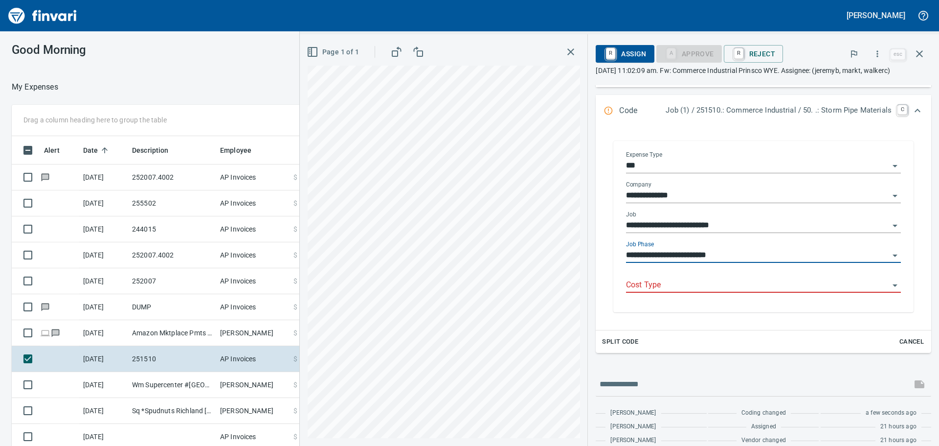
type input "**********"
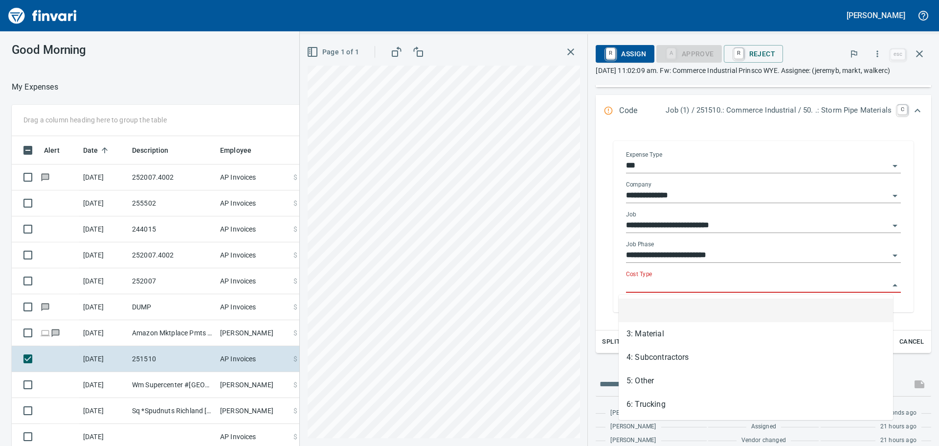
click at [719, 284] on input "Cost Type" at bounding box center [757, 285] width 263 height 14
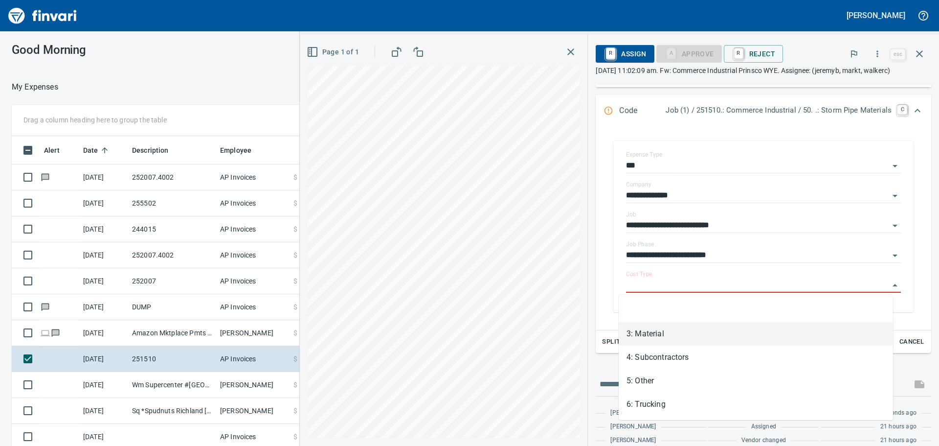
click at [698, 340] on li "3: Material" at bounding box center [756, 333] width 274 height 23
type input "**********"
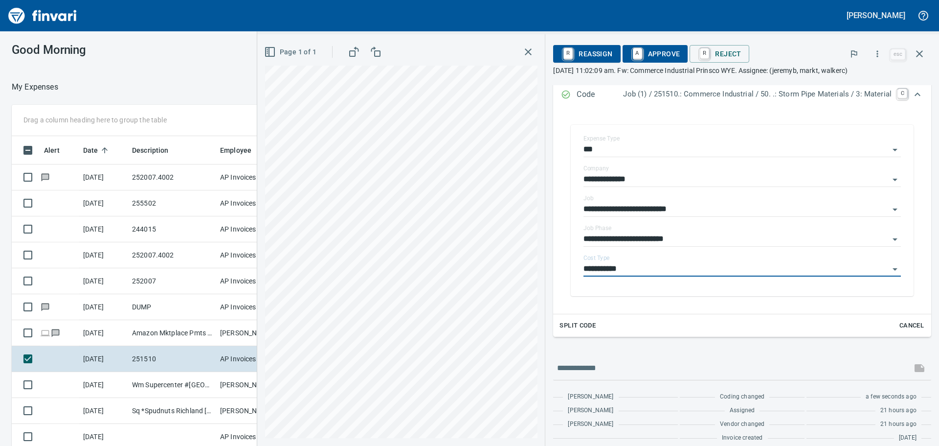
scroll to position [172, 0]
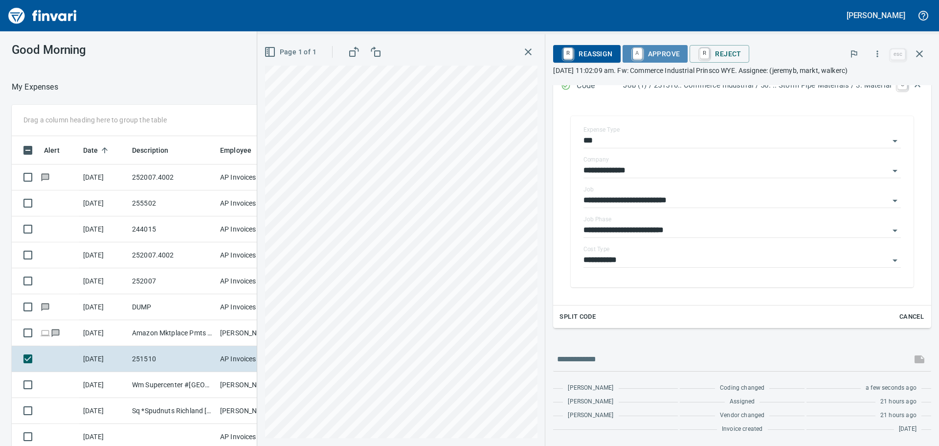
click at [672, 59] on span "A Approve" at bounding box center [656, 53] width 50 height 17
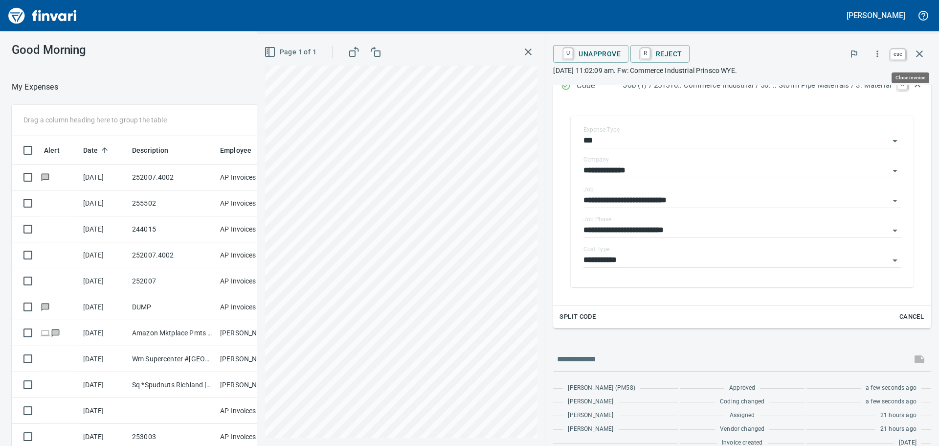
scroll to position [331, 649]
click at [919, 59] on icon "button" at bounding box center [920, 54] width 12 height 12
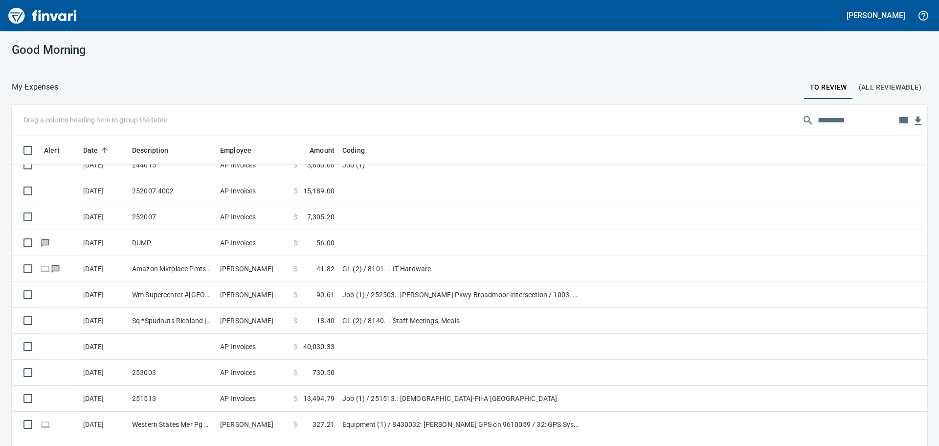
scroll to position [49, 0]
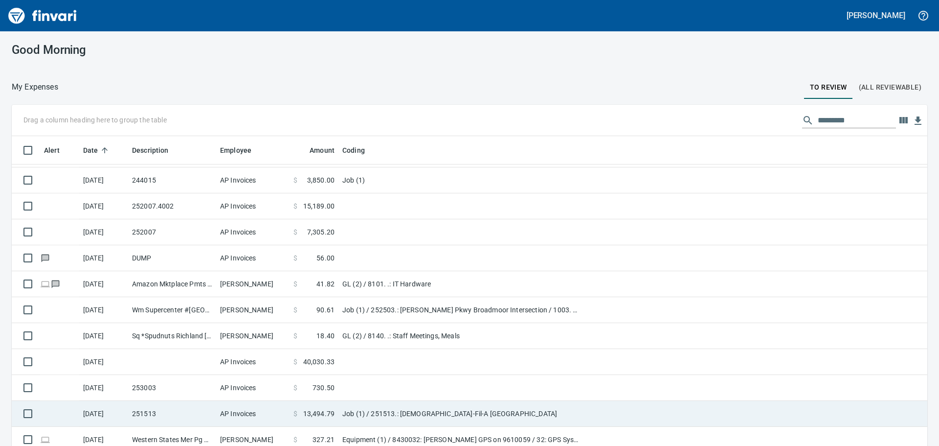
click at [371, 413] on td "Job (1) / 251513.: Chick-Fil-A Moscow" at bounding box center [460, 414] width 245 height 26
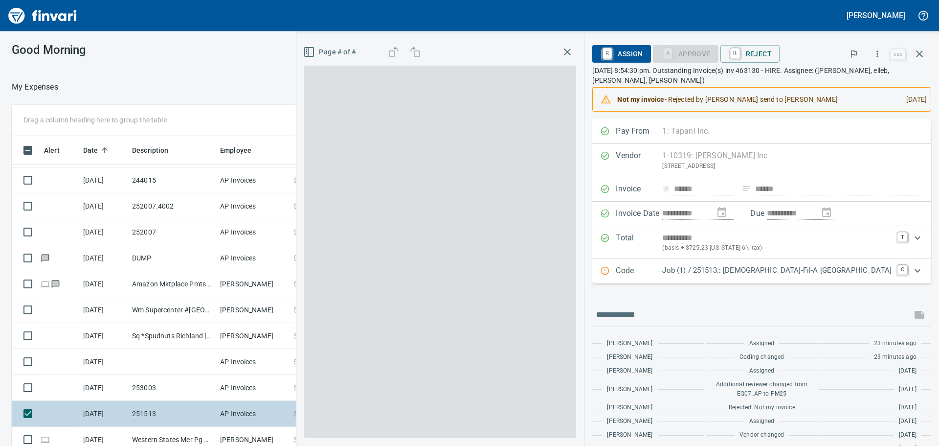
scroll to position [331, 649]
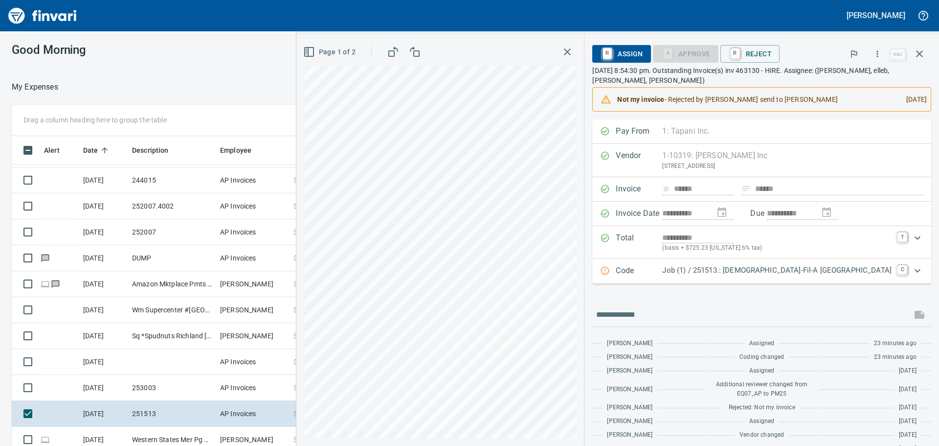
click at [820, 271] on p "Job (1) / 251513.: Chick-Fil-A Moscow" at bounding box center [776, 270] width 229 height 11
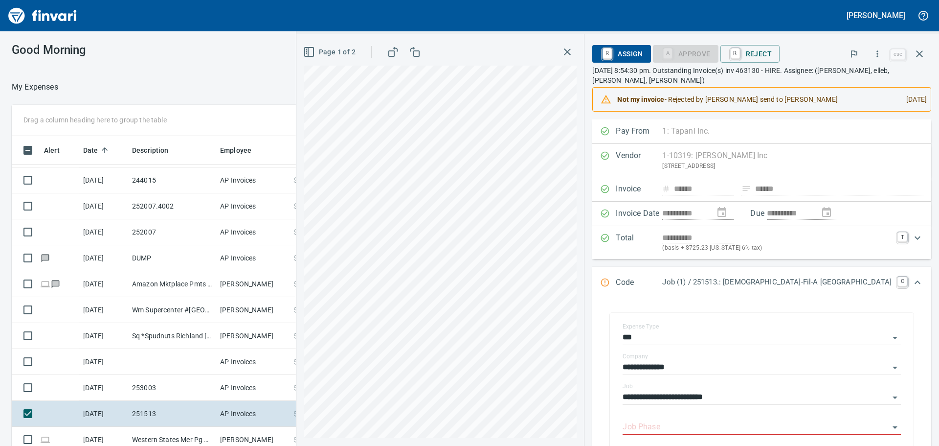
click at [811, 281] on p "Job (1) / 251513.: Chick-Fil-A Moscow" at bounding box center [776, 281] width 229 height 11
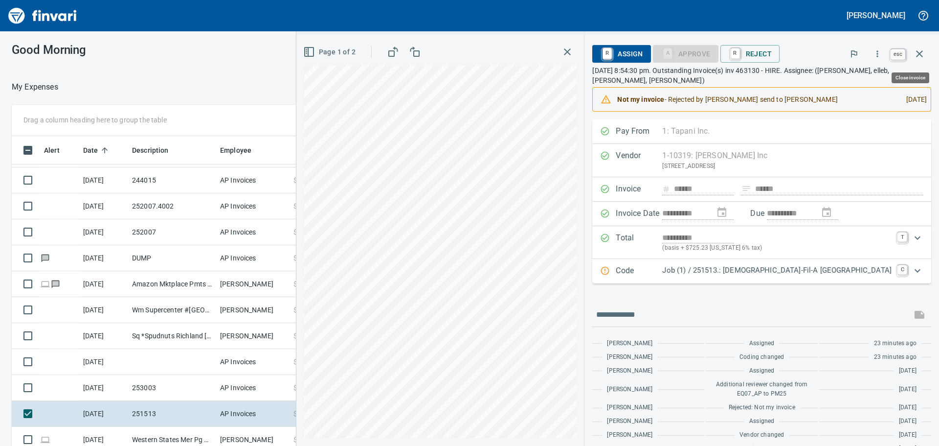
click at [923, 62] on button "button" at bounding box center [919, 53] width 23 height 23
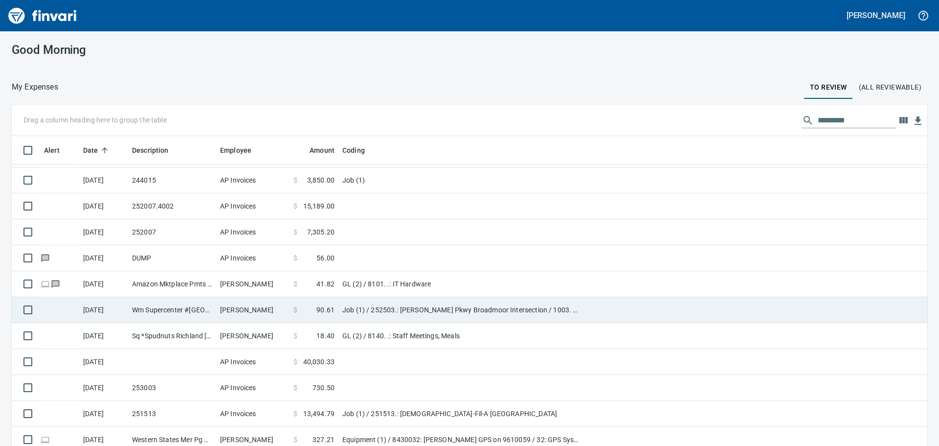
scroll to position [331, 892]
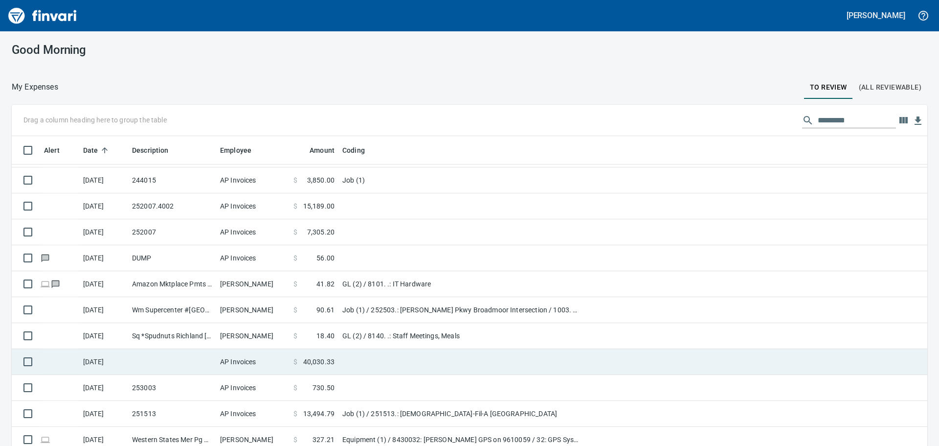
click at [284, 368] on td "AP Invoices" at bounding box center [252, 362] width 73 height 26
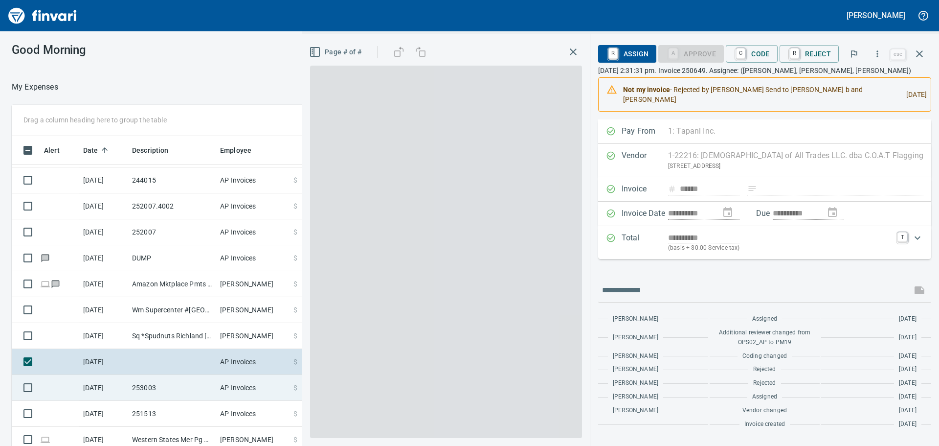
scroll to position [331, 649]
click at [284, 384] on td "AP Invoices" at bounding box center [252, 388] width 73 height 26
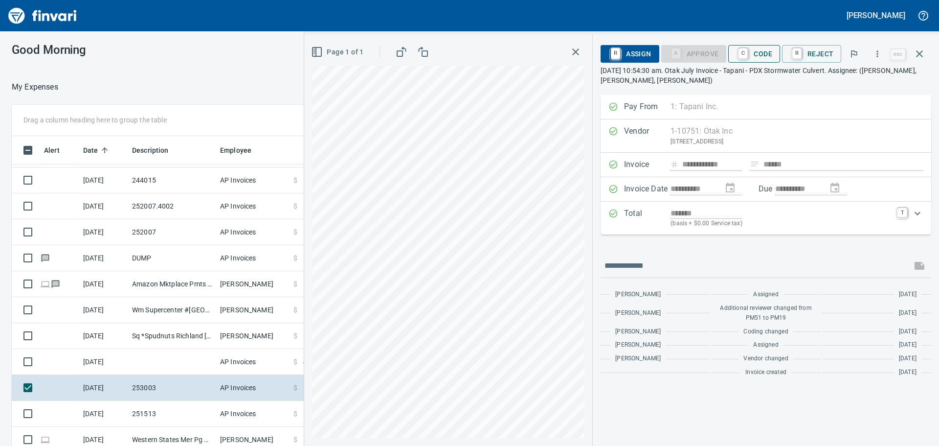
click at [759, 56] on span "C Code" at bounding box center [754, 53] width 36 height 17
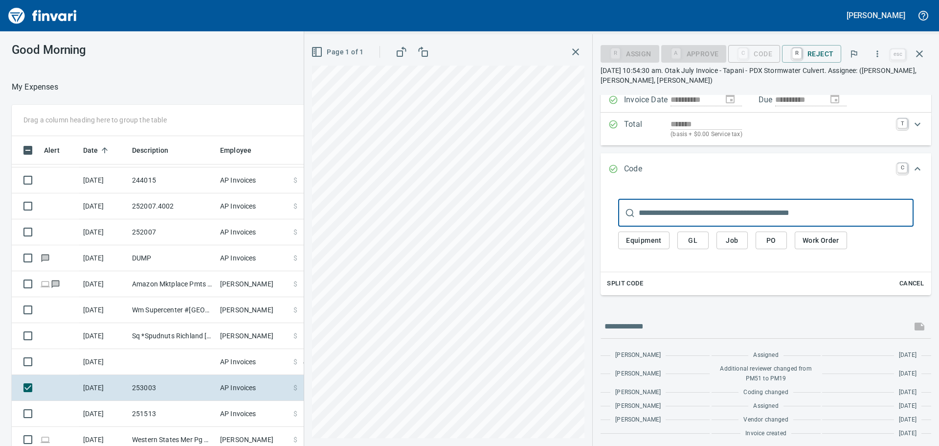
scroll to position [93, 0]
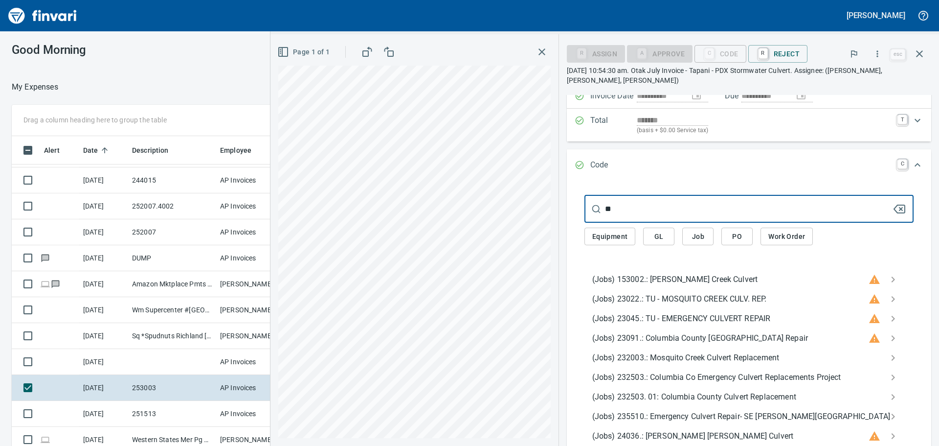
type input "*"
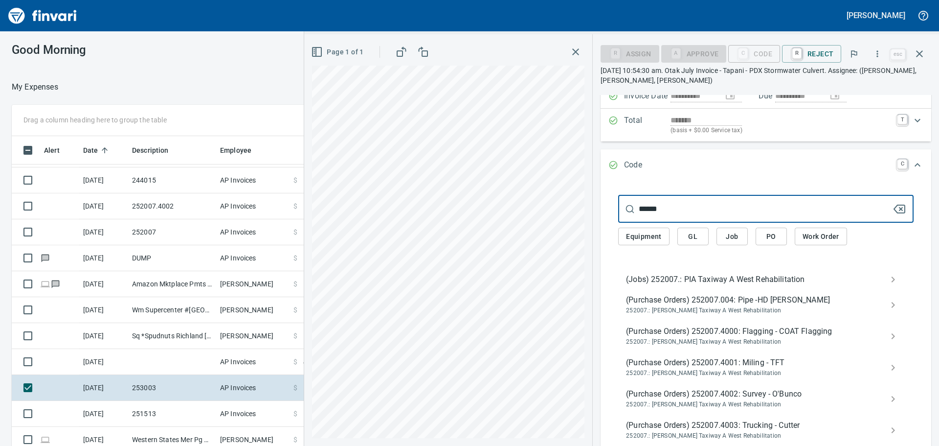
type input "******"
click at [726, 275] on span "(Jobs) 252007.: PIA Taxiway A West Rehabilitation" at bounding box center [758, 279] width 264 height 12
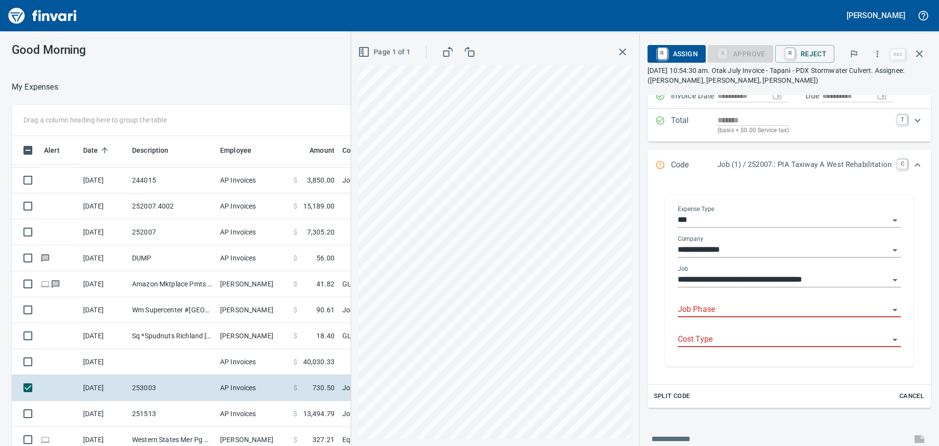
scroll to position [331, 649]
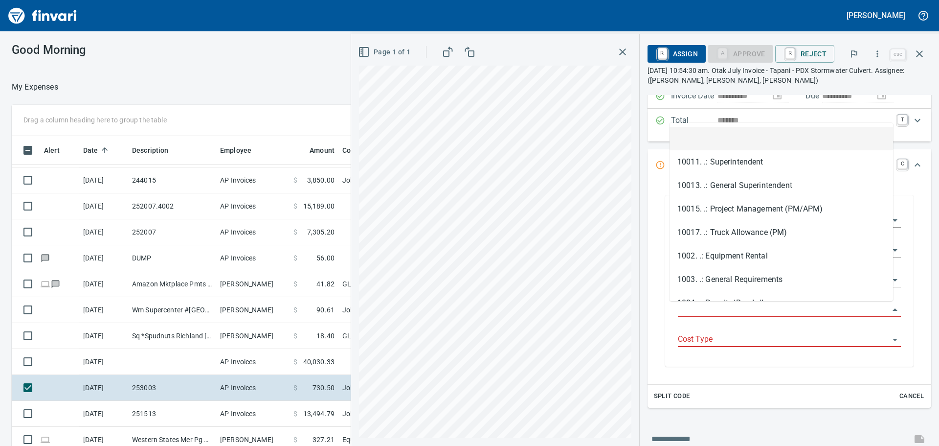
click at [702, 314] on input "Job Phase" at bounding box center [783, 310] width 211 height 14
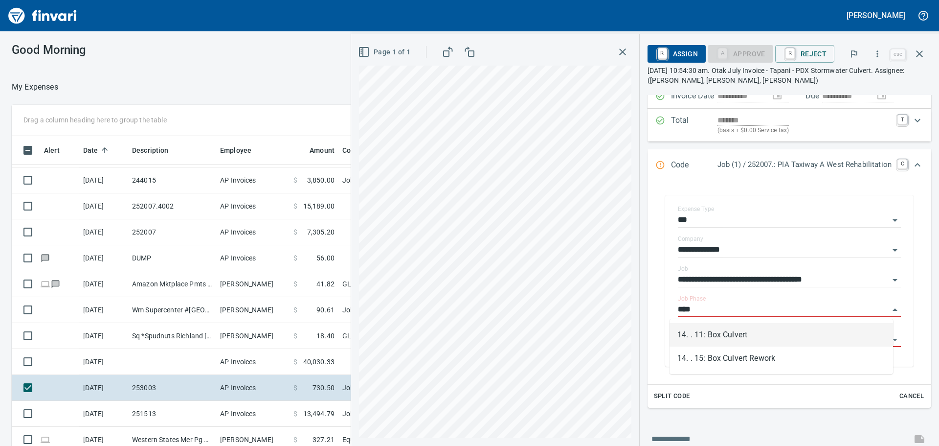
click at [745, 331] on li "14. . 11: Box Culvert" at bounding box center [782, 334] width 224 height 23
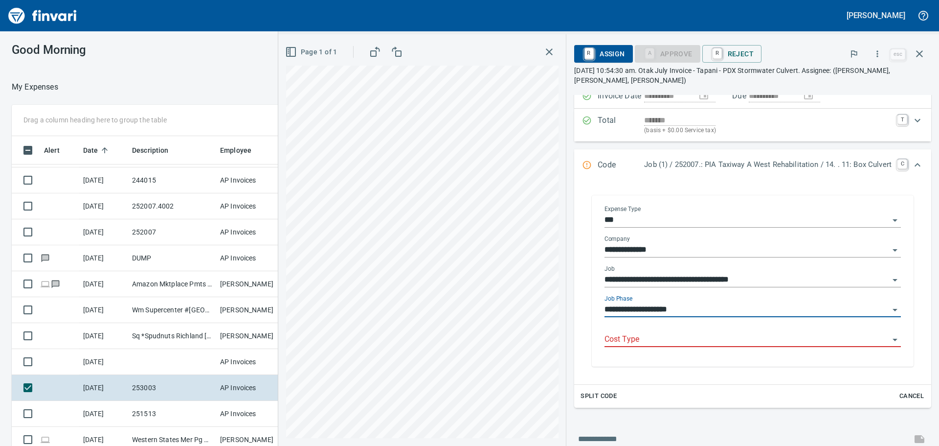
type input "**********"
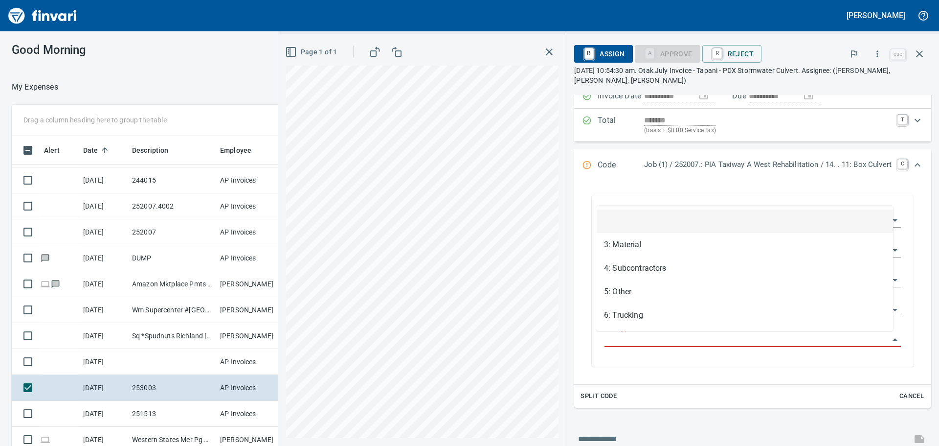
click at [689, 332] on body "Jeremy Brown Good Morning My Expenses To Review (All Reviewable) Drag a column …" at bounding box center [469, 223] width 939 height 446
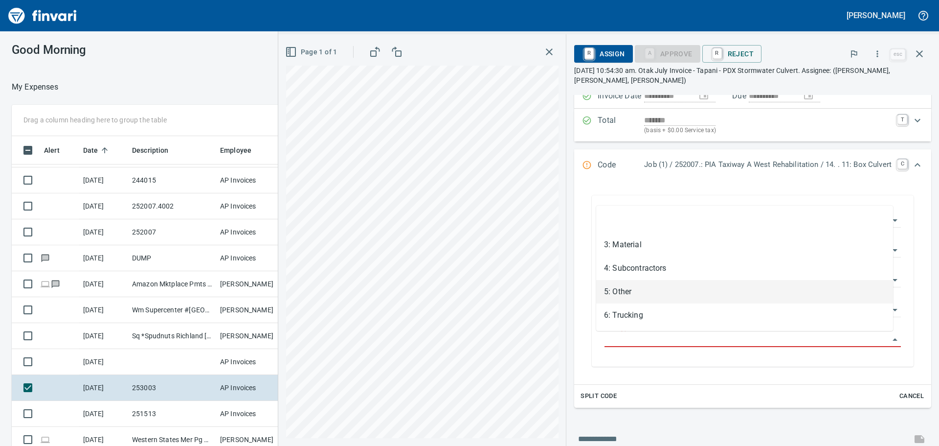
click at [667, 287] on li "5: Other" at bounding box center [744, 291] width 297 height 23
type input "********"
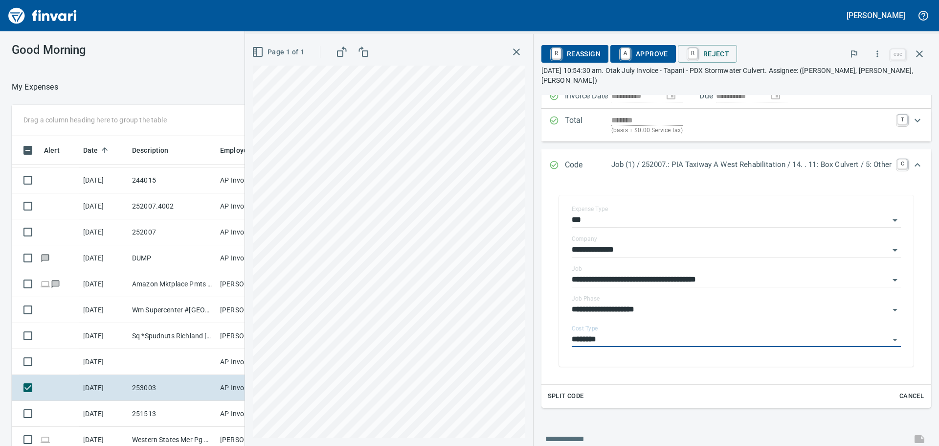
click at [640, 56] on span "A Approve" at bounding box center [643, 53] width 50 height 17
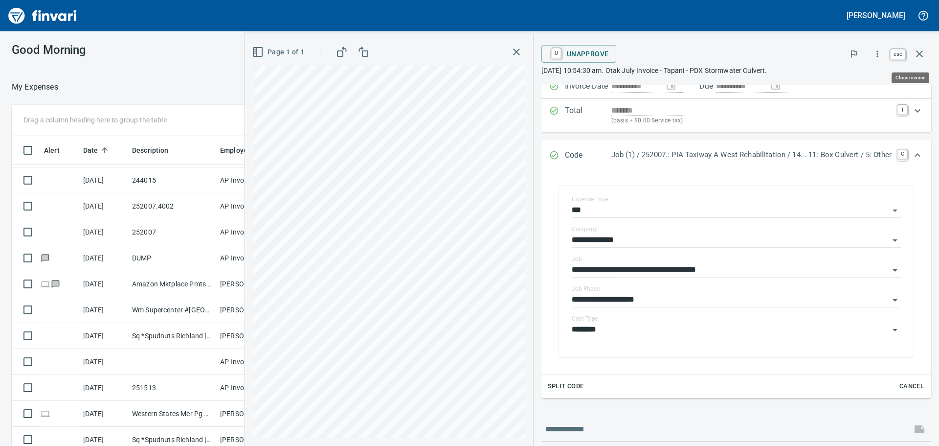
click at [916, 51] on icon "button" at bounding box center [920, 54] width 12 height 12
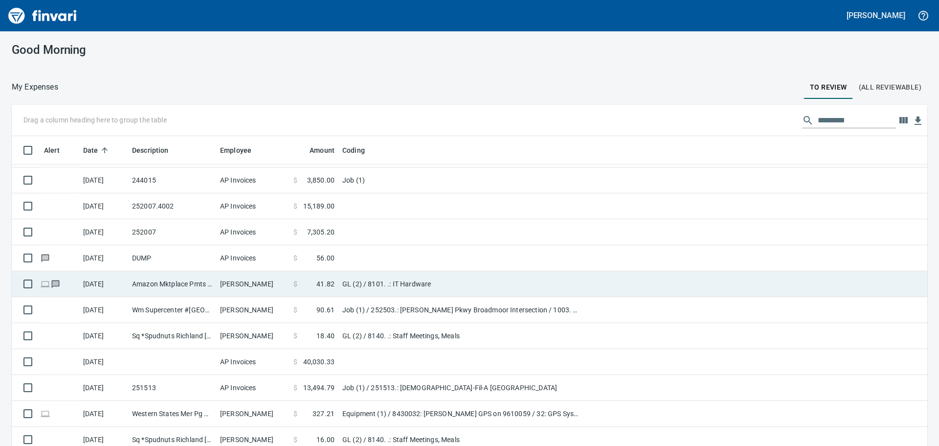
scroll to position [331, 892]
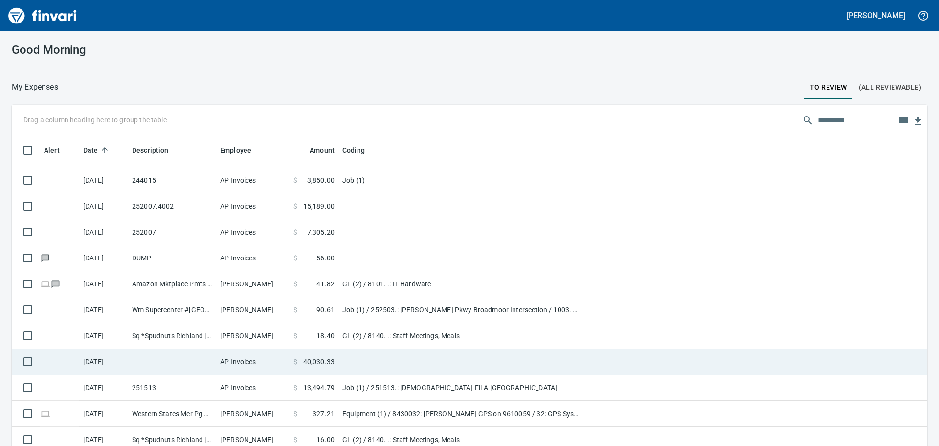
click at [212, 364] on td at bounding box center [172, 362] width 88 height 26
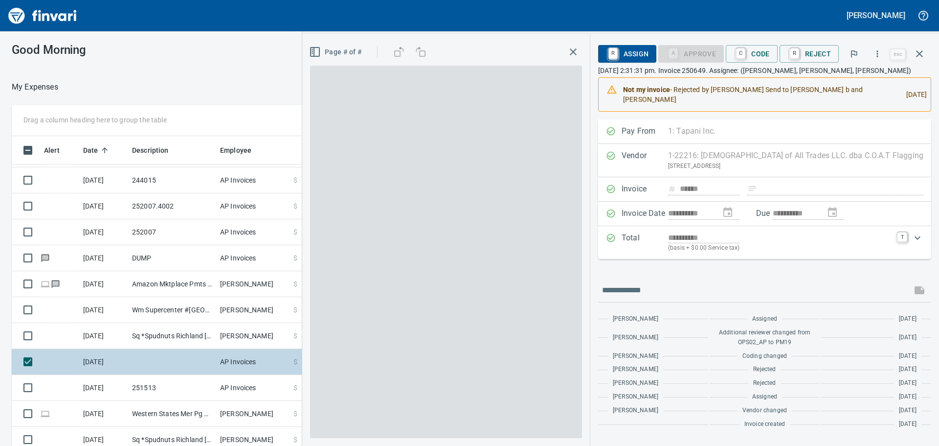
scroll to position [331, 649]
